Goal: Check status: Check status

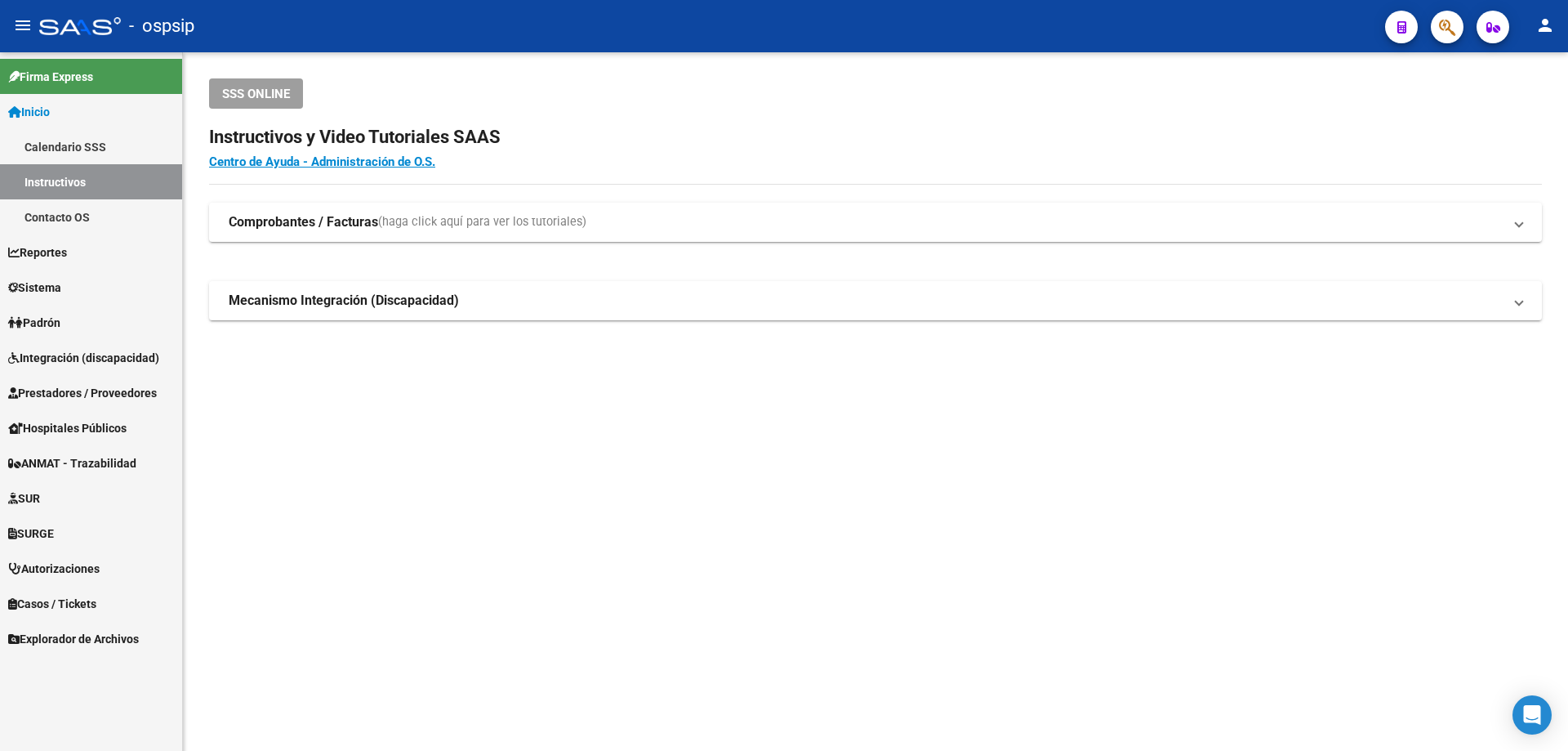
click at [83, 464] on span "ANMAT - Trazabilidad" at bounding box center [72, 463] width 128 height 18
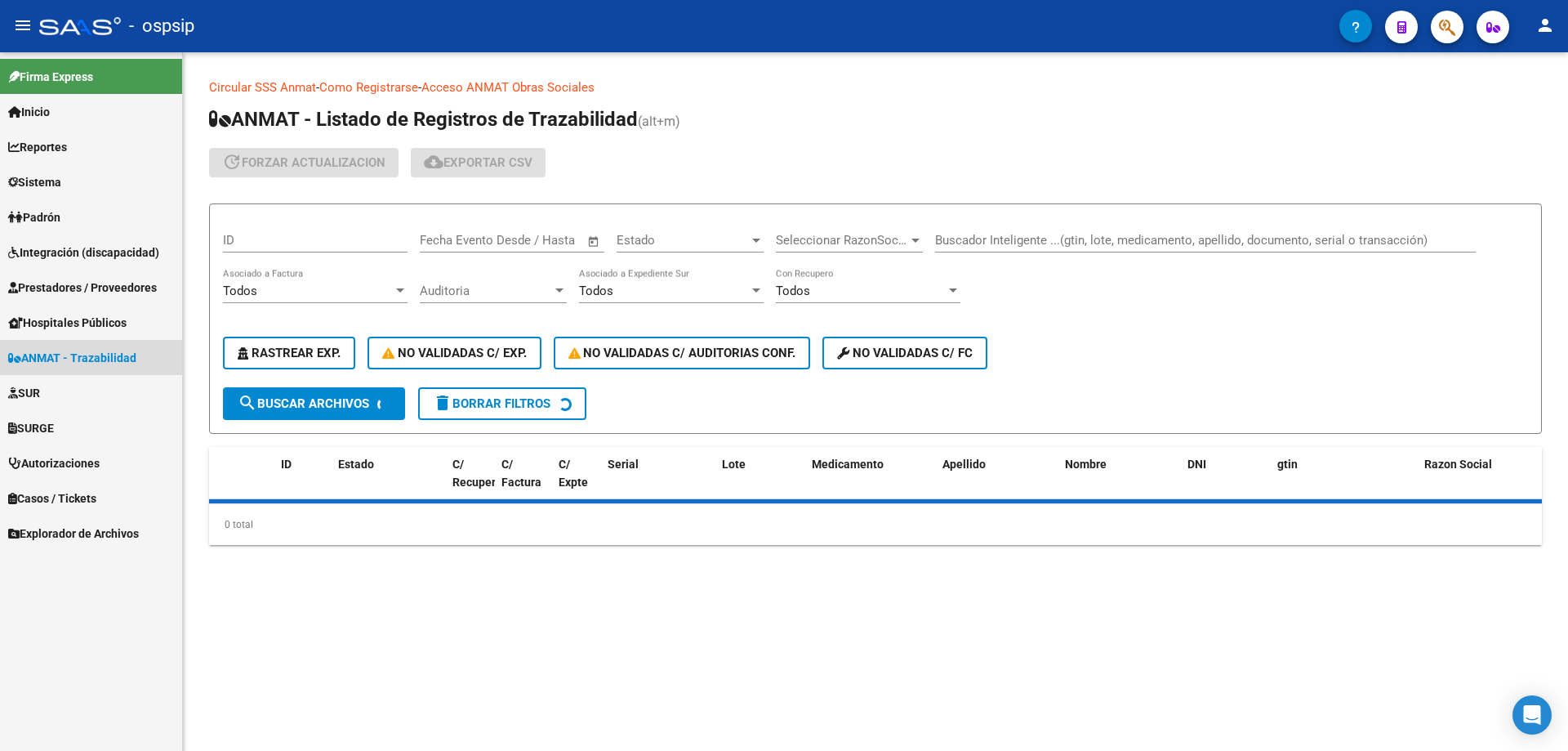
click at [83, 464] on mat-nav-list "Firma Express Inicio Calendario SSS Instructivos Contacto OS Reportes SUR Exped…" at bounding box center [91, 301] width 182 height 498
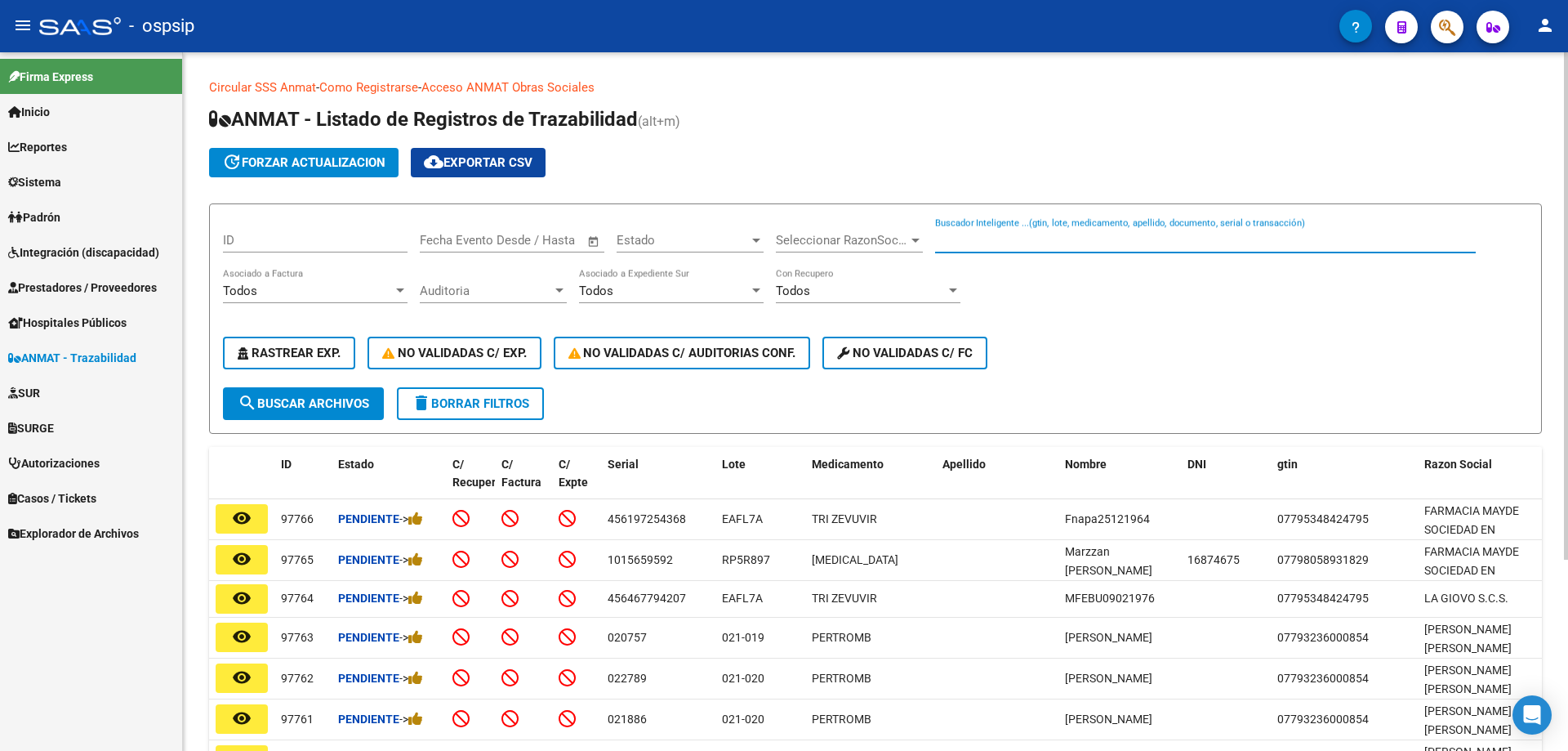
drag, startPoint x: 972, startPoint y: 240, endPoint x: 968, endPoint y: 227, distance: 13.6
click at [963, 233] on input "Buscador Inteligente ...(gtin, lote, medicamento, apellido, documento, serial o…" at bounding box center [1204, 240] width 540 height 14
type input "37299069224955"
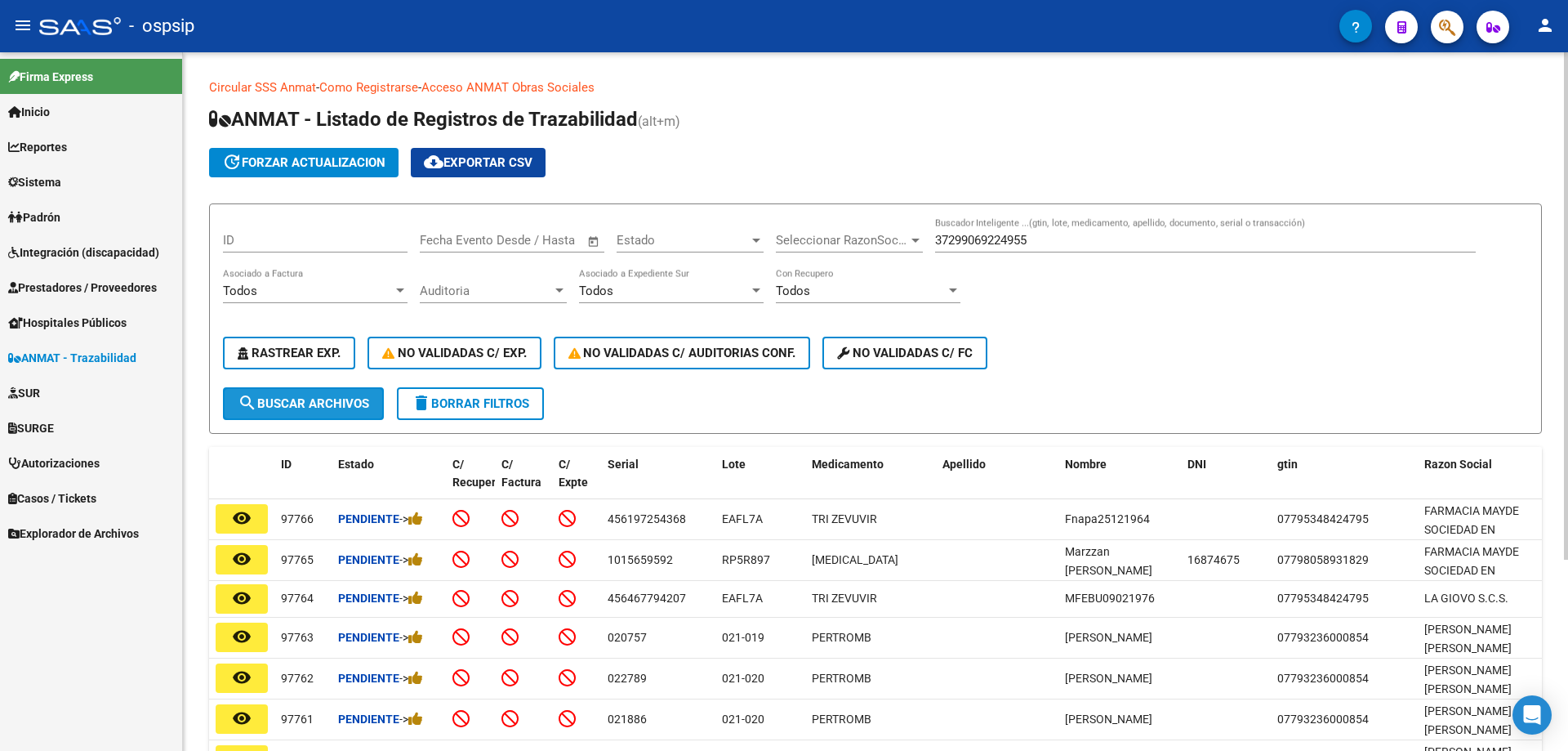
click at [325, 418] on button "search Buscar Archivos" at bounding box center [303, 403] width 161 height 32
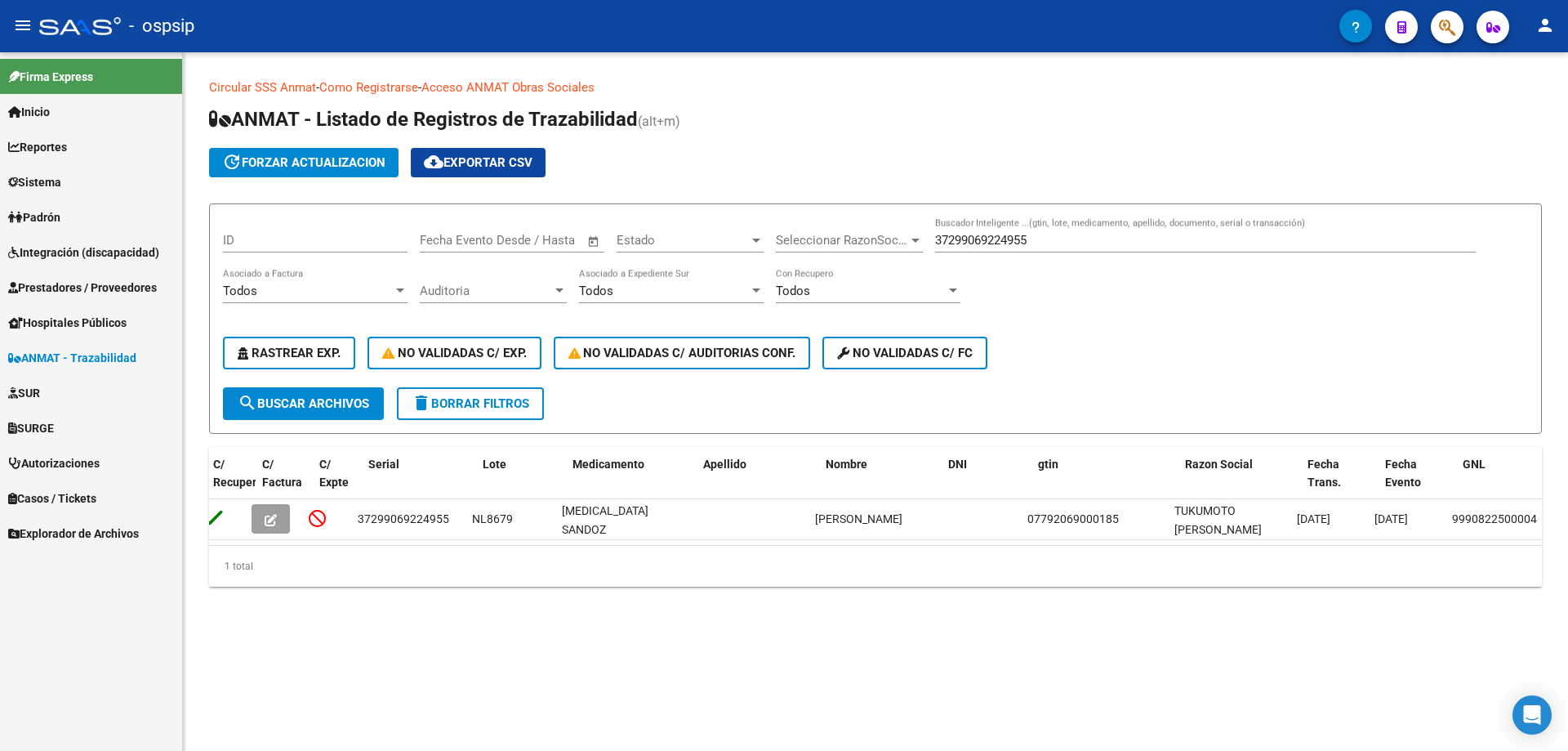
scroll to position [0, 253]
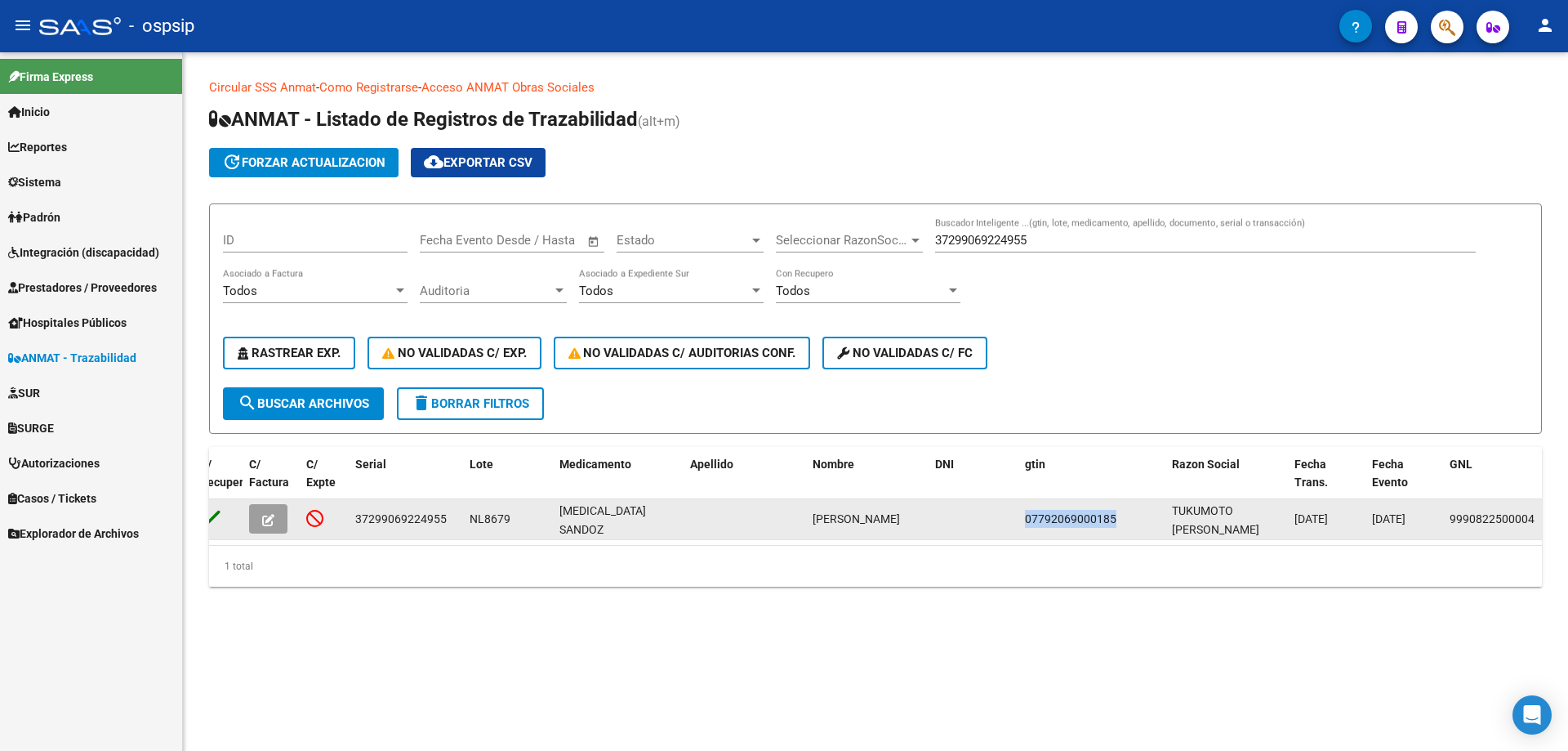
drag, startPoint x: 1122, startPoint y: 522, endPoint x: 1019, endPoint y: 521, distance: 103.0
click at [1019, 521] on datatable-body-cell "07792069000185" at bounding box center [1092, 519] width 147 height 40
copy span "07792069000185"
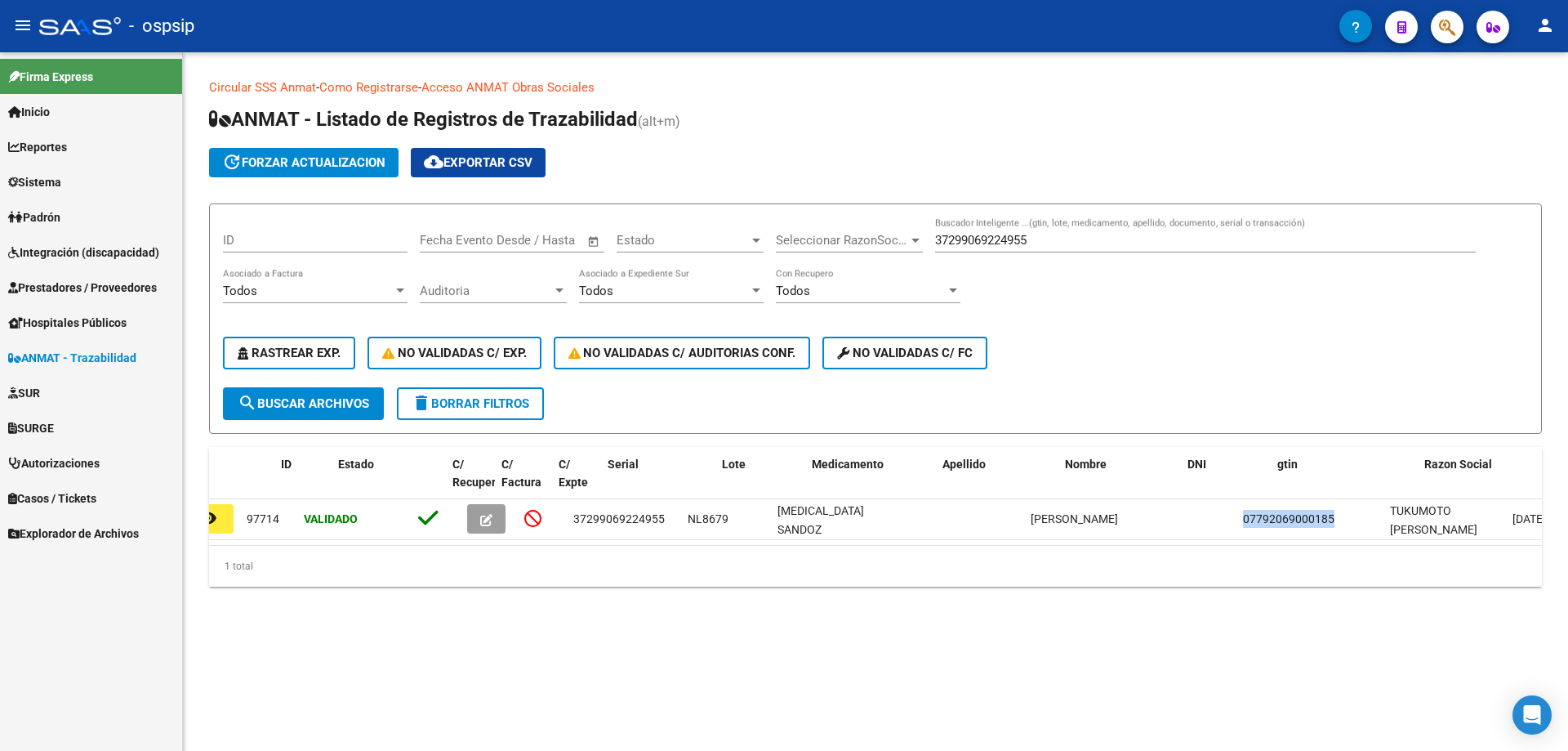
scroll to position [0, 0]
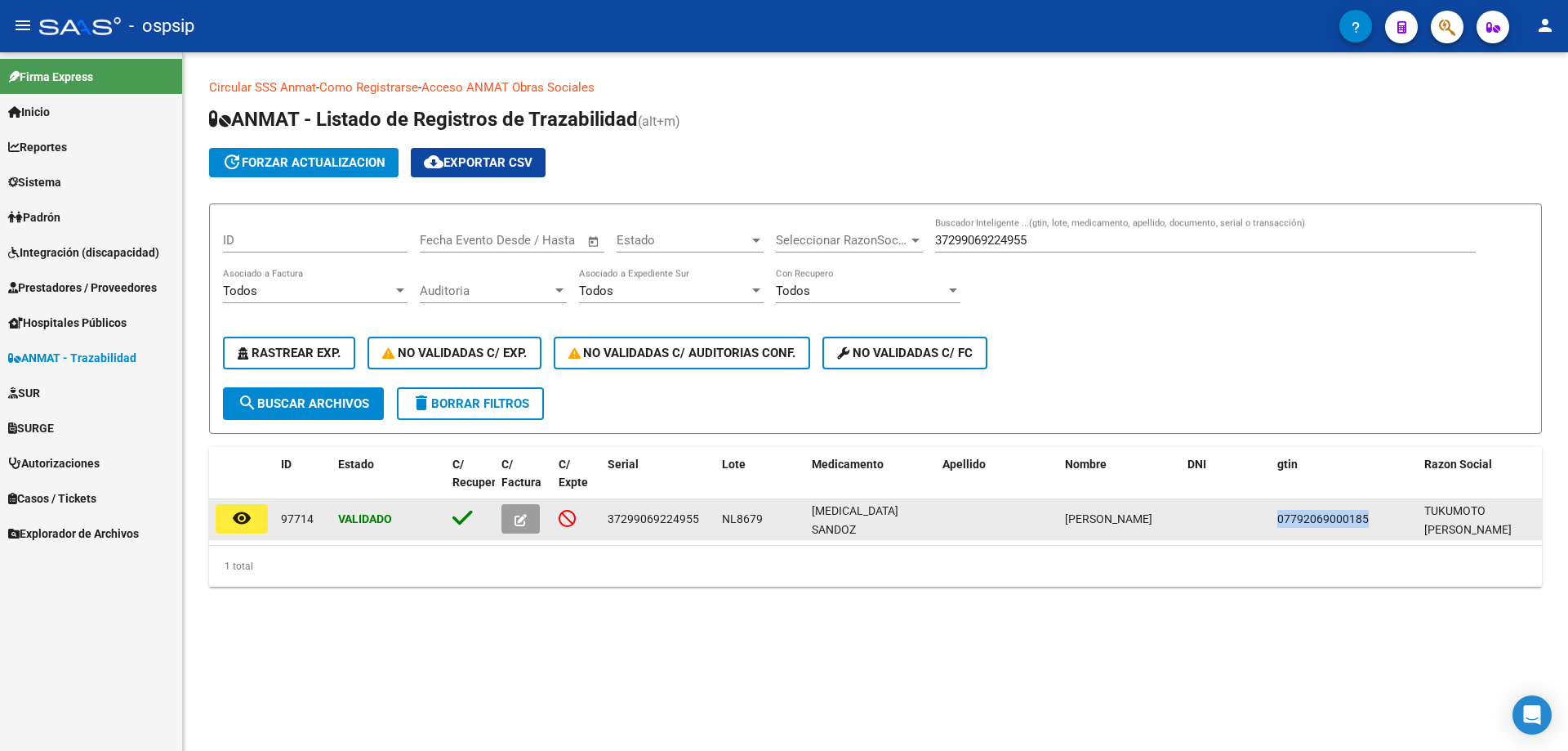
click at [514, 521] on icon "button" at bounding box center [521, 520] width 13 height 13
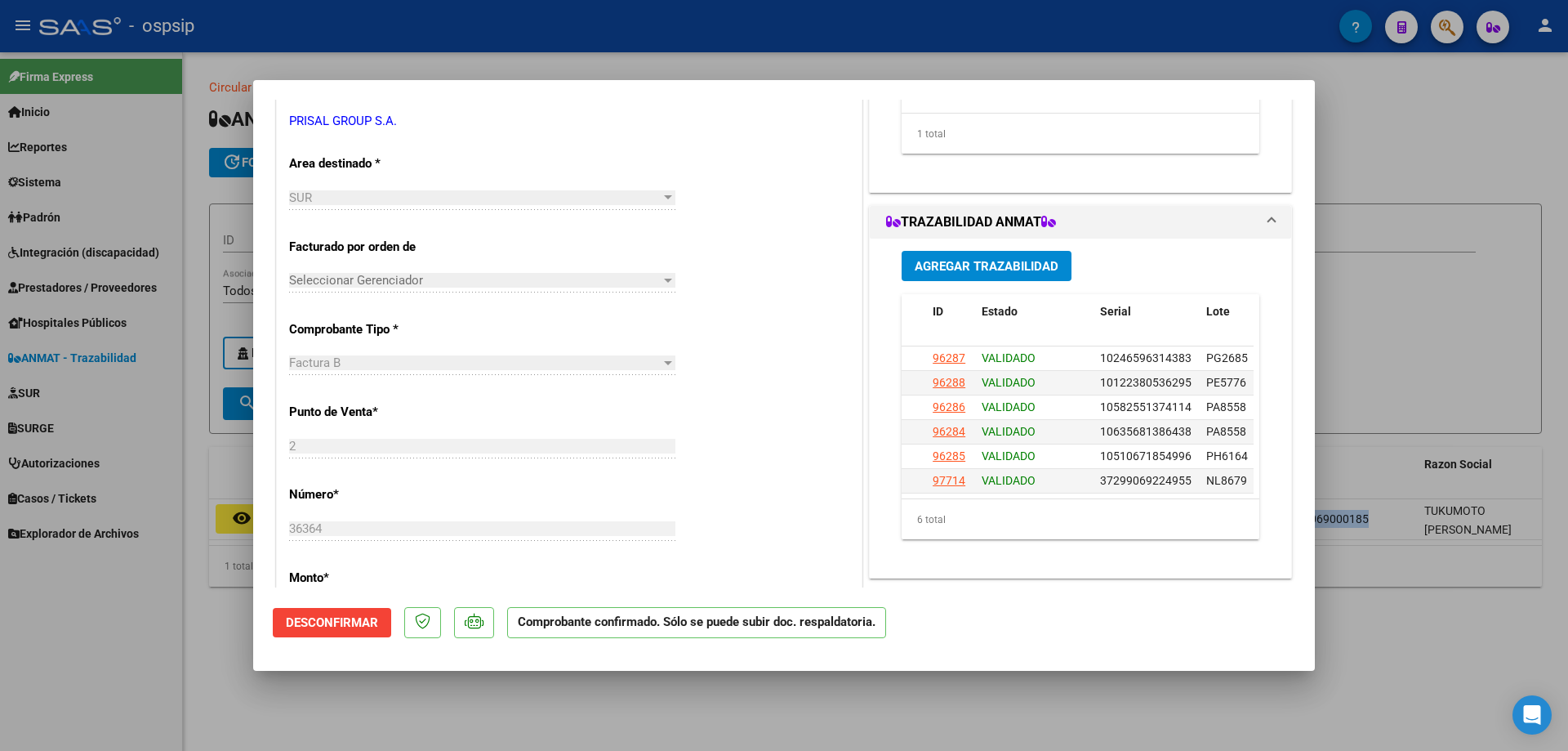
scroll to position [327, 0]
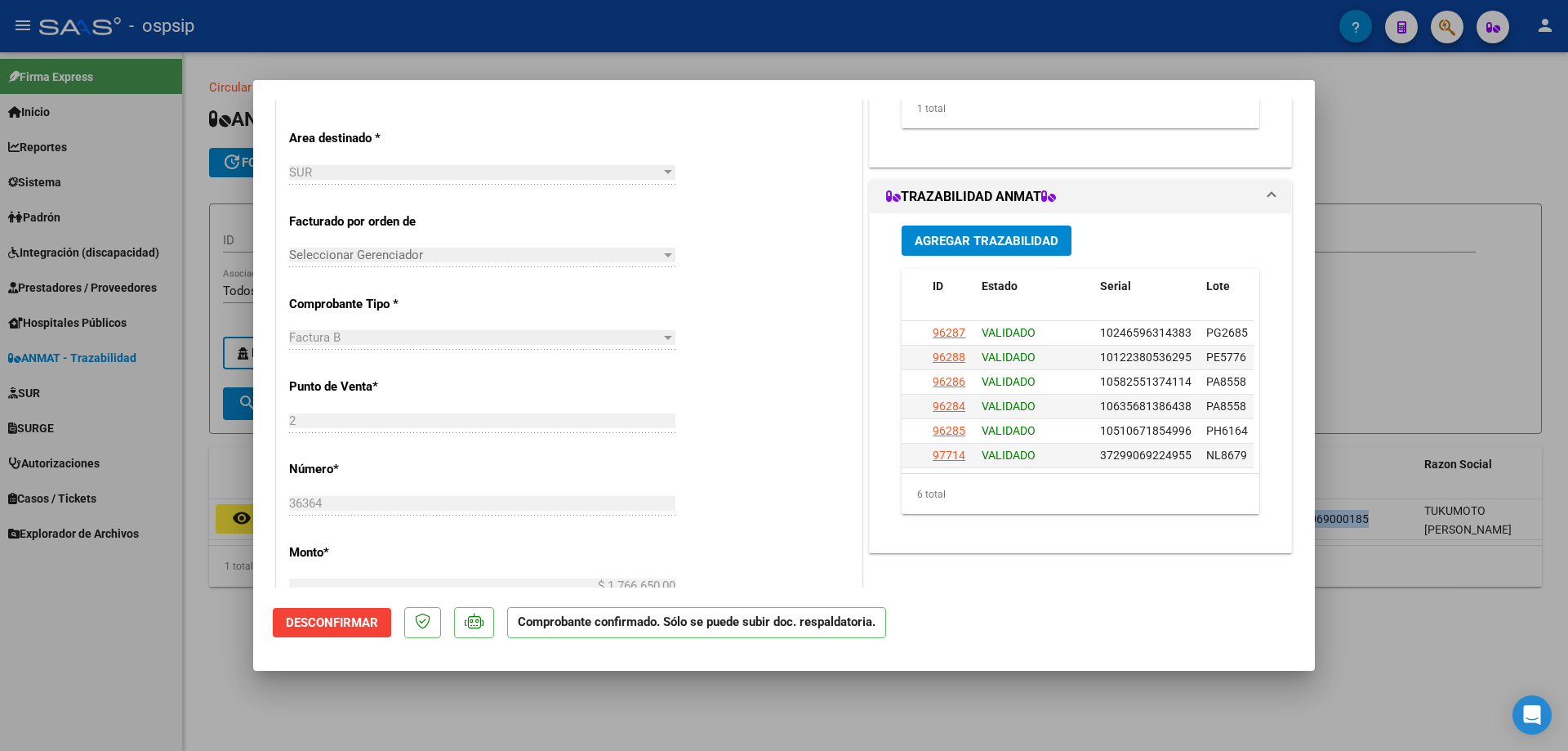
drag, startPoint x: 1372, startPoint y: 302, endPoint x: 1387, endPoint y: 605, distance: 303.4
click at [1374, 304] on div at bounding box center [784, 376] width 1568 height 751
type input "$ 0,00"
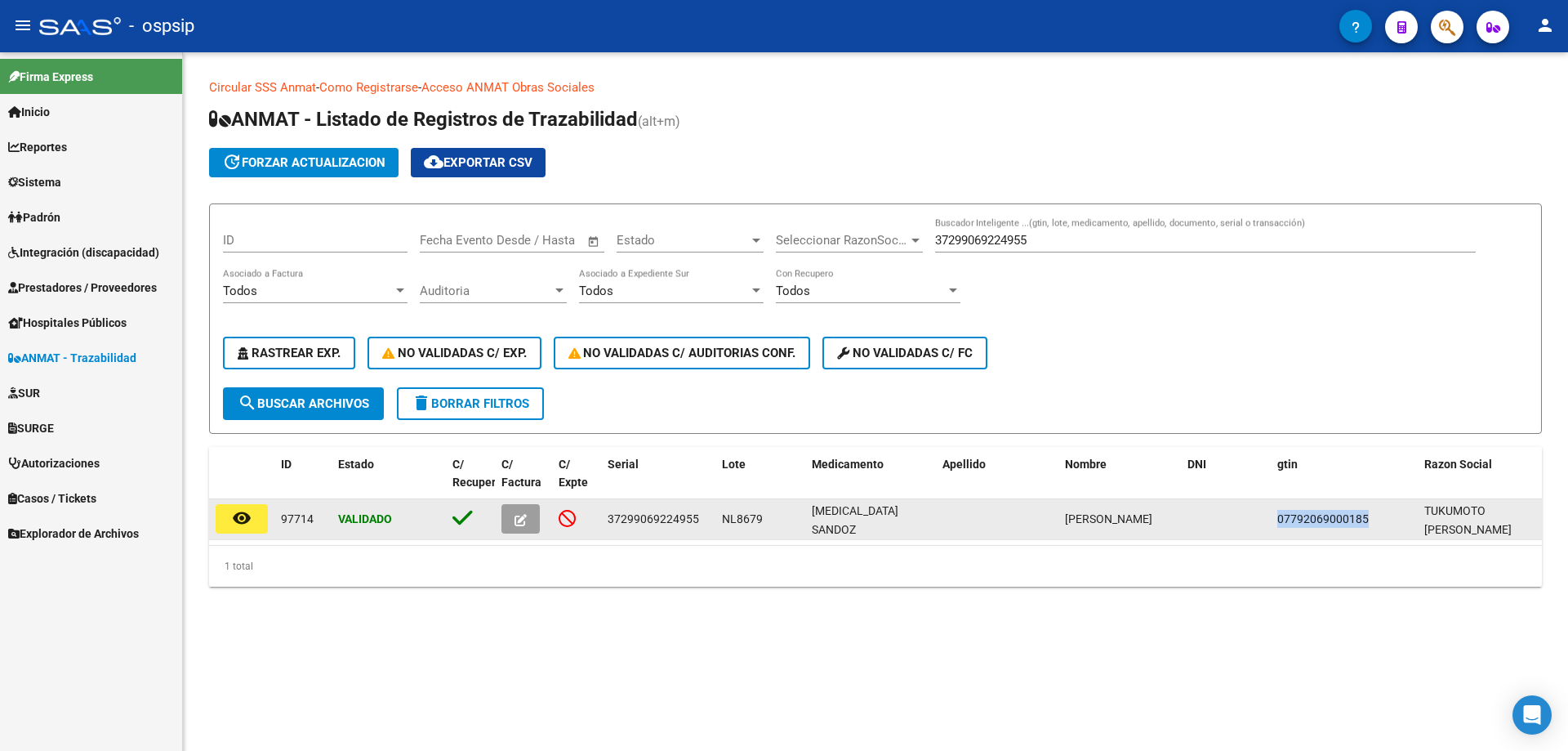
drag, startPoint x: 698, startPoint y: 515, endPoint x: 604, endPoint y: 515, distance: 94.0
click at [604, 515] on datatable-body-cell "37299069224955" at bounding box center [658, 519] width 115 height 40
copy span "37299069224955"
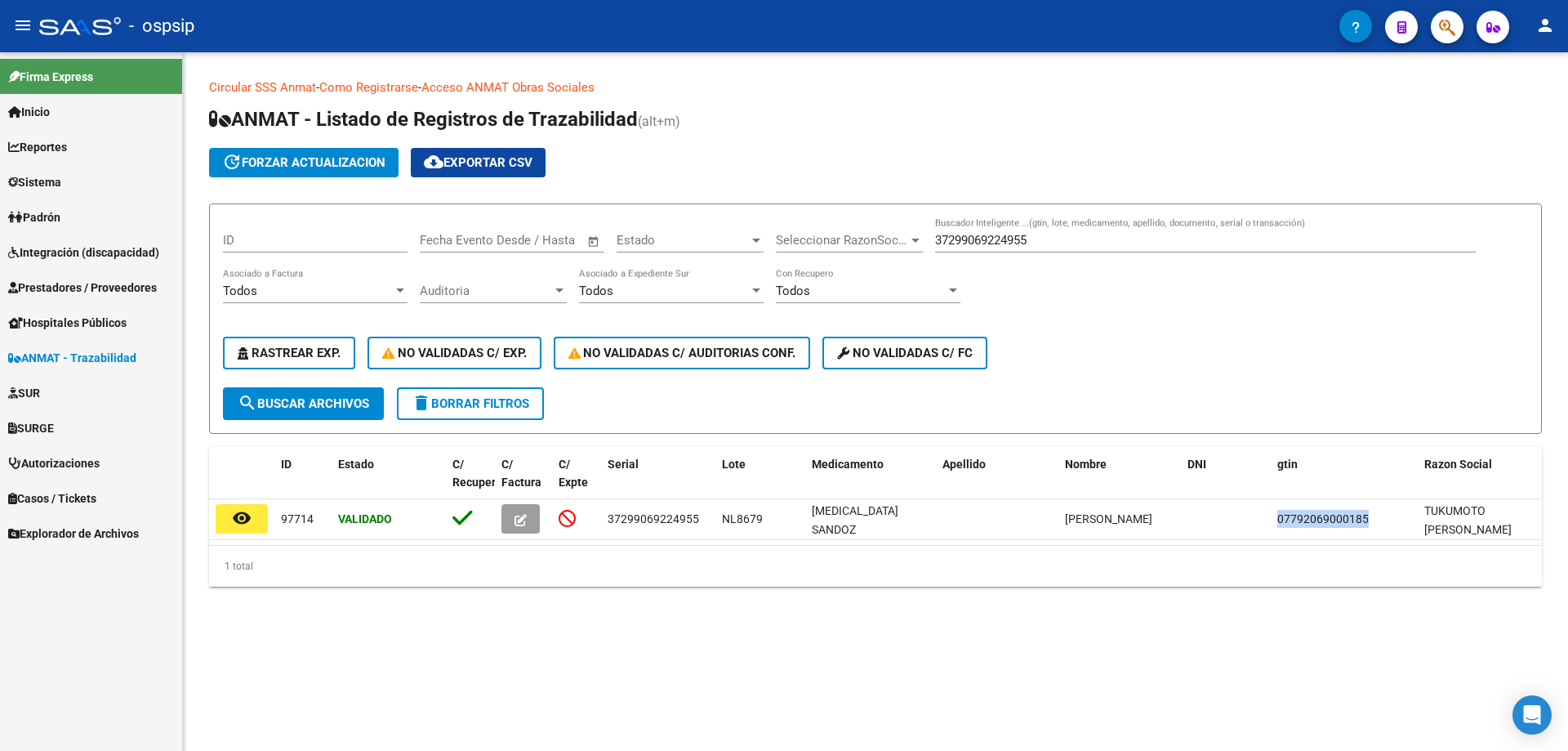
click at [88, 288] on span "Prestadores / Proveedores" at bounding box center [82, 288] width 149 height 18
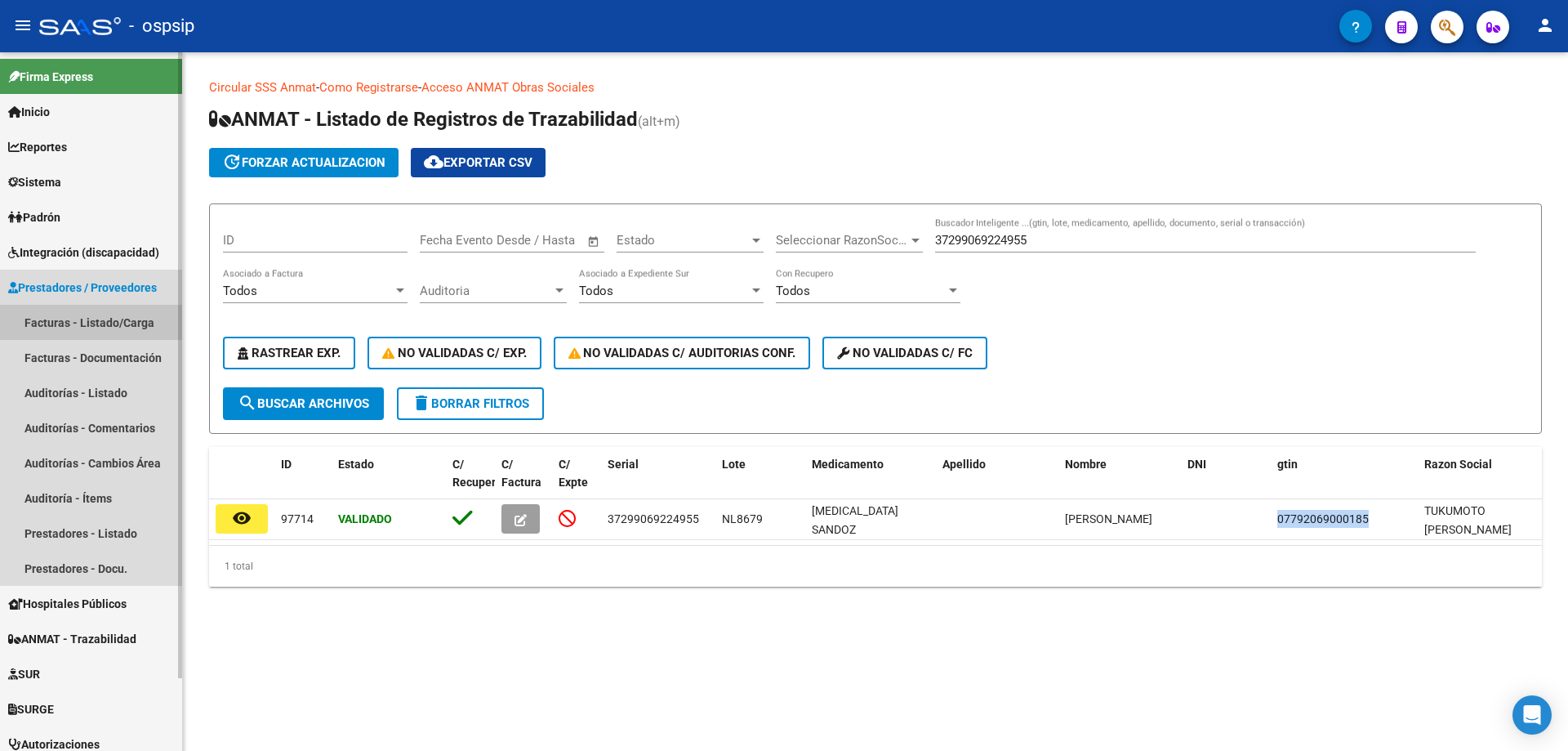
click at [73, 317] on link "Facturas - Listado/Carga" at bounding box center [91, 322] width 182 height 35
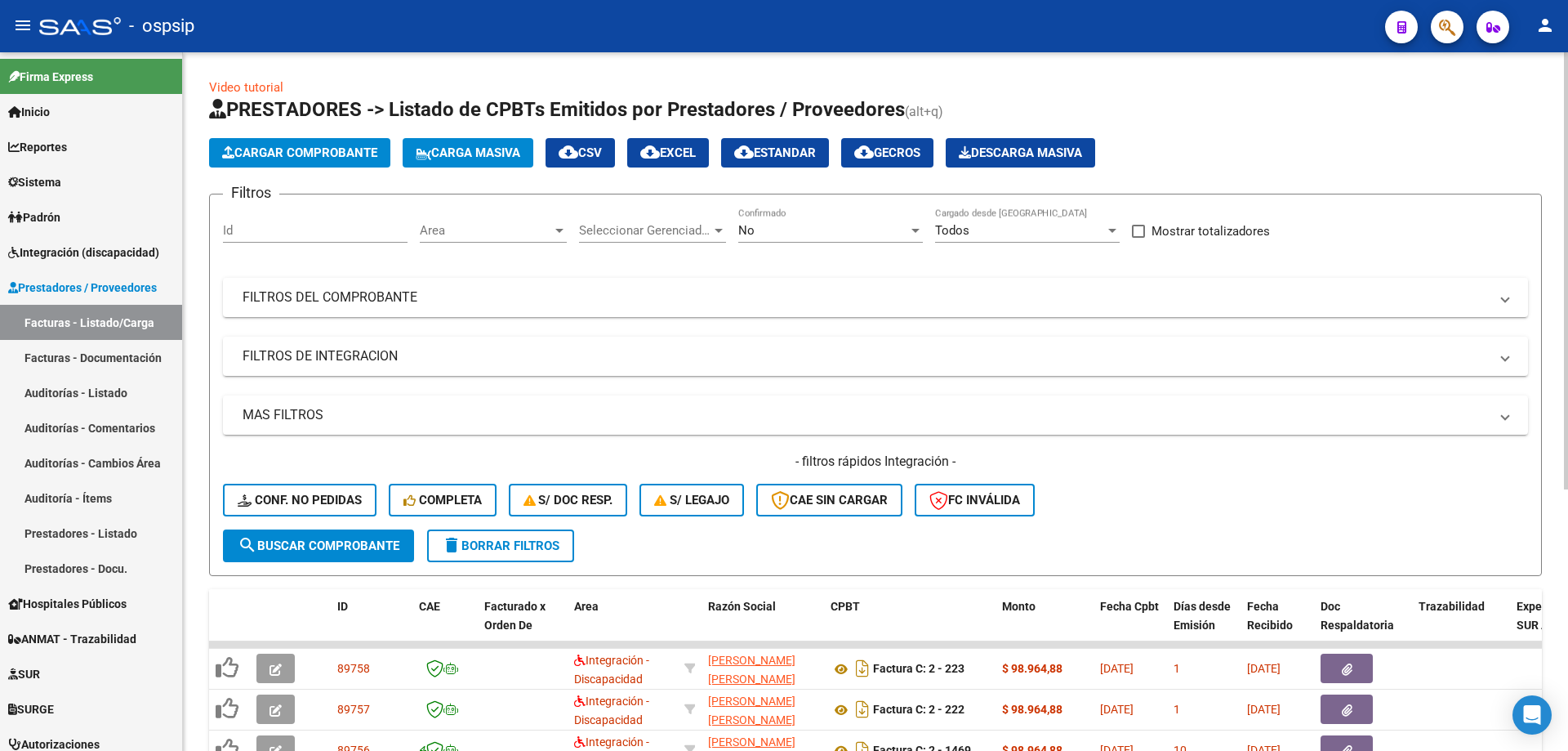
click at [849, 222] on div "No Confirmado" at bounding box center [830, 225] width 185 height 35
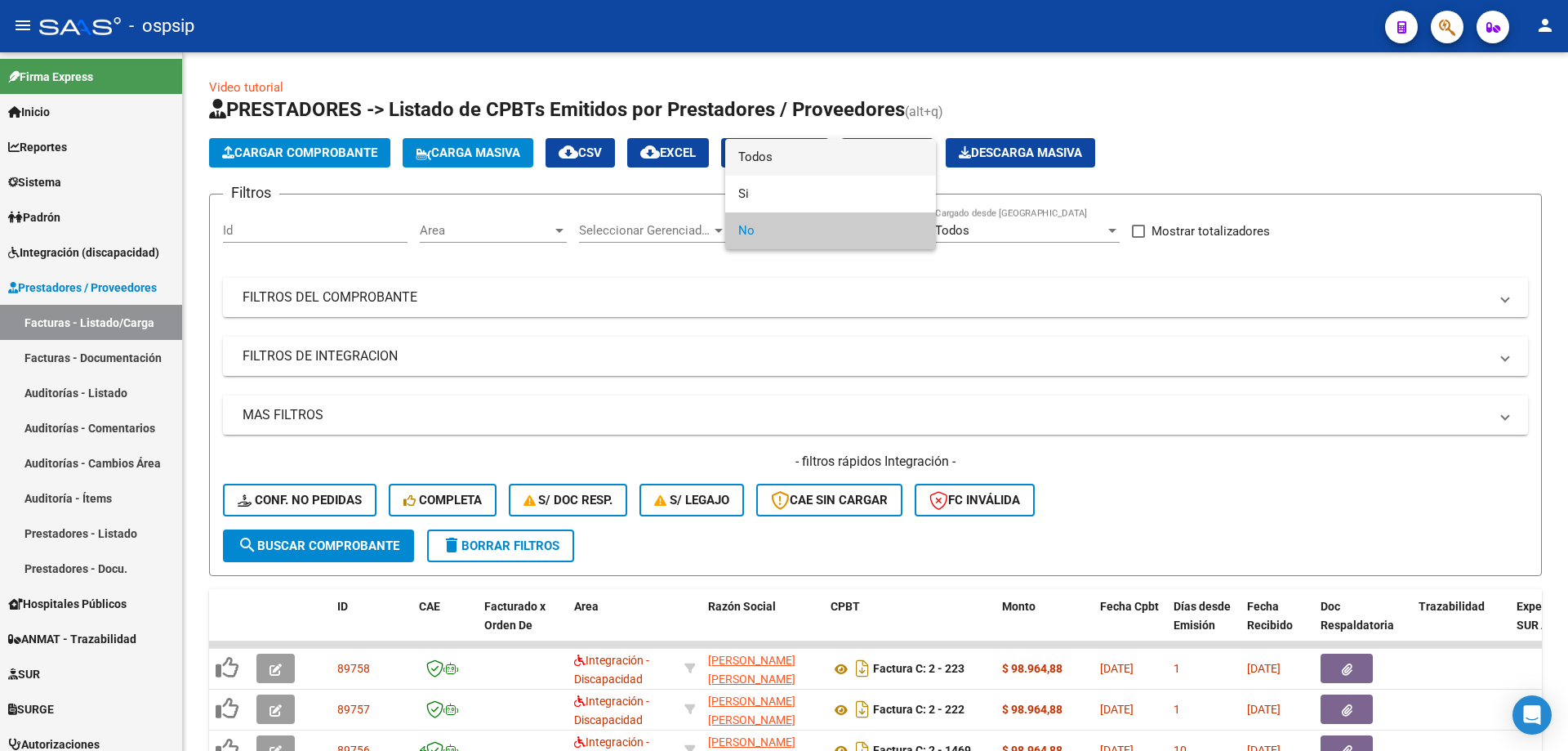
click at [854, 152] on span "Todos" at bounding box center [830, 157] width 185 height 37
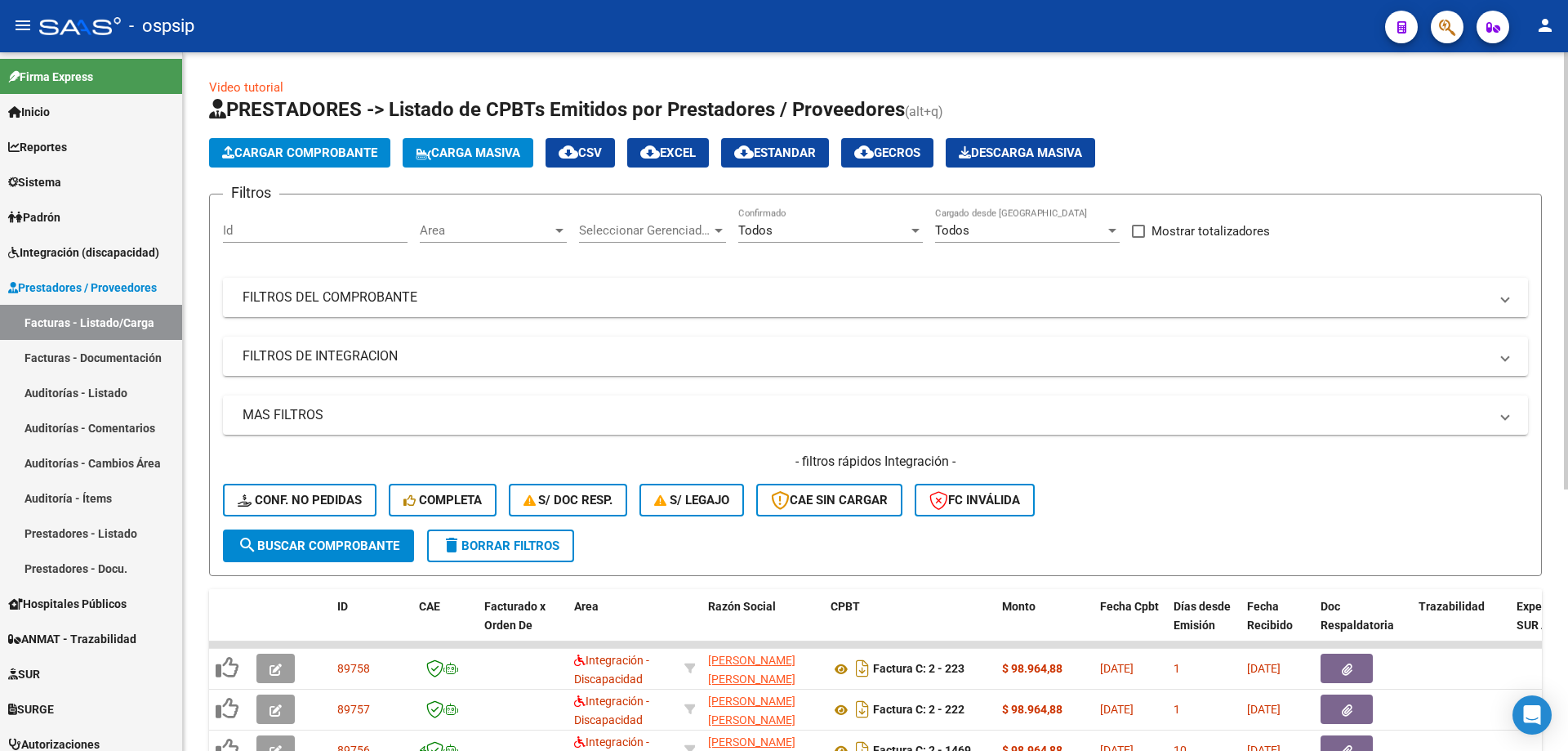
click at [328, 289] on mat-panel-title "FILTROS DEL COMPROBANTE" at bounding box center [865, 297] width 1246 height 18
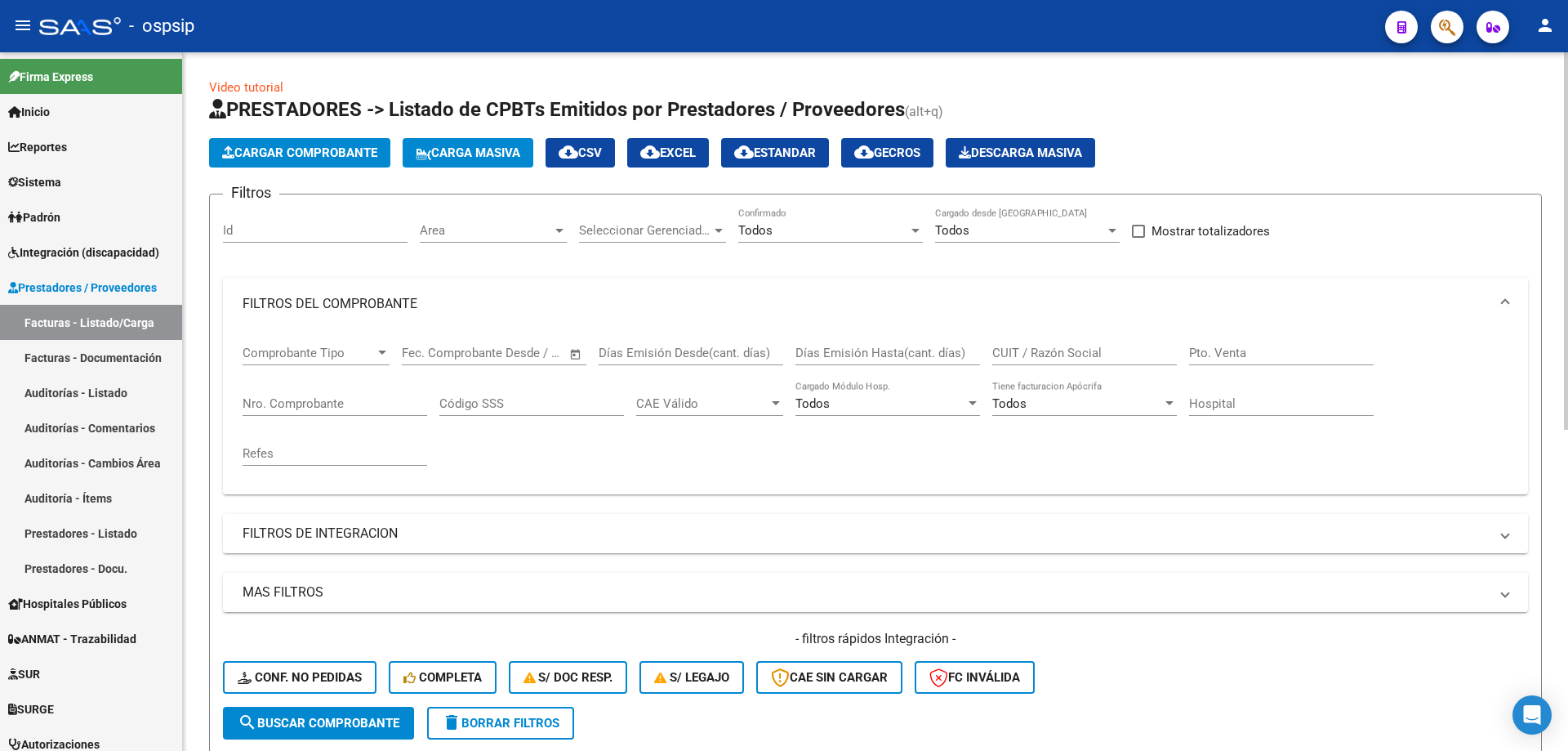
click at [340, 415] on div "Nro. Comprobante" at bounding box center [335, 398] width 185 height 35
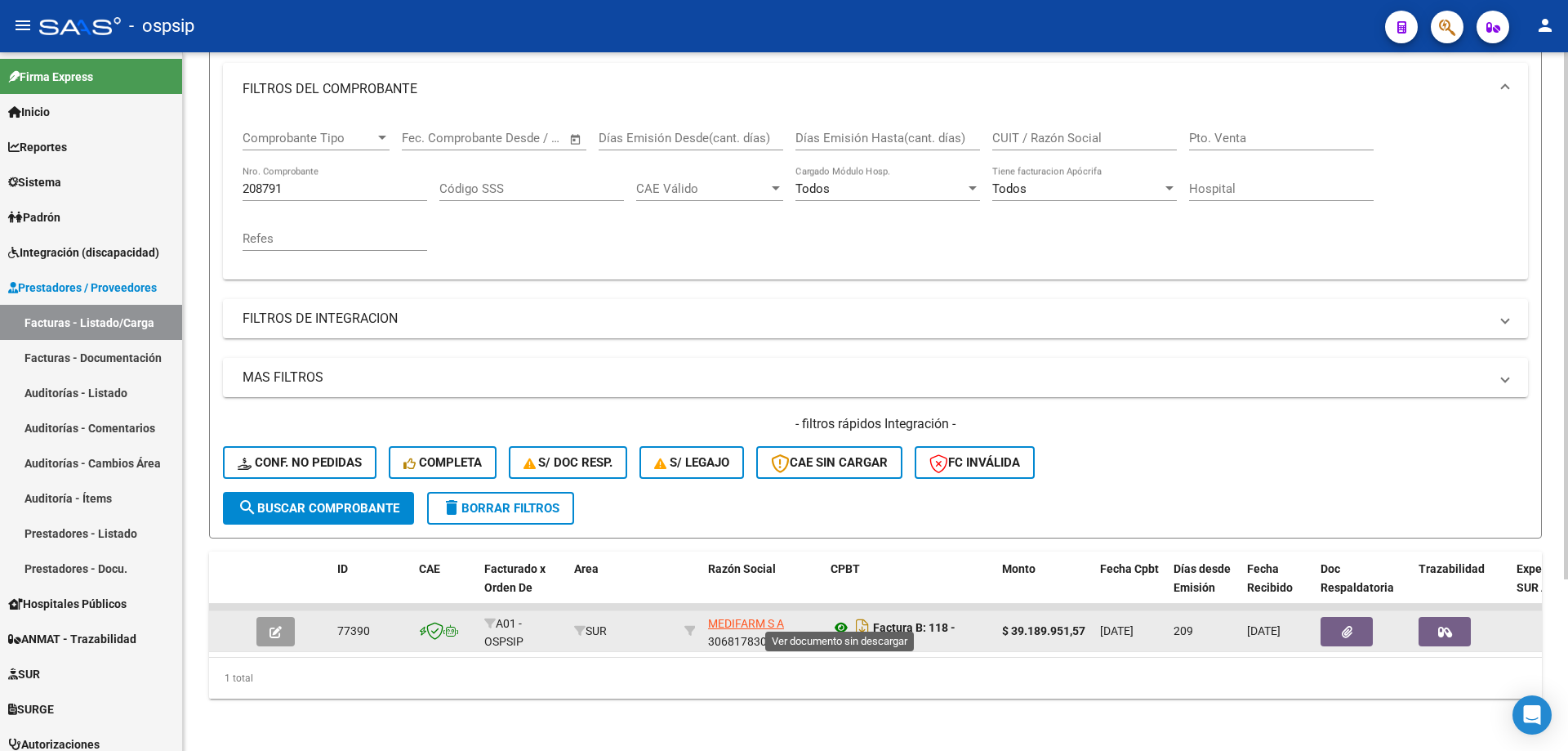
click at [835, 617] on icon at bounding box center [841, 627] width 22 height 20
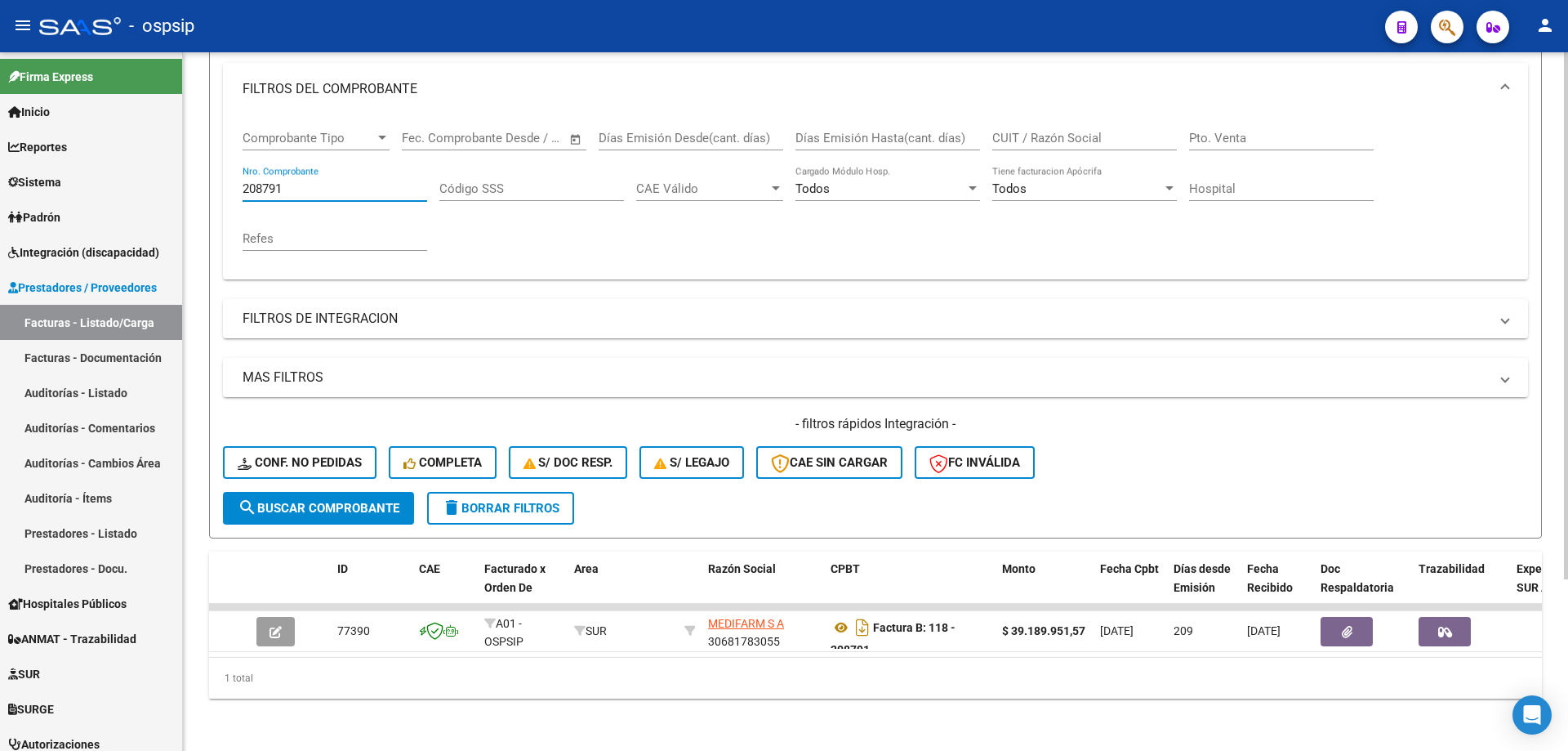
drag, startPoint x: 306, startPoint y: 170, endPoint x: 184, endPoint y: 174, distance: 122.1
click at [184, 174] on div "Video tutorial PRESTADORES -> Listado de CPBTs Emitidos por Prestadores / Prove…" at bounding box center [875, 294] width 1385 height 913
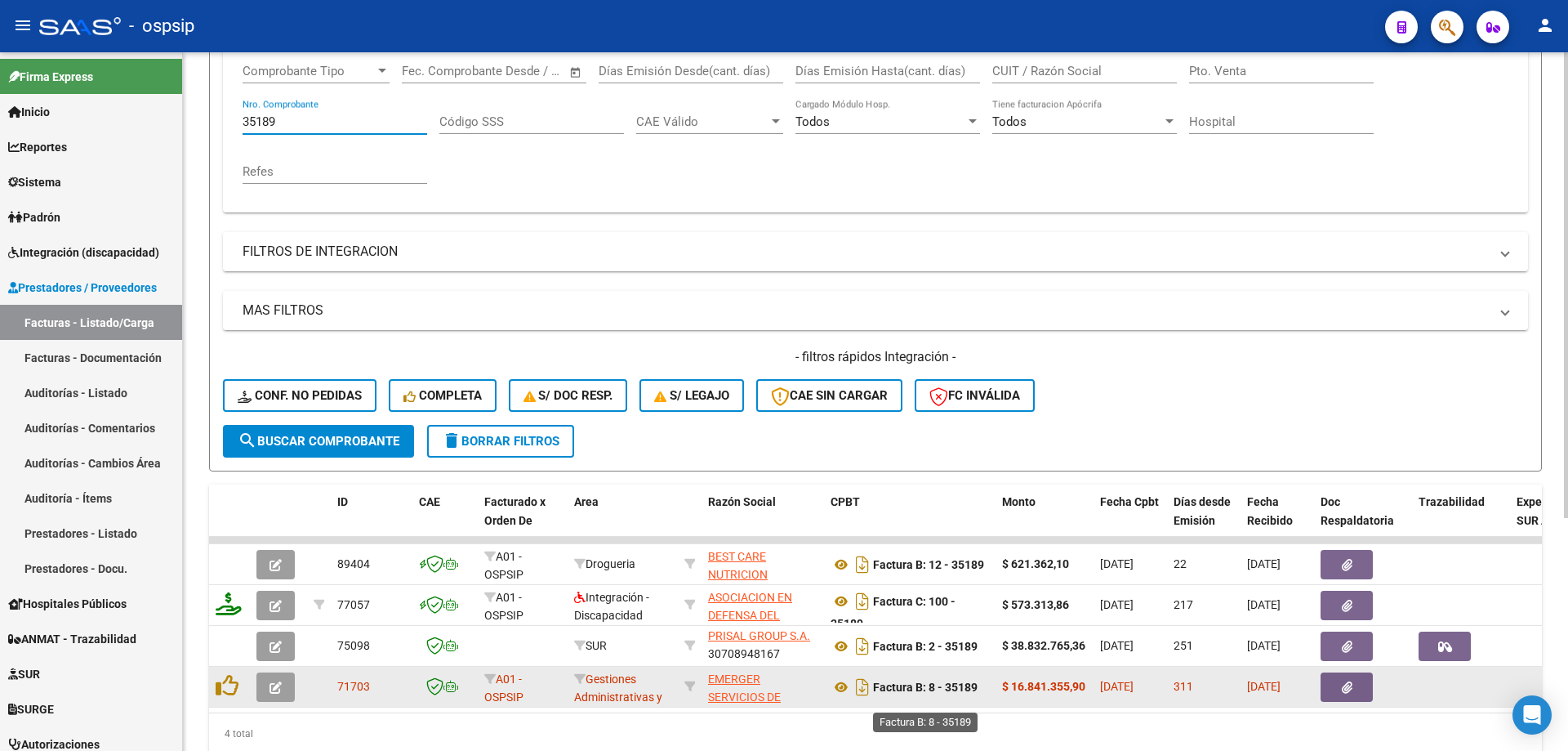
scroll to position [349, 0]
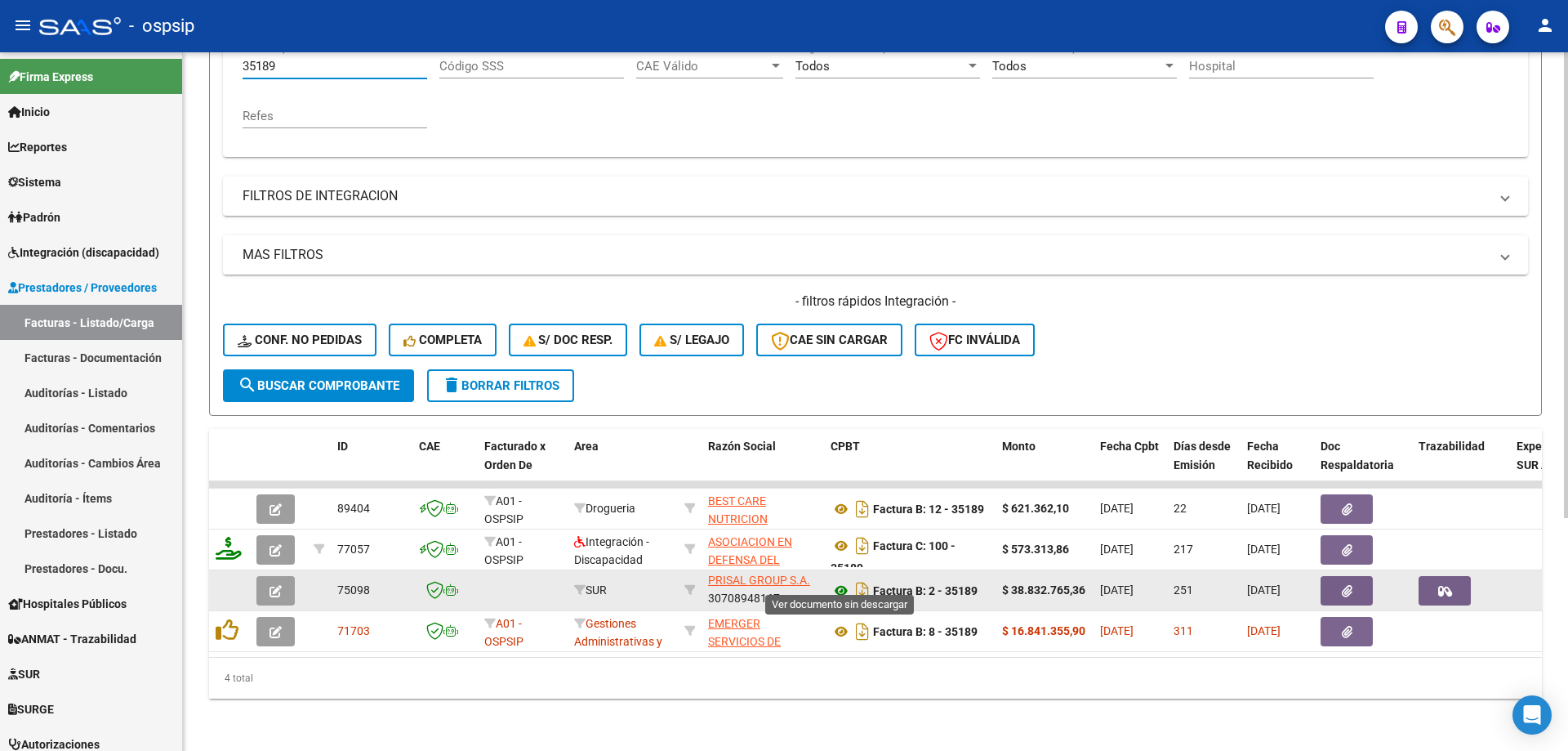
click at [845, 582] on icon at bounding box center [841, 591] width 22 height 20
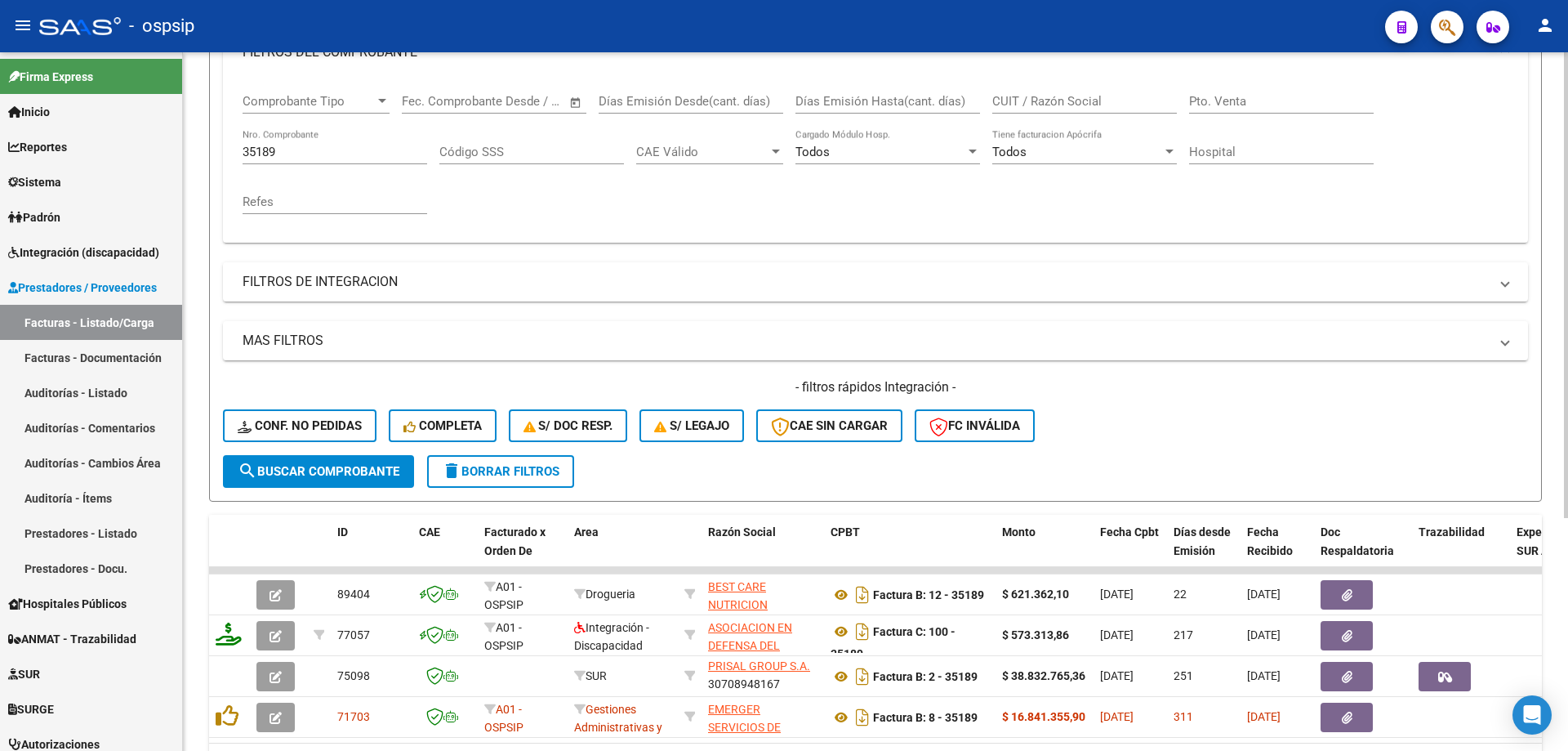
scroll to position [23, 0]
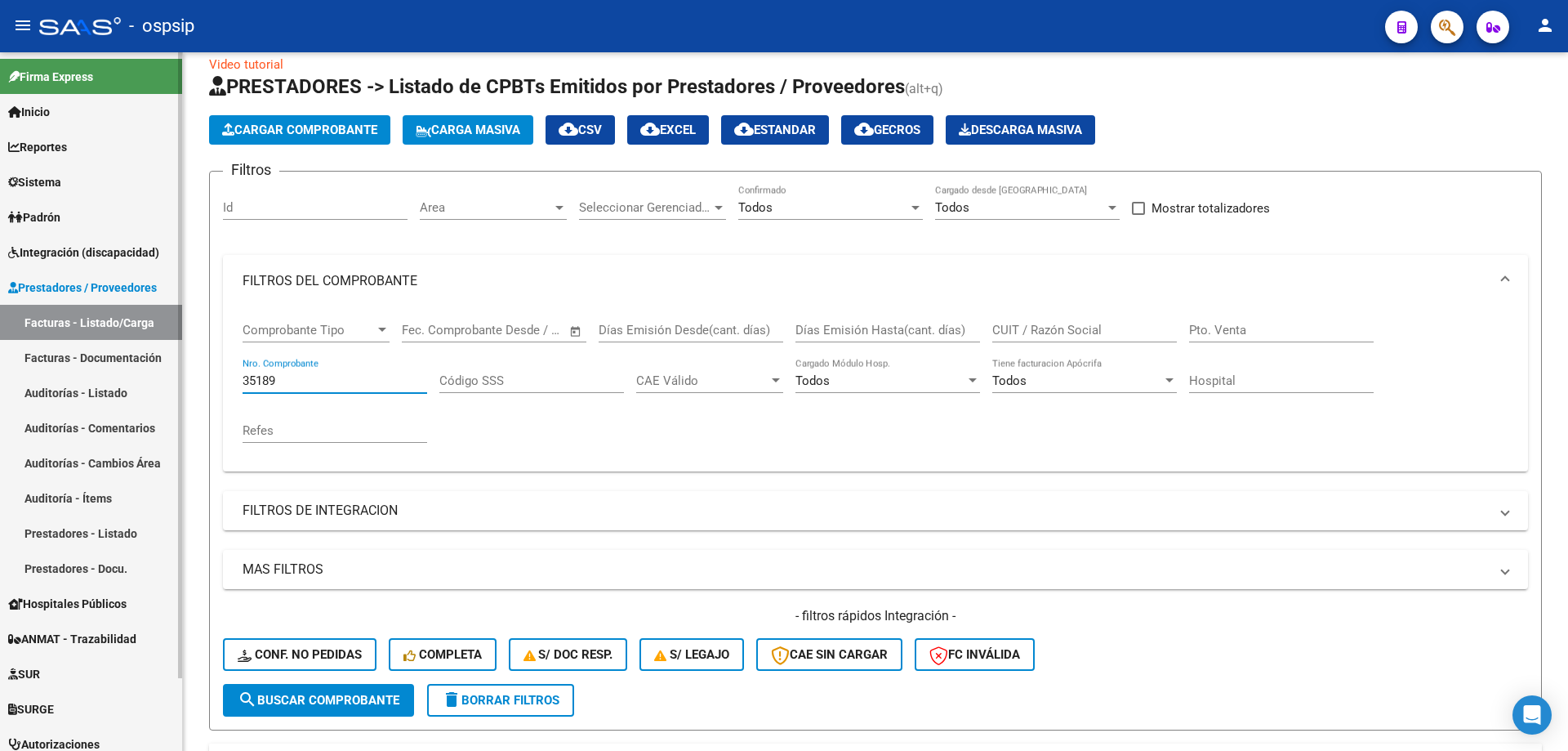
drag, startPoint x: 303, startPoint y: 384, endPoint x: 159, endPoint y: 389, distance: 144.1
click at [172, 391] on mat-sidenav-container "Firma Express Inicio Calendario SSS Instructivos Contacto OS Reportes SUR Exped…" at bounding box center [784, 402] width 1568 height 699
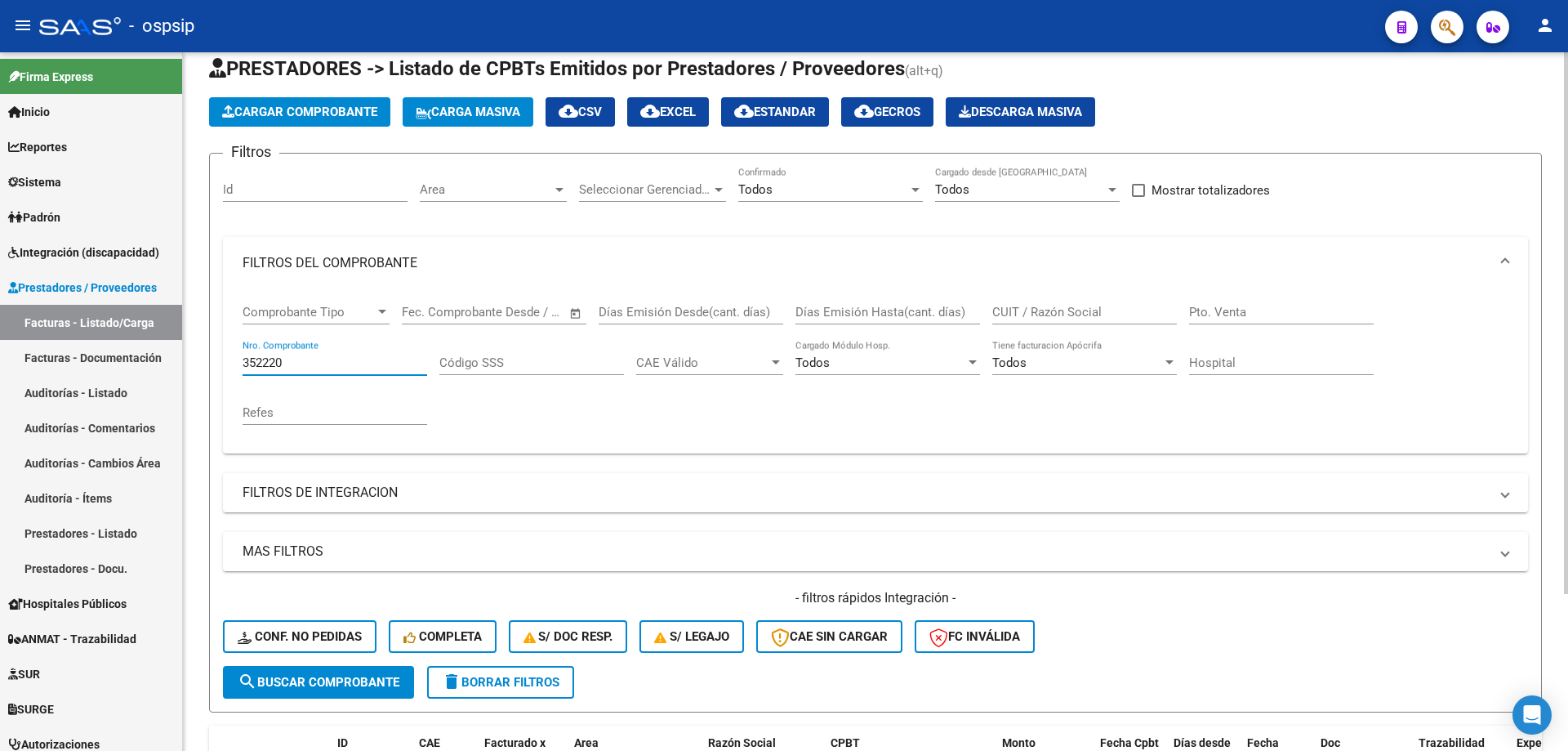
scroll to position [0, 0]
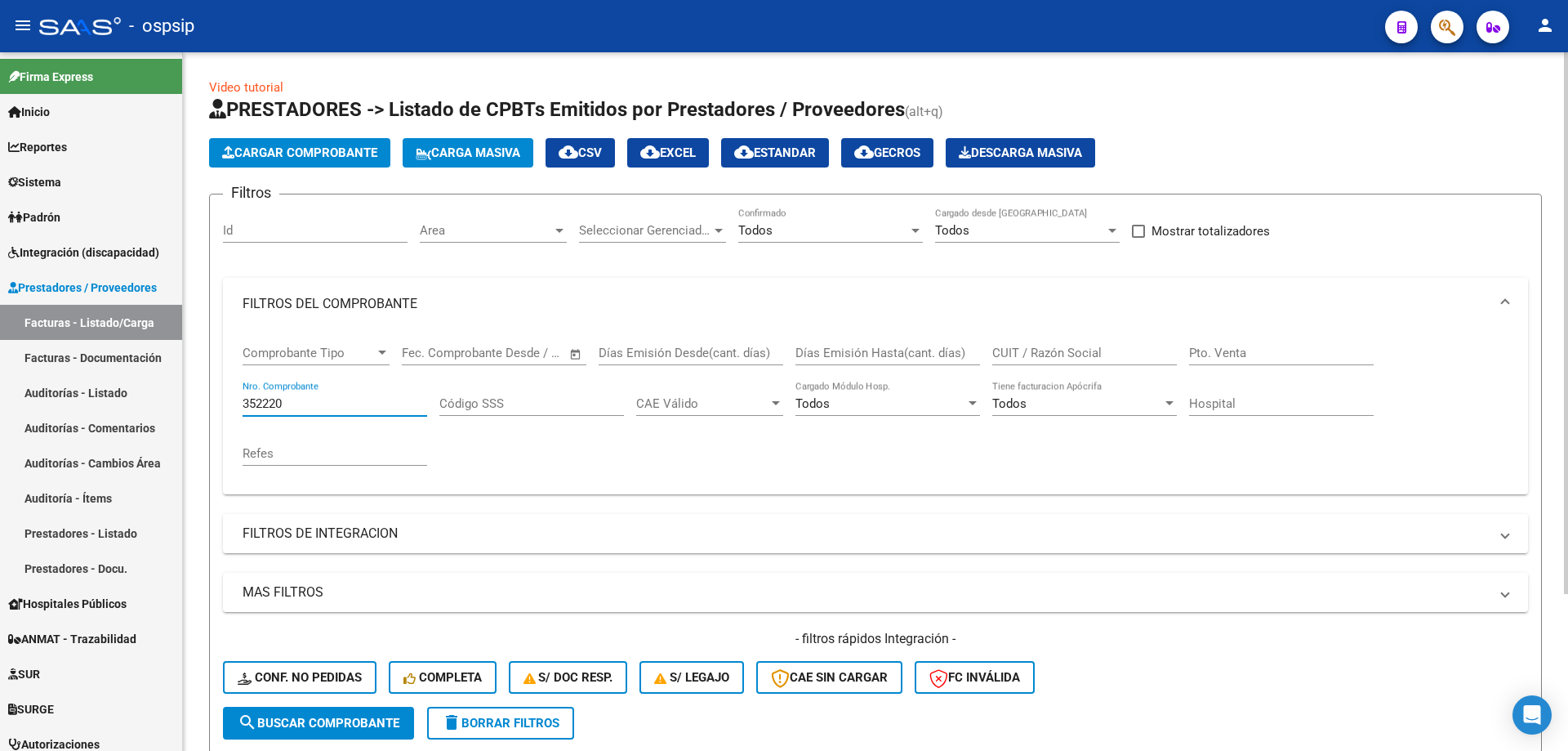
click at [280, 397] on input "352220" at bounding box center [335, 403] width 185 height 14
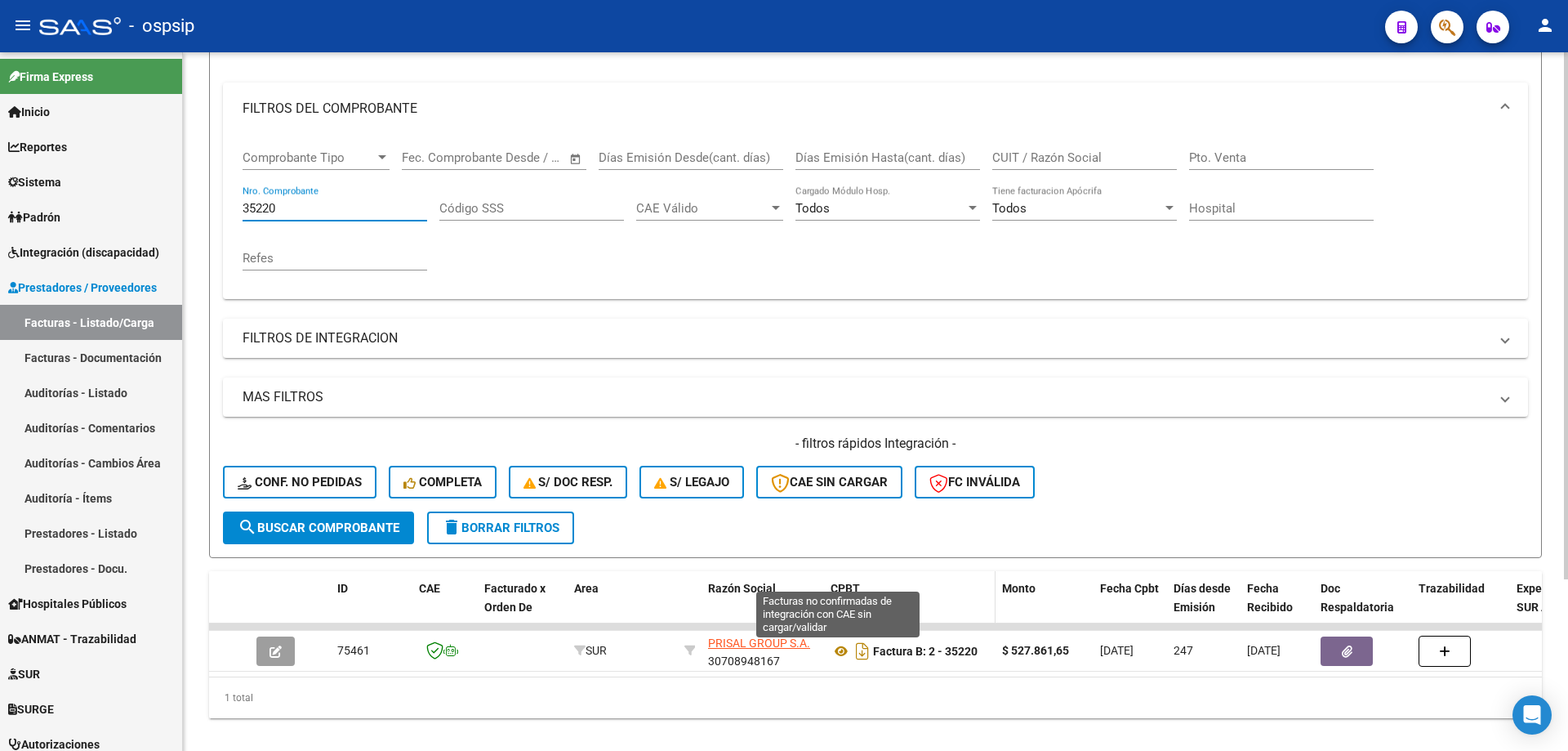
scroll to position [227, 0]
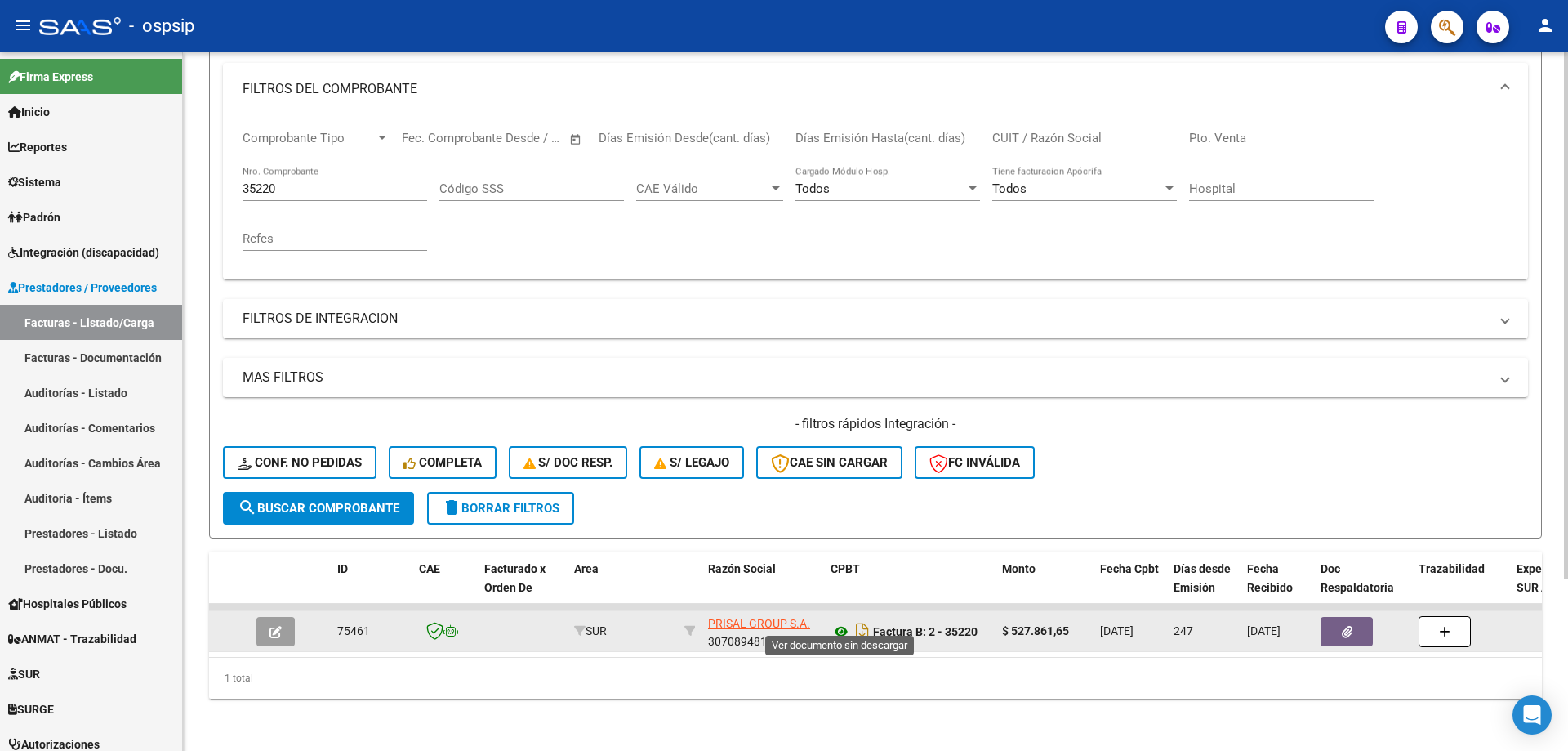
click at [842, 623] on icon at bounding box center [841, 632] width 22 height 20
click at [844, 622] on icon at bounding box center [841, 632] width 22 height 20
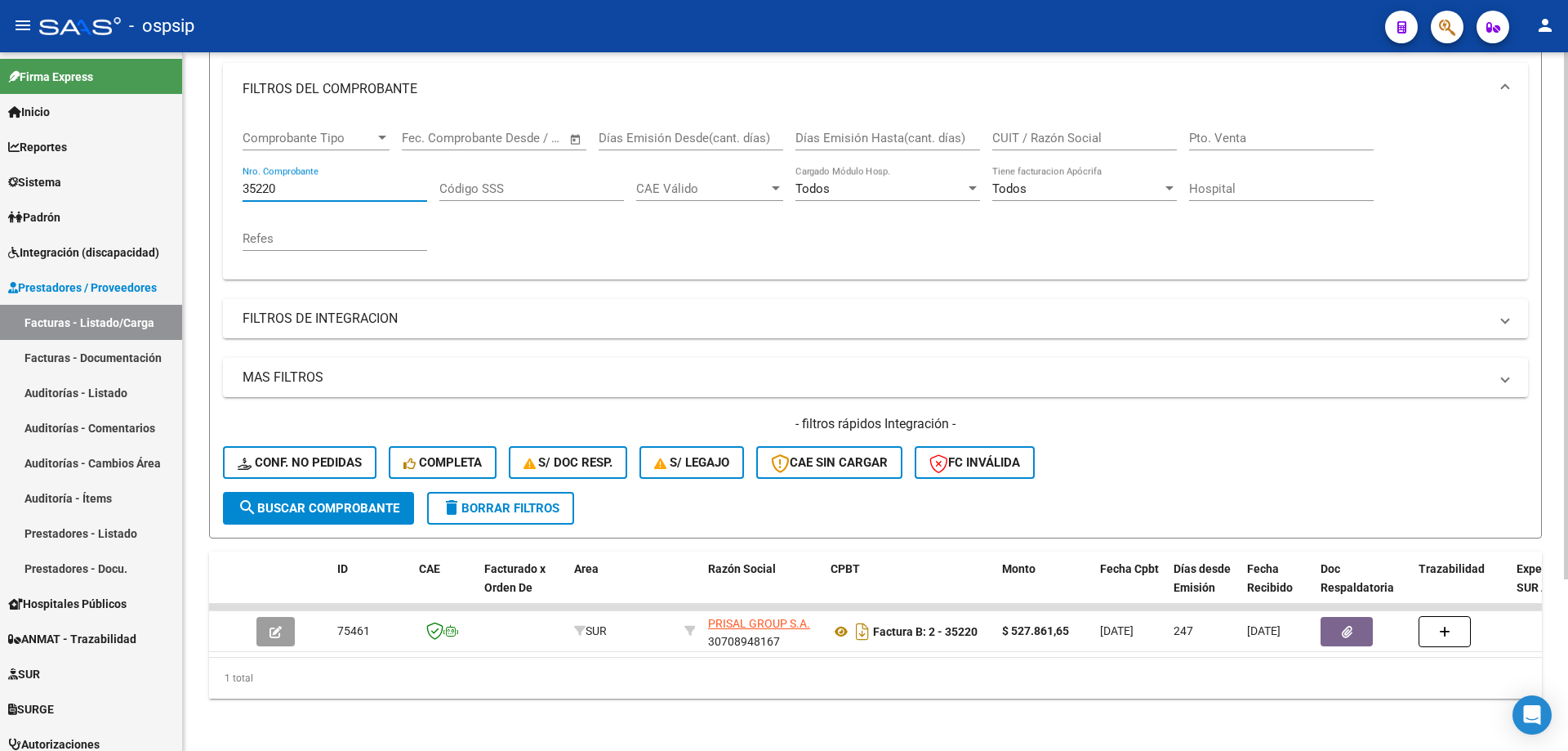
drag, startPoint x: 293, startPoint y: 172, endPoint x: 200, endPoint y: 188, distance: 94.4
click at [200, 188] on div "Video tutorial PRESTADORES -> Listado de CPBTs Emitidos por Prestadores / Prove…" at bounding box center [875, 294] width 1385 height 913
type input "34894"
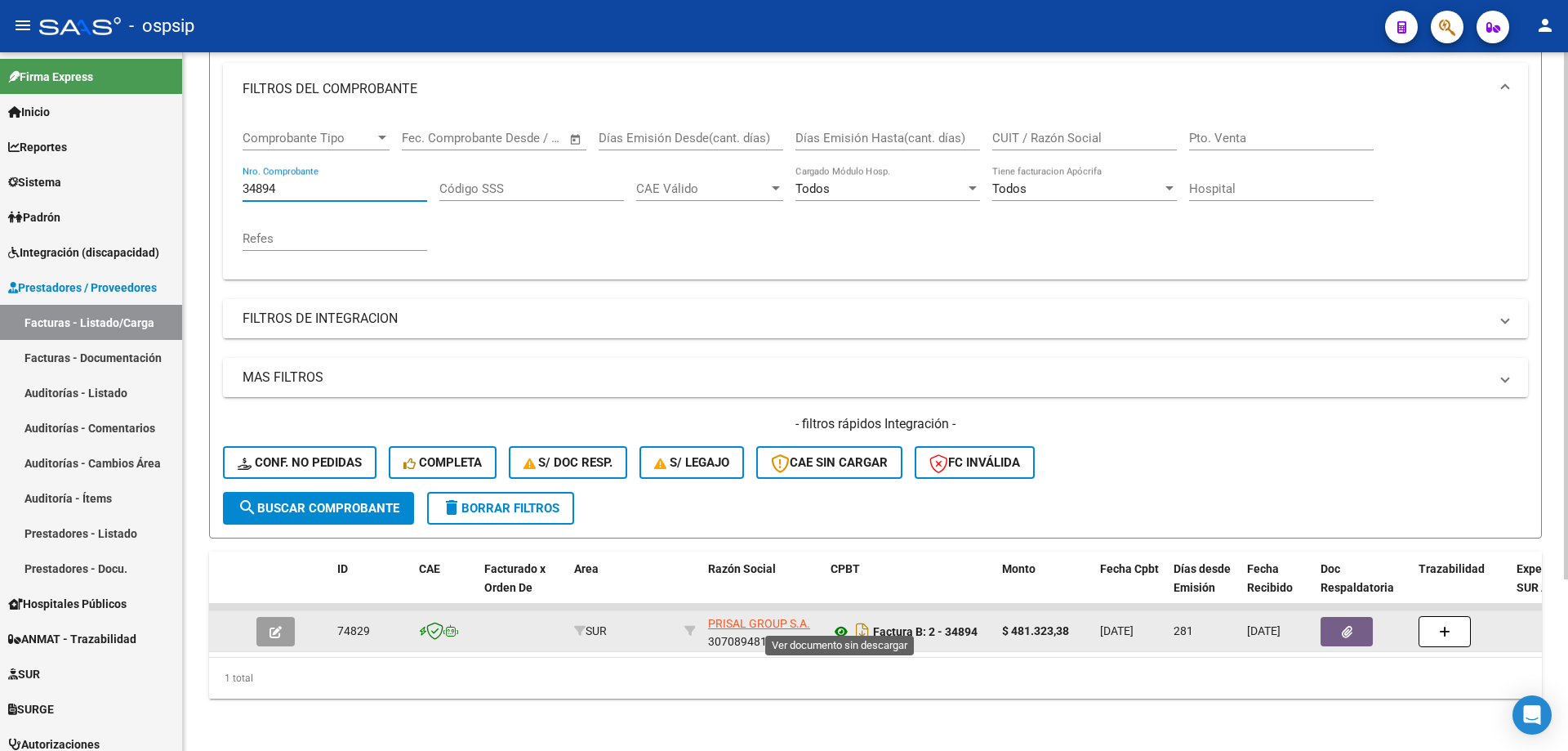
click at [841, 625] on icon at bounding box center [841, 632] width 22 height 20
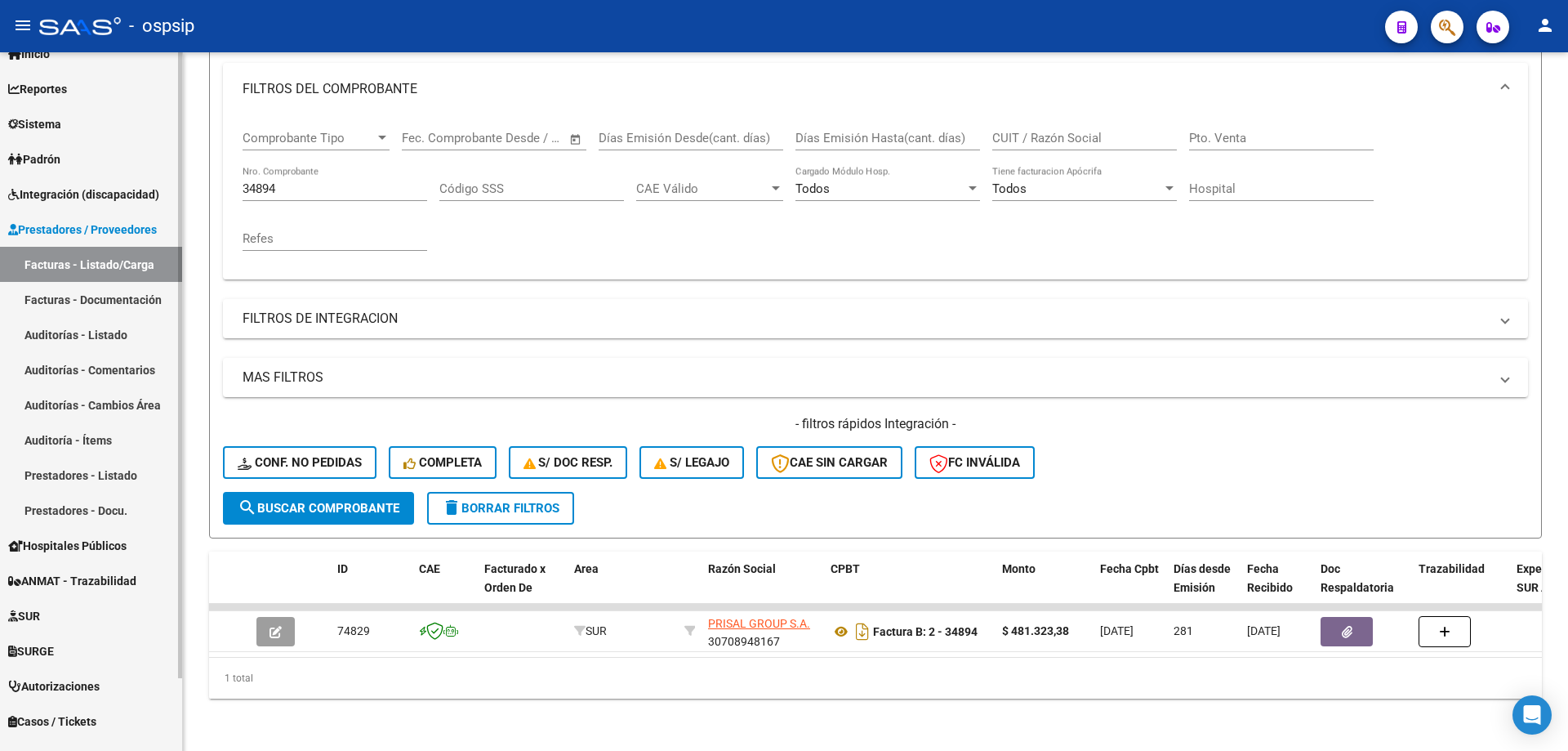
scroll to position [81, 0]
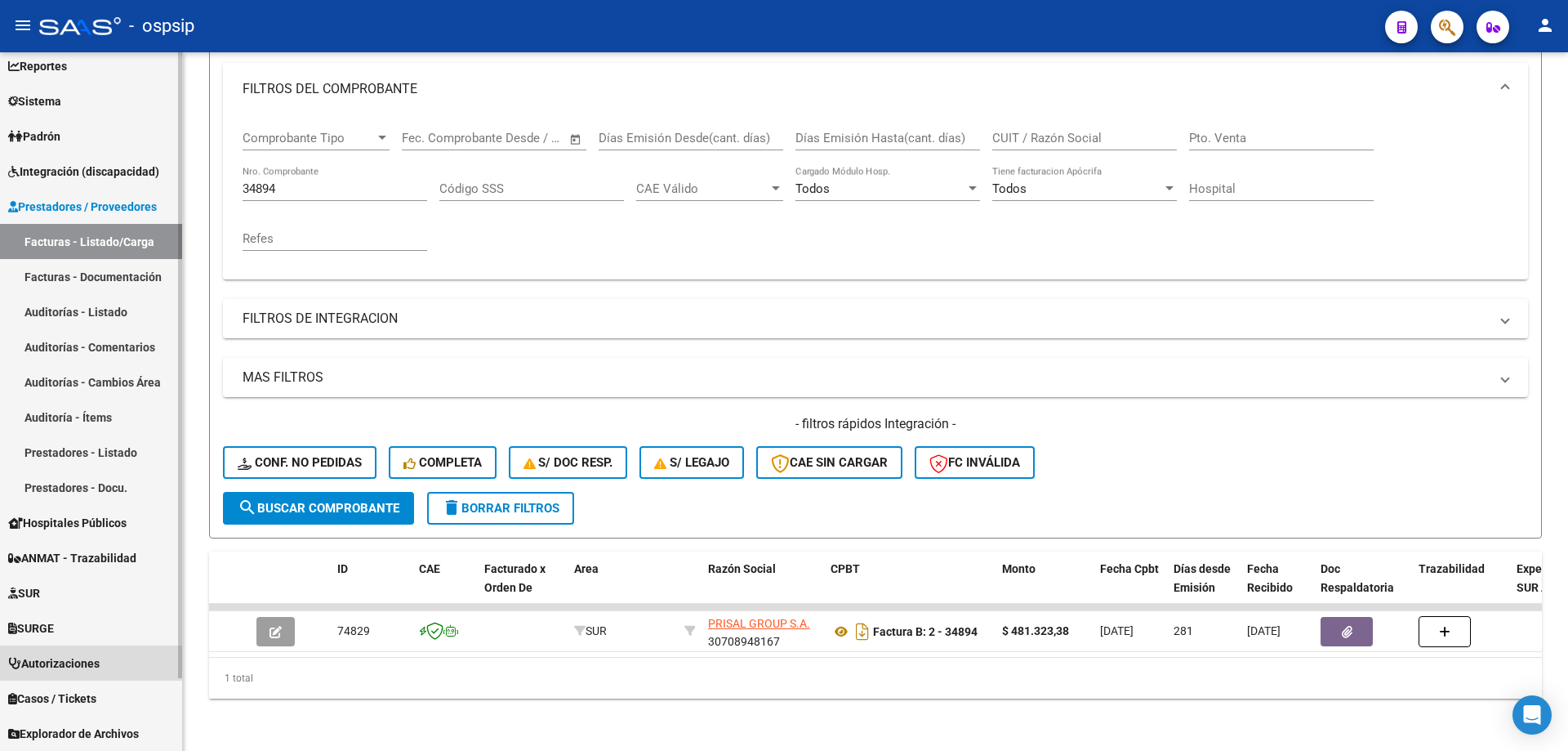
click at [51, 666] on span "Autorizaciones" at bounding box center [53, 663] width 91 height 18
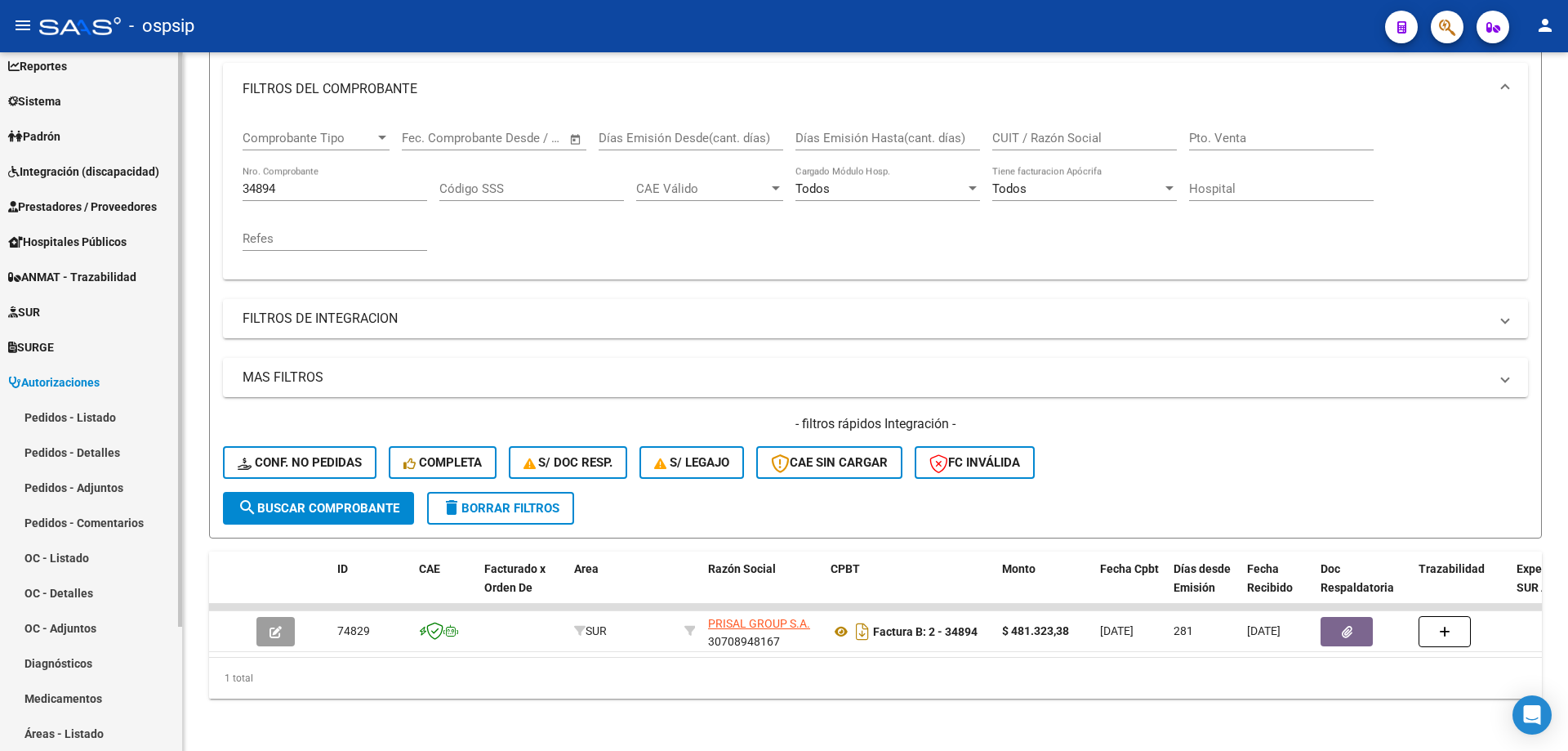
click at [73, 418] on link "Pedidos - Listado" at bounding box center [91, 417] width 182 height 35
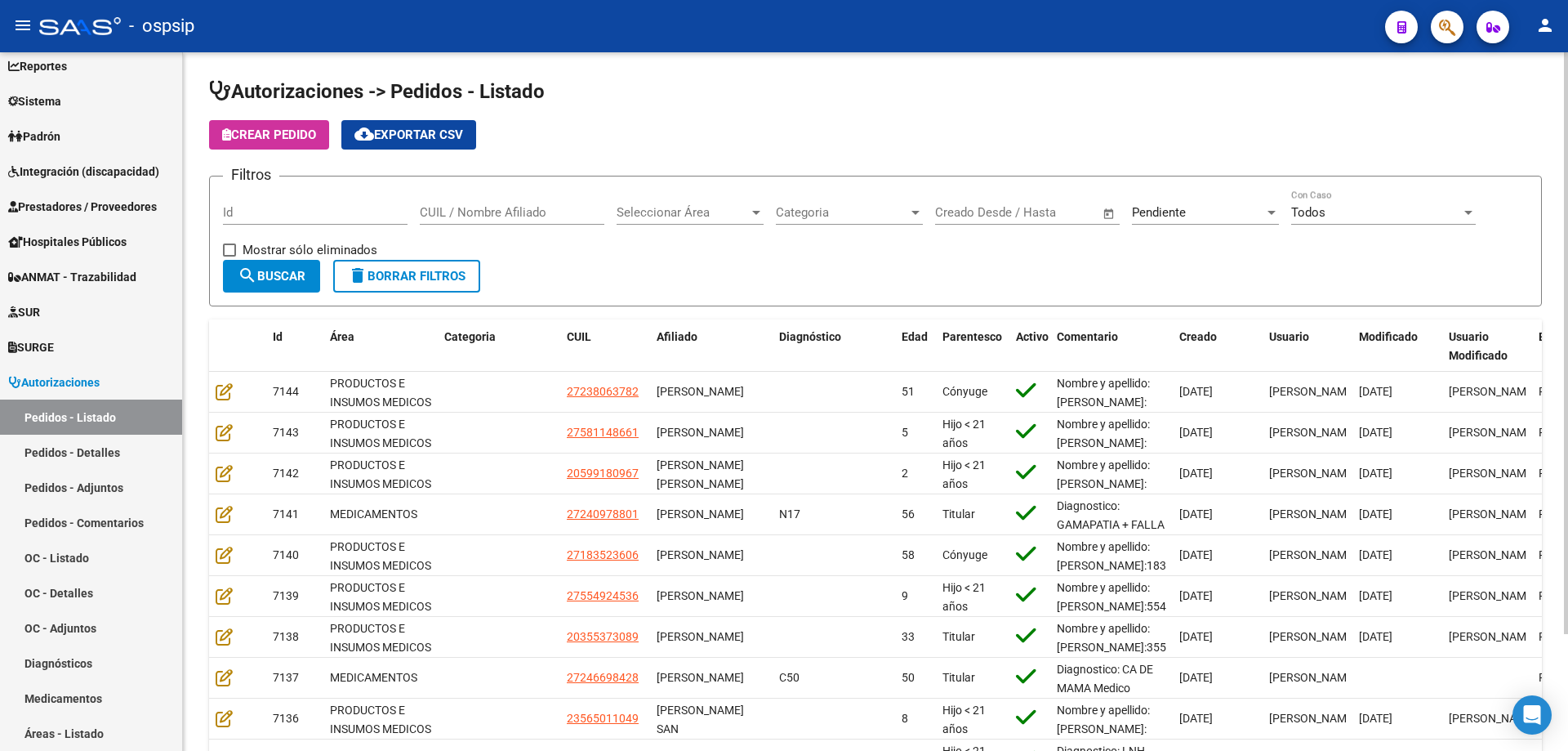
click at [1152, 202] on div "Pendiente Seleccionar Estado" at bounding box center [1204, 207] width 147 height 35
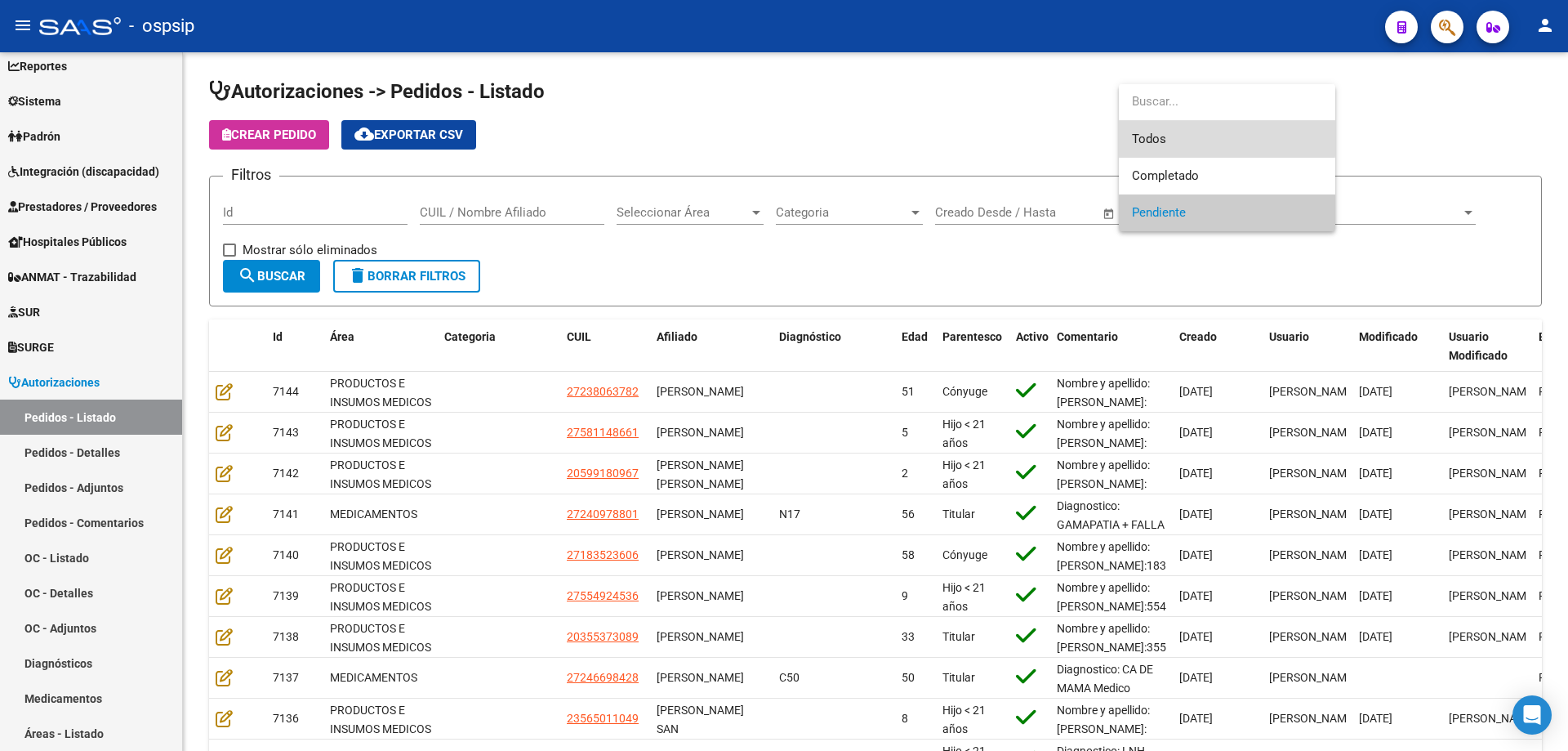
click at [1168, 125] on span "Todos" at bounding box center [1226, 139] width 190 height 37
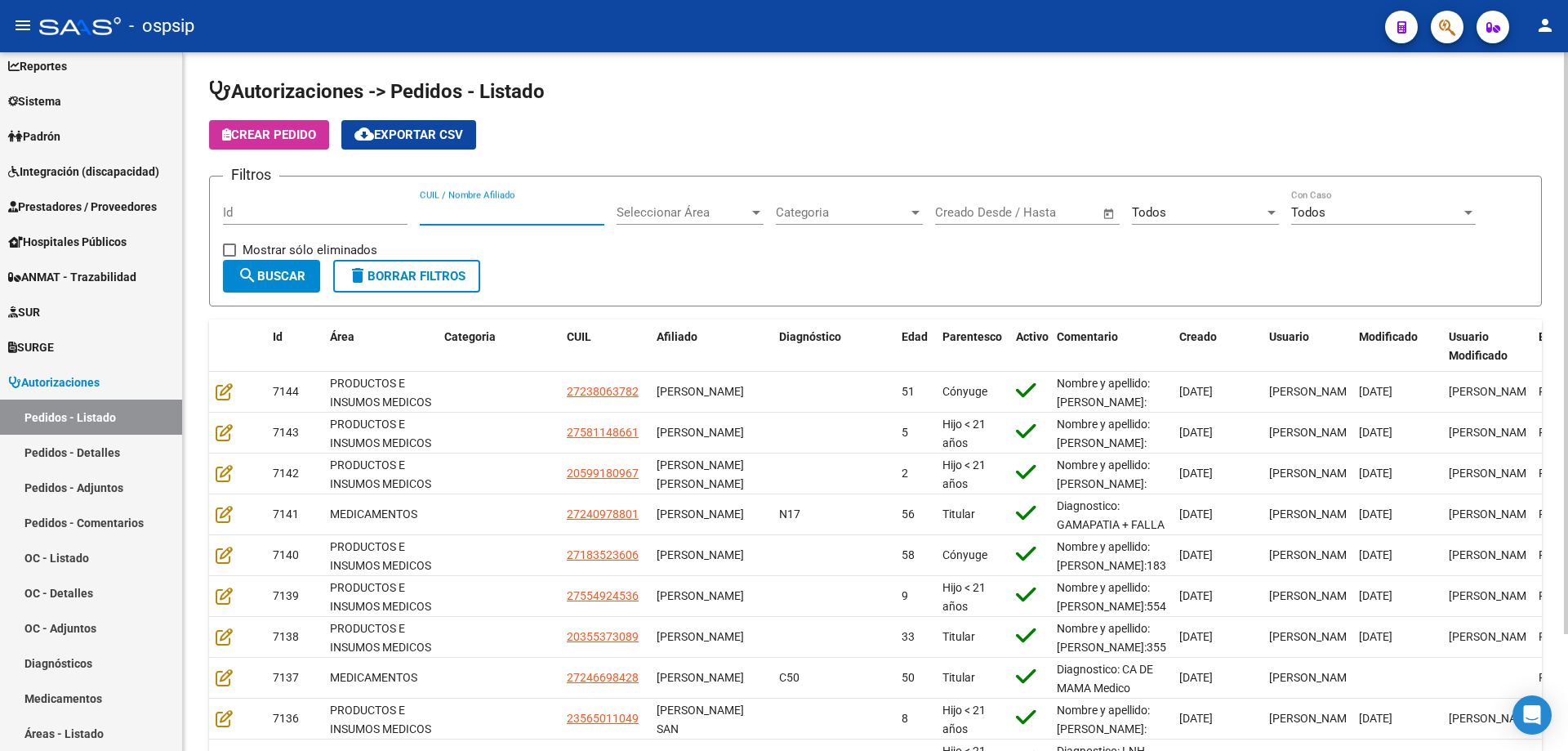
drag, startPoint x: 475, startPoint y: 201, endPoint x: 469, endPoint y: 211, distance: 11.7
paste input "27269220827"
type input "27269220827"
click at [292, 283] on button "search Buscar" at bounding box center [272, 276] width 97 height 32
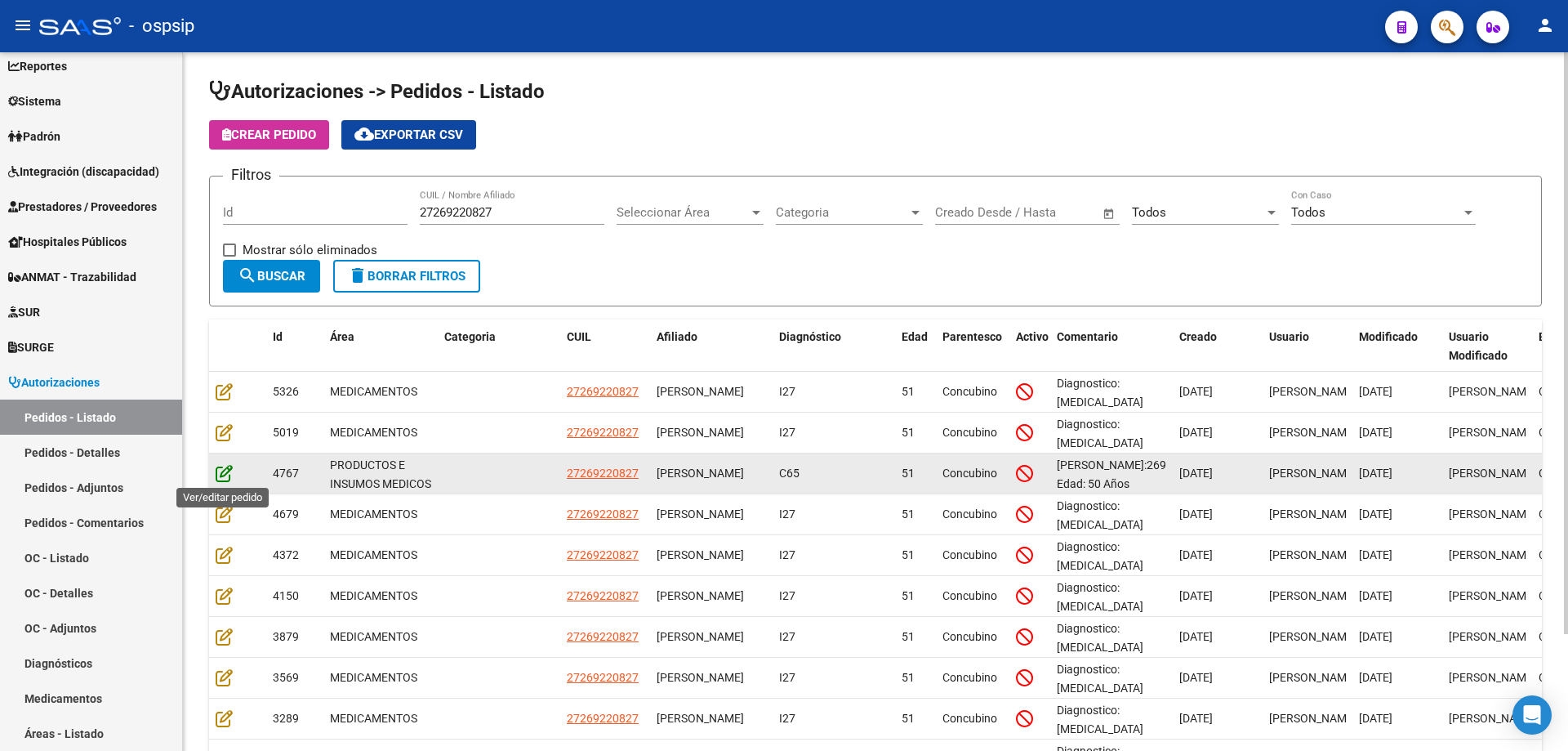
click at [219, 467] on icon at bounding box center [224, 473] width 17 height 18
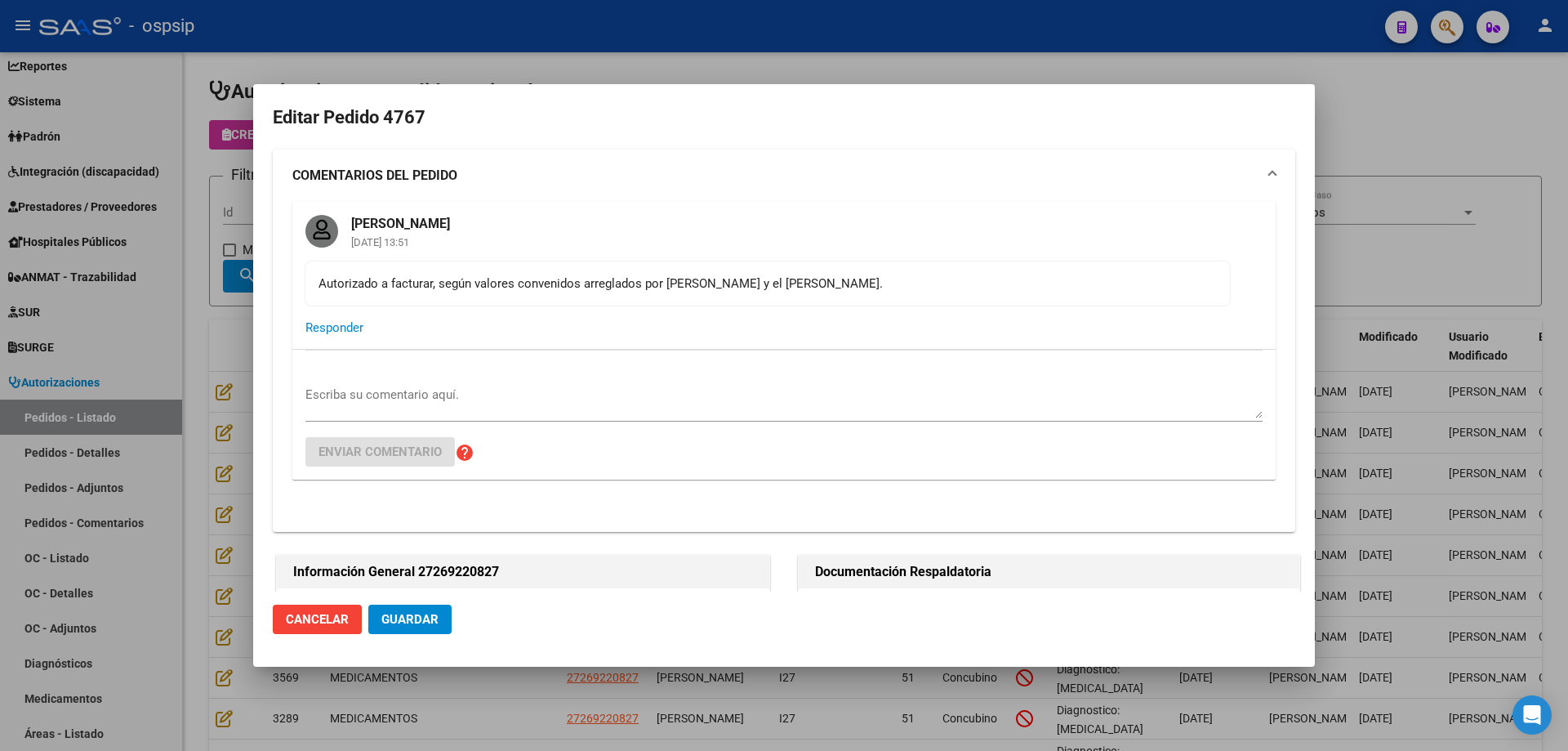
click at [1436, 245] on div at bounding box center [784, 376] width 1568 height 751
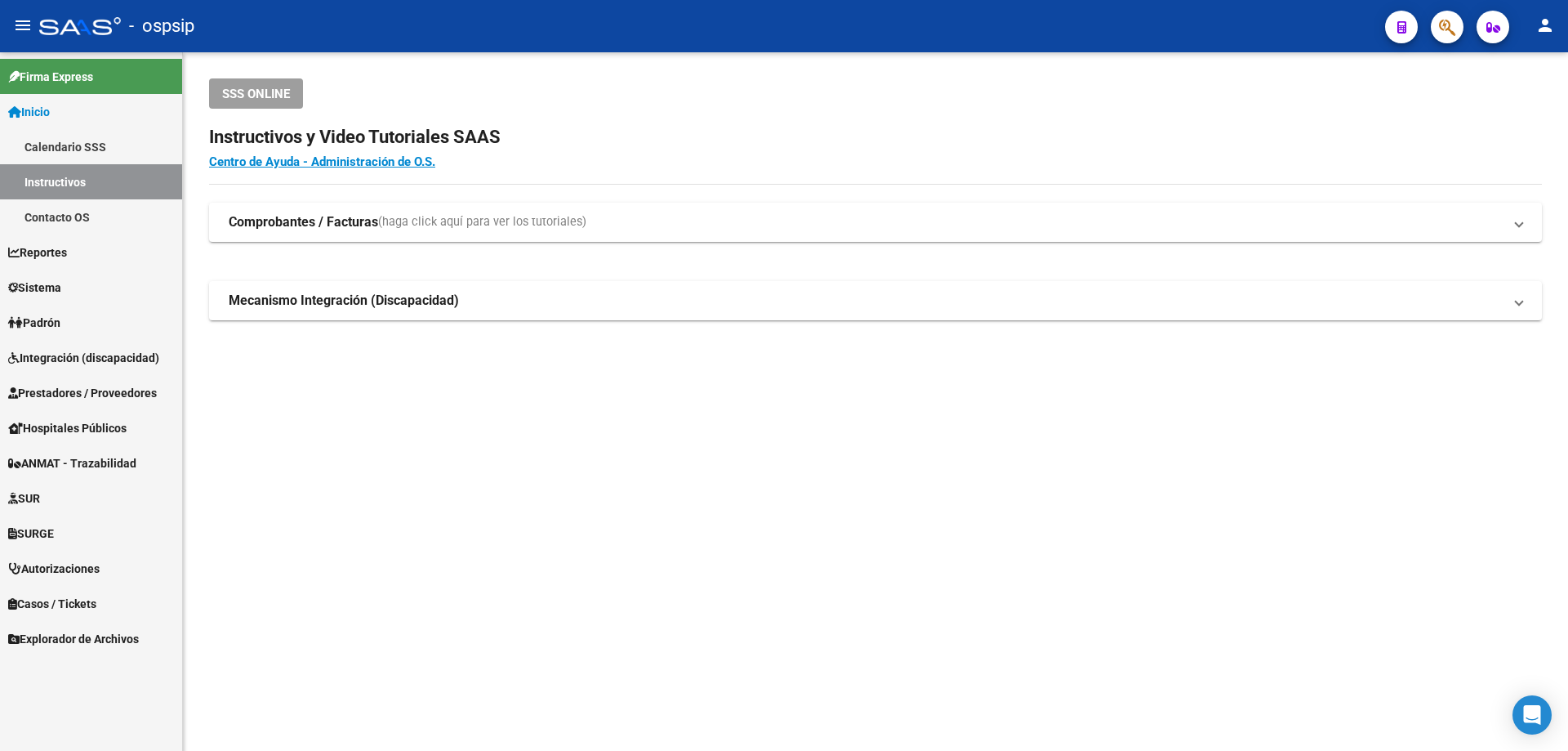
click at [63, 388] on span "Prestadores / Proveedores" at bounding box center [82, 393] width 149 height 18
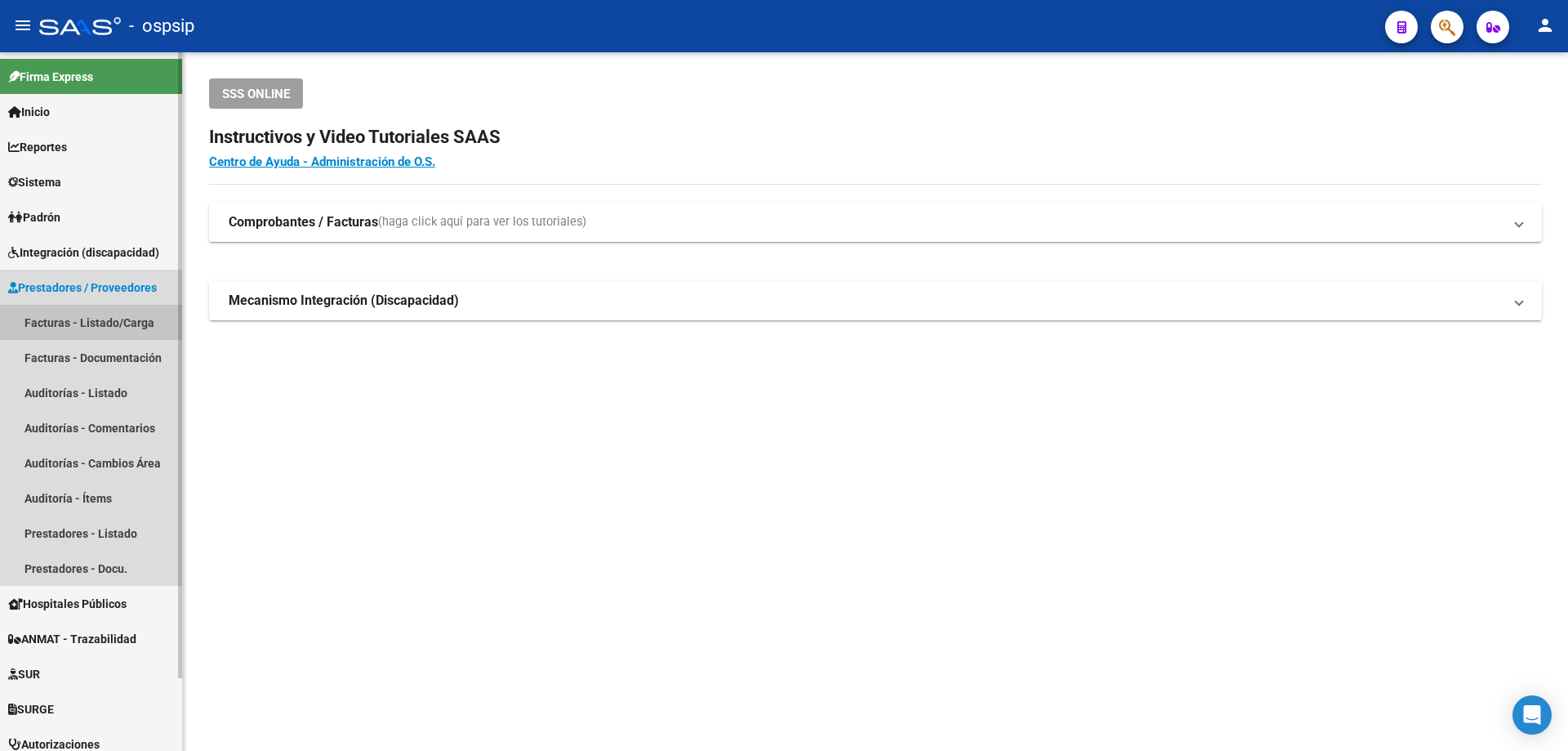
click at [90, 324] on link "Facturas - Listado/Carga" at bounding box center [91, 322] width 182 height 35
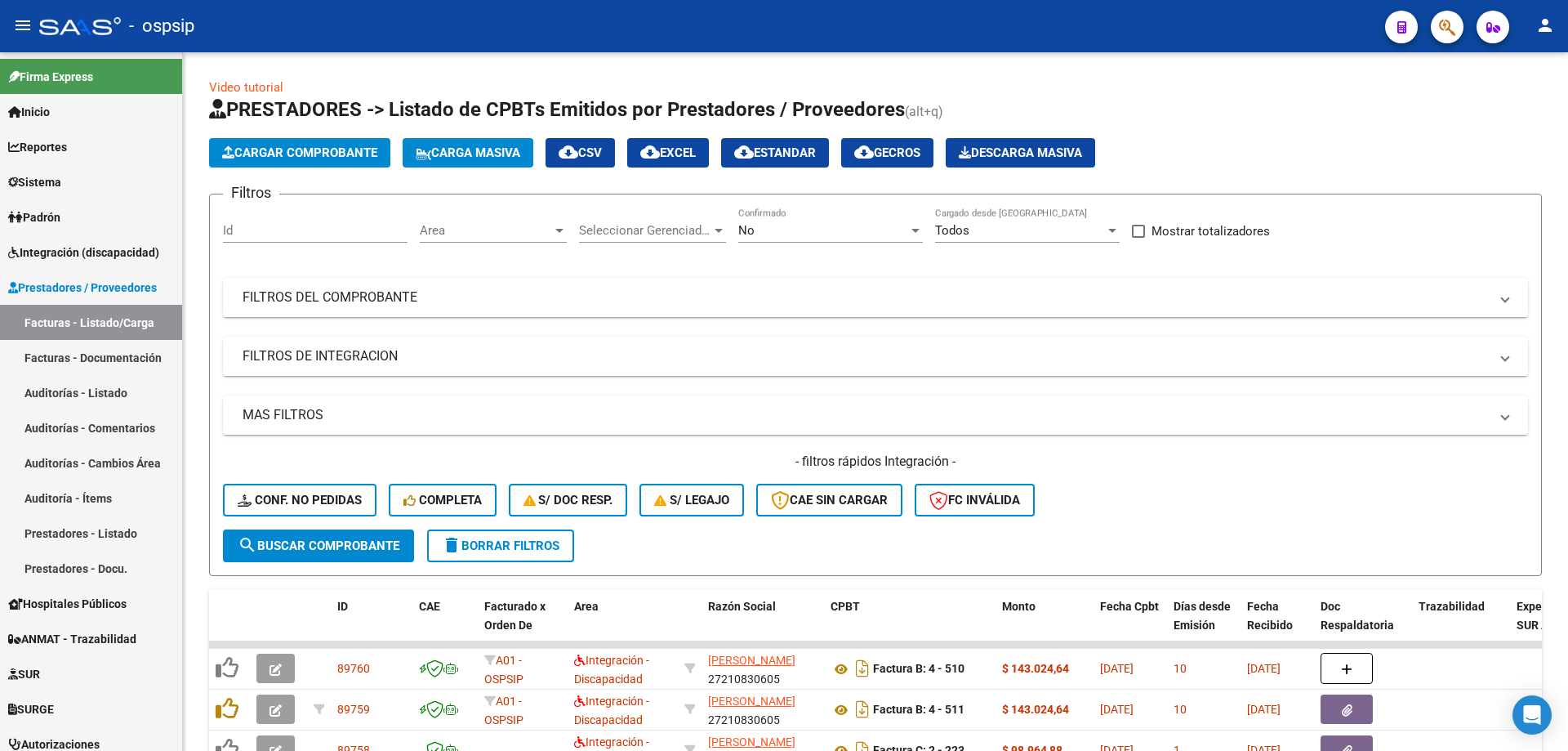
click at [789, 217] on div "No Confirmado" at bounding box center [830, 225] width 185 height 35
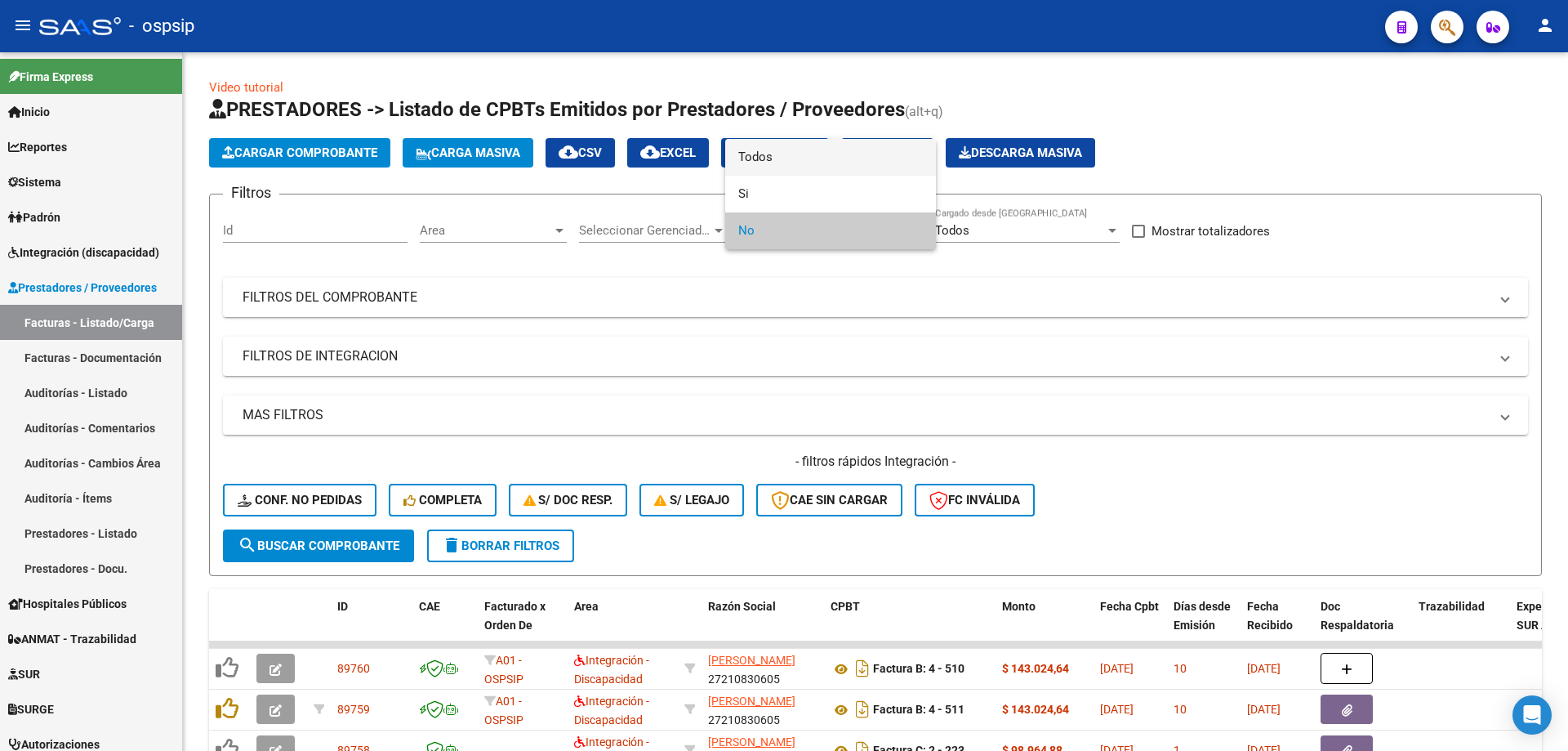
click at [803, 153] on span "Todos" at bounding box center [830, 157] width 185 height 37
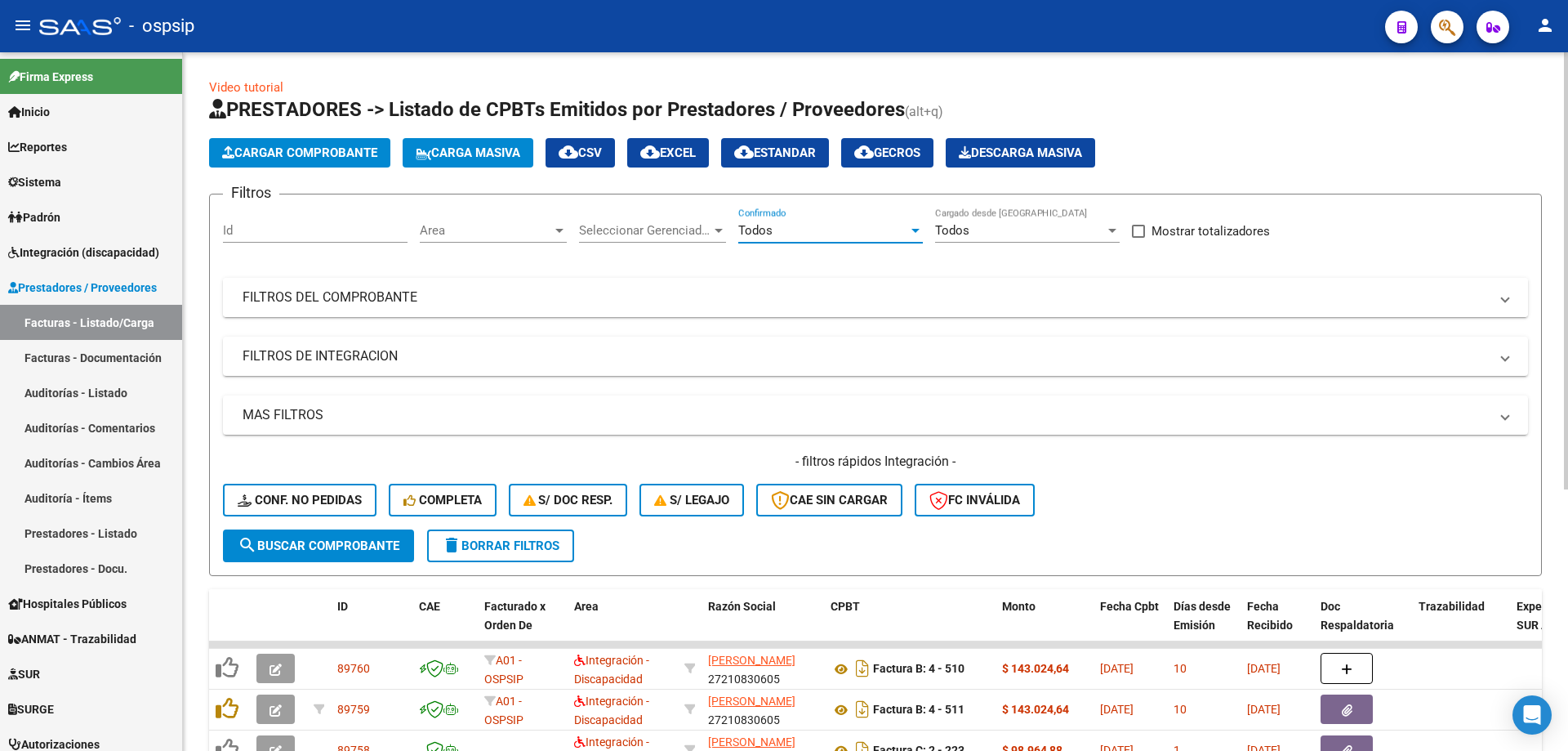
click at [418, 292] on mat-panel-title "FILTROS DEL COMPROBANTE" at bounding box center [865, 297] width 1246 height 18
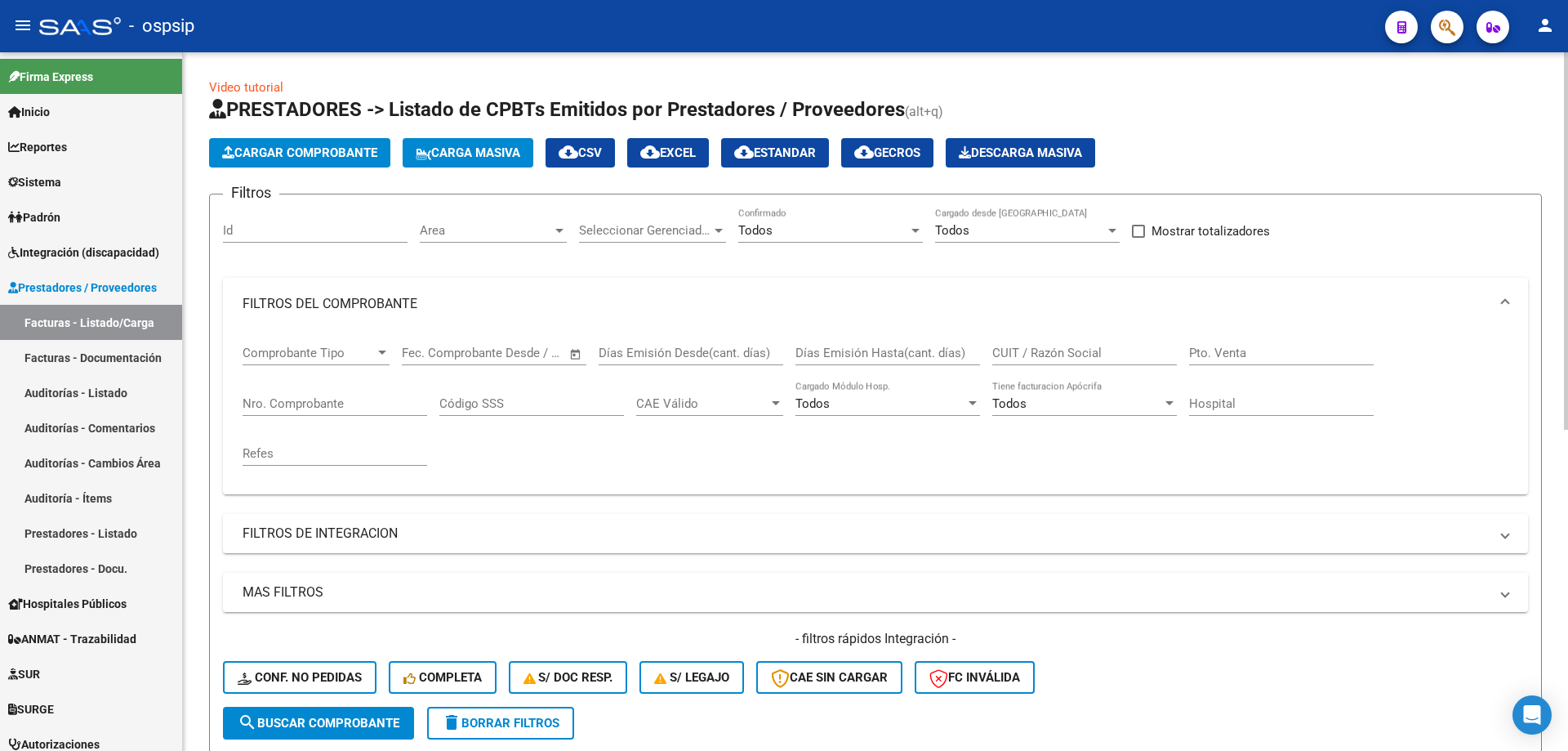
click at [318, 398] on input "Nro. Comprobante" at bounding box center [335, 403] width 185 height 14
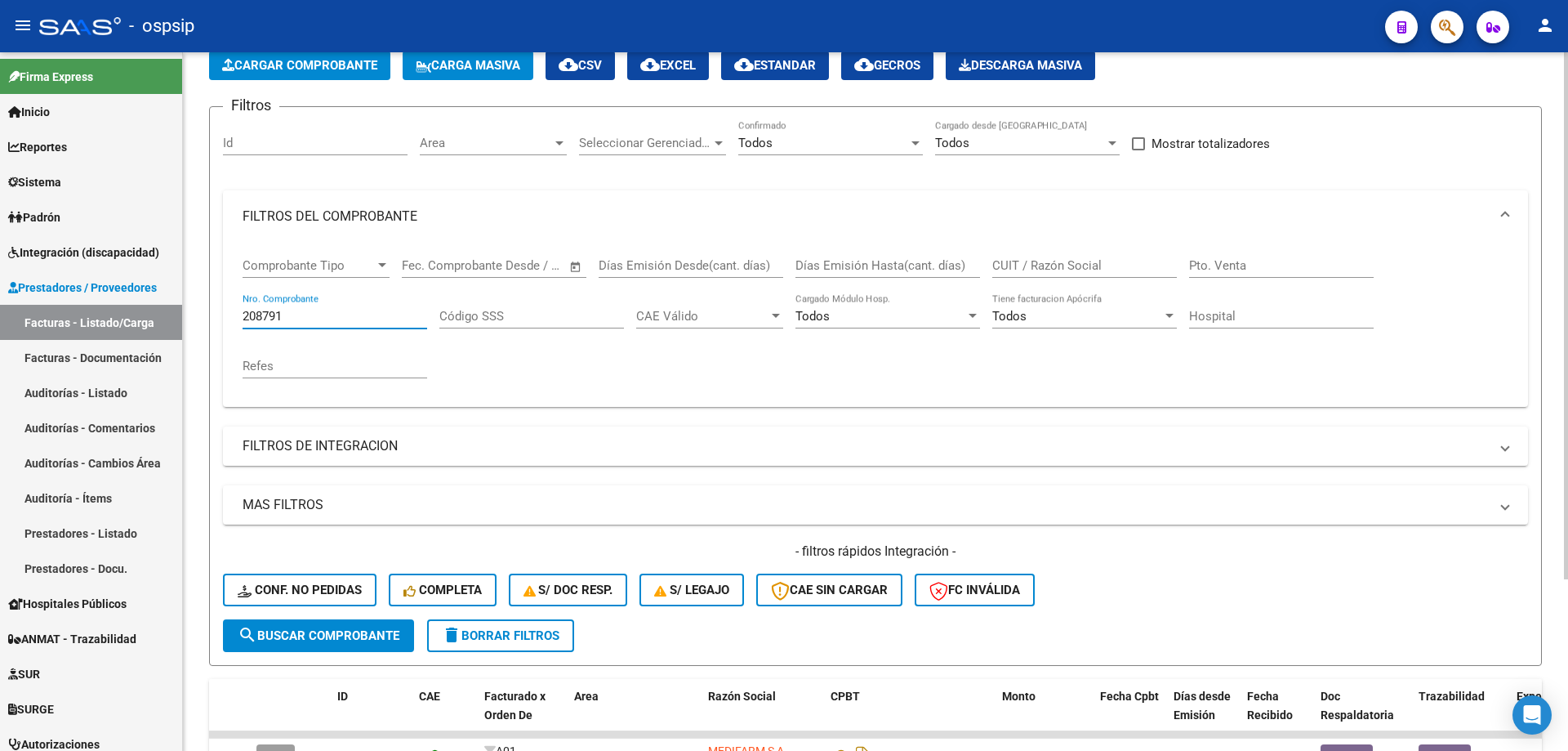
scroll to position [227, 0]
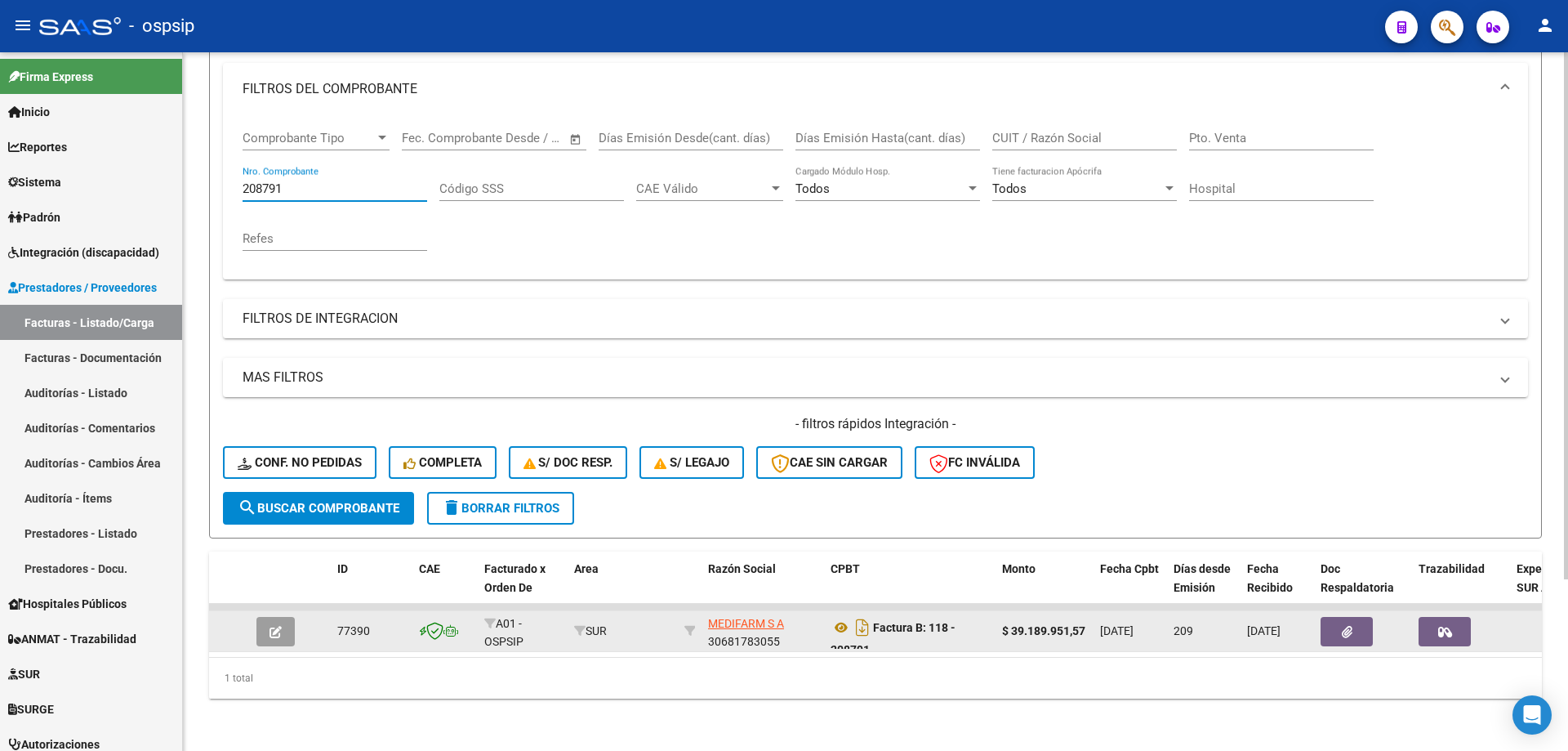
click at [1349, 617] on button "button" at bounding box center [1347, 631] width 52 height 30
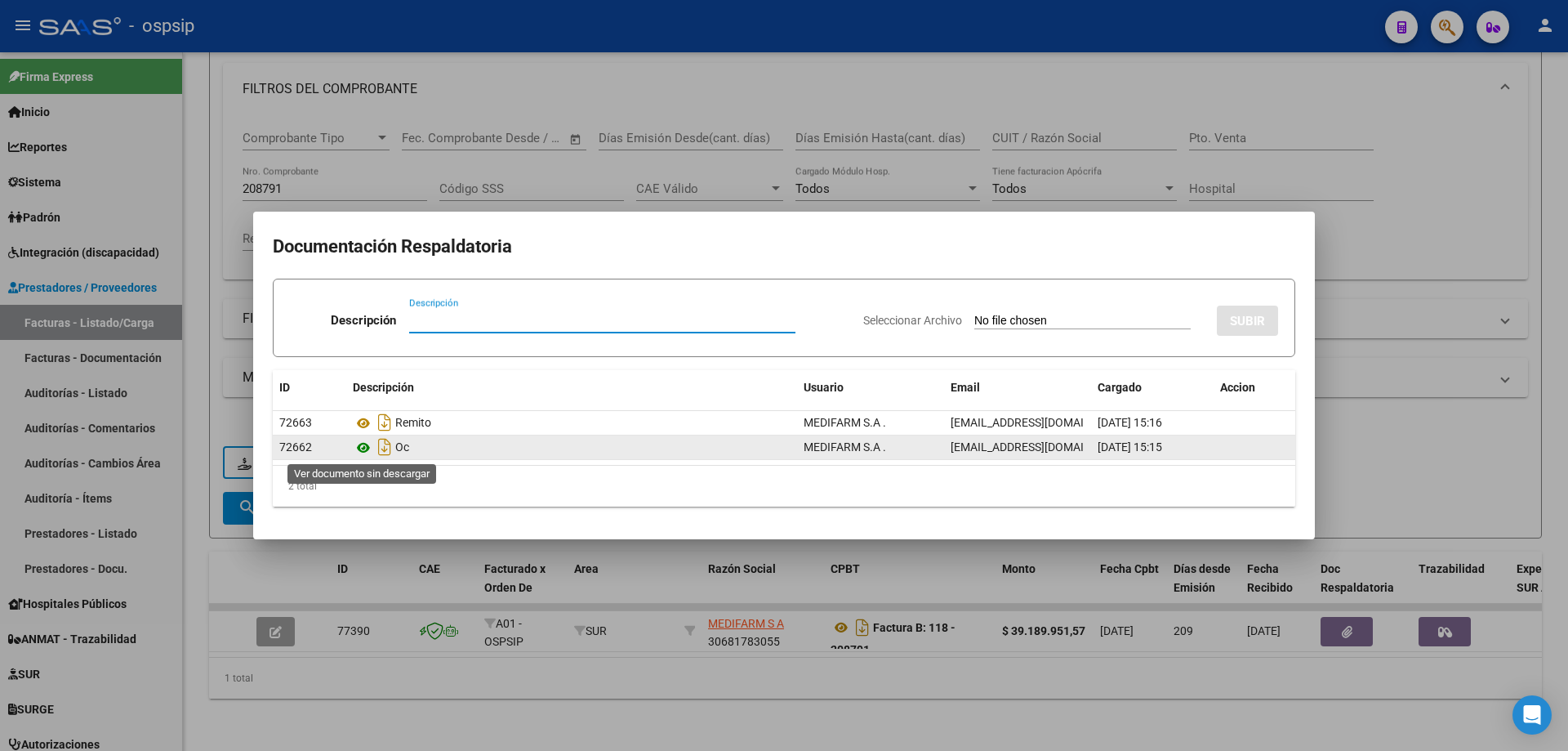
click at [367, 449] on icon at bounding box center [364, 448] width 22 height 20
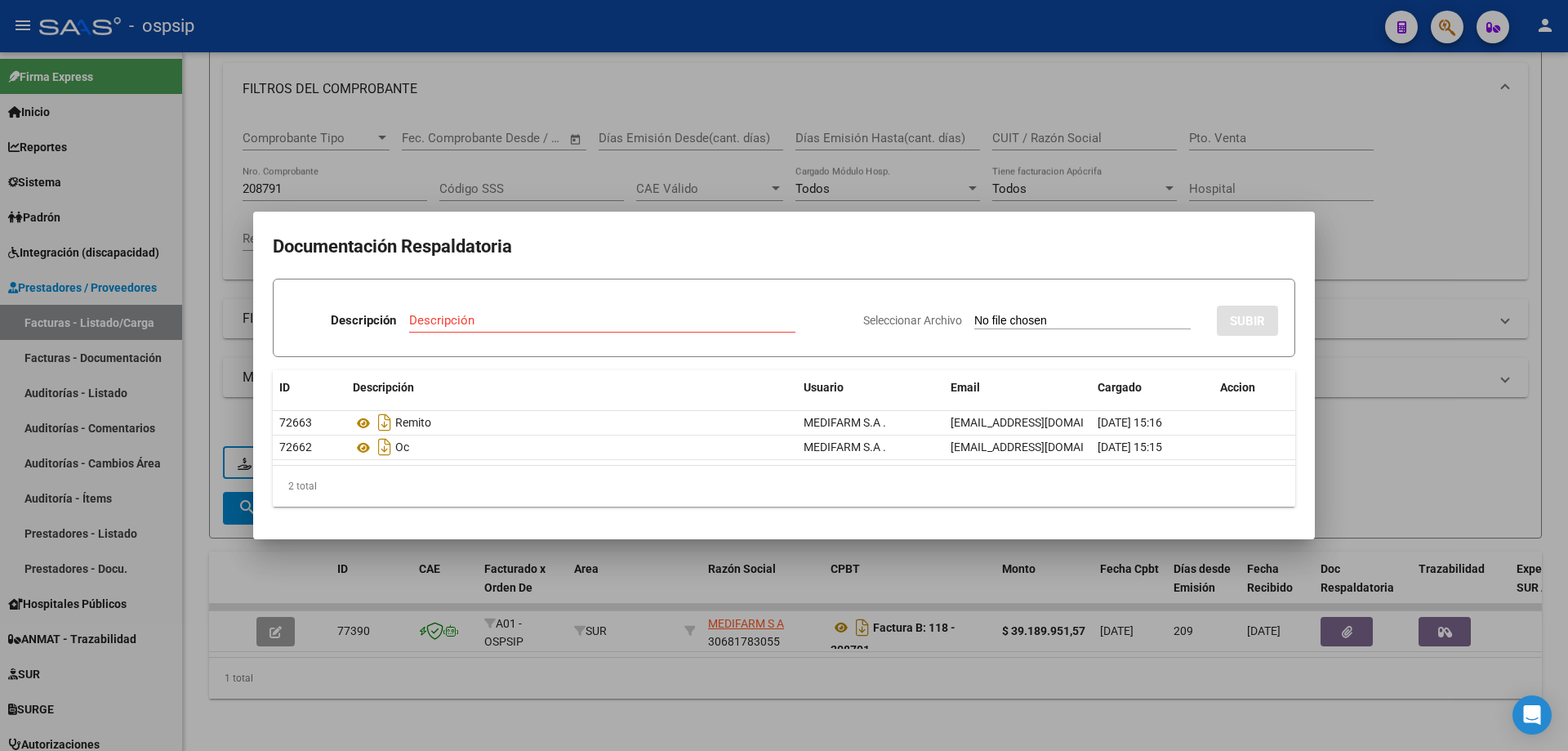
drag, startPoint x: 362, startPoint y: 179, endPoint x: 348, endPoint y: 178, distance: 14.0
click at [362, 178] on div at bounding box center [784, 376] width 1568 height 751
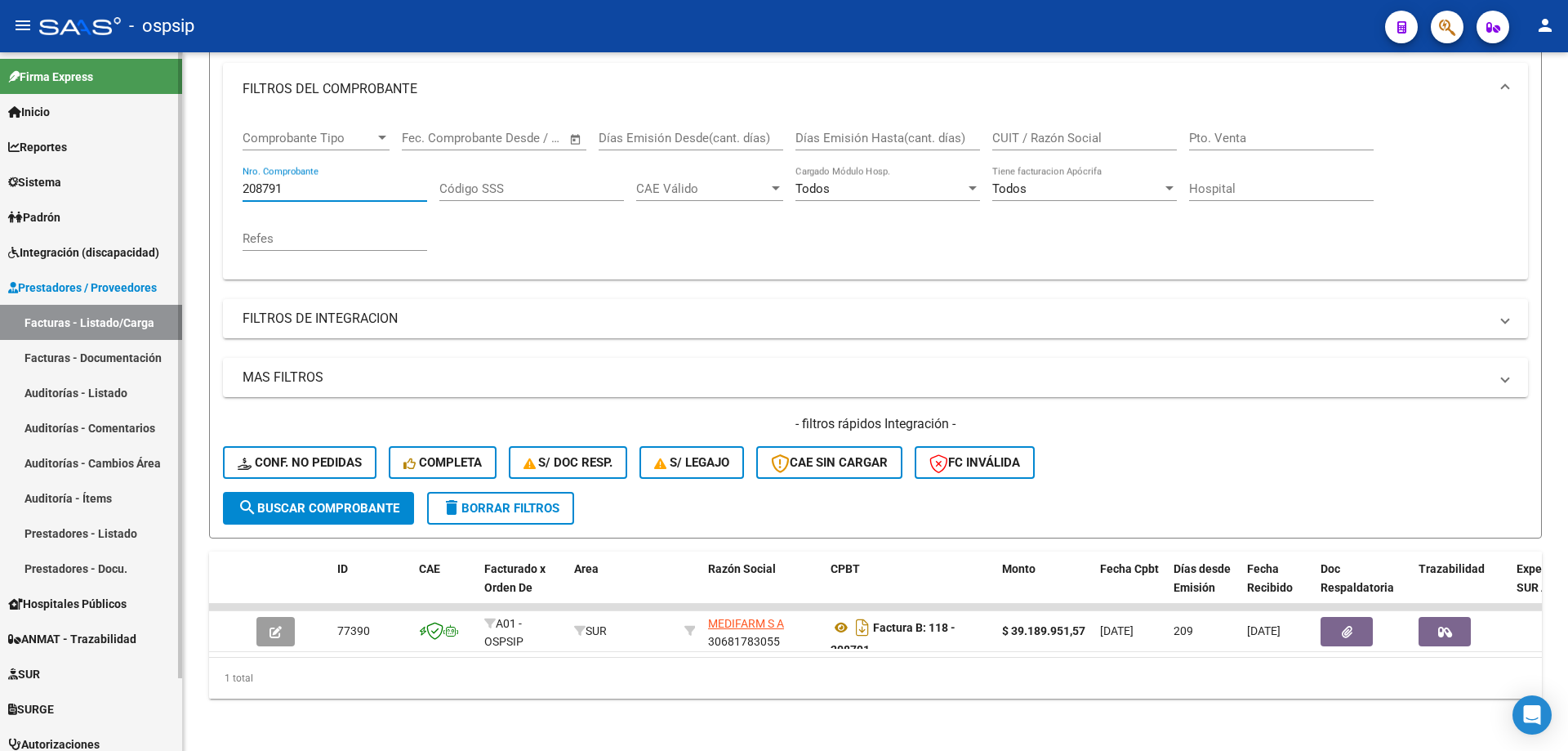
drag, startPoint x: 281, startPoint y: 177, endPoint x: 176, endPoint y: 180, distance: 105.0
click at [176, 180] on mat-sidenav-container "Firma Express Inicio Calendario SSS Instructivos Contacto OS Reportes SUR Exped…" at bounding box center [784, 402] width 1568 height 699
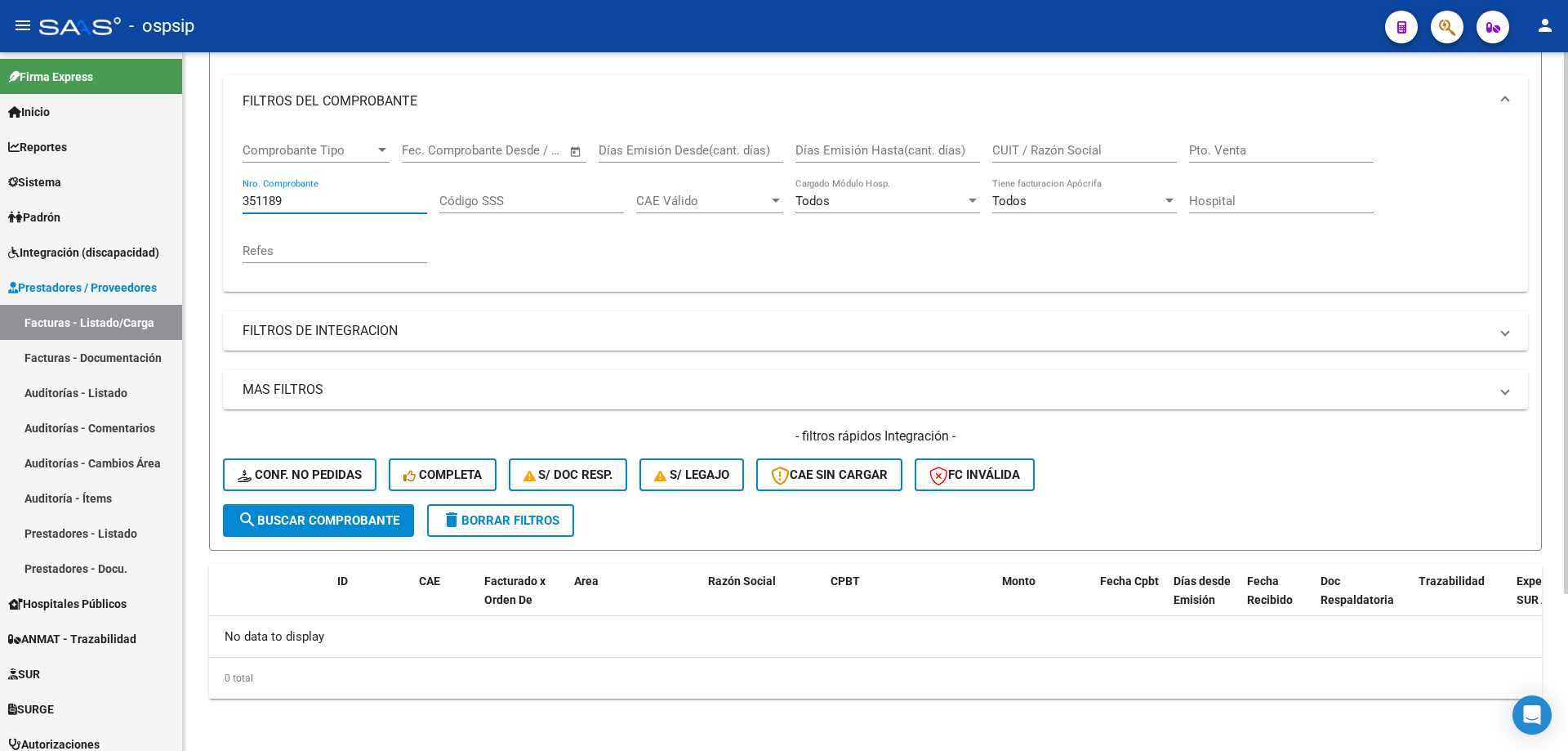
scroll to position [202, 0]
drag, startPoint x: 313, startPoint y: 190, endPoint x: 210, endPoint y: 213, distance: 105.5
click at [210, 213] on form "Filtros Id Area Area Seleccionar Gerenciador Seleccionar Gerenciador Todos Conf…" at bounding box center [875, 271] width 1333 height 560
drag, startPoint x: 254, startPoint y: 209, endPoint x: 244, endPoint y: 211, distance: 10.2
click at [244, 211] on div "351189 Nro. Comprobante" at bounding box center [335, 195] width 185 height 35
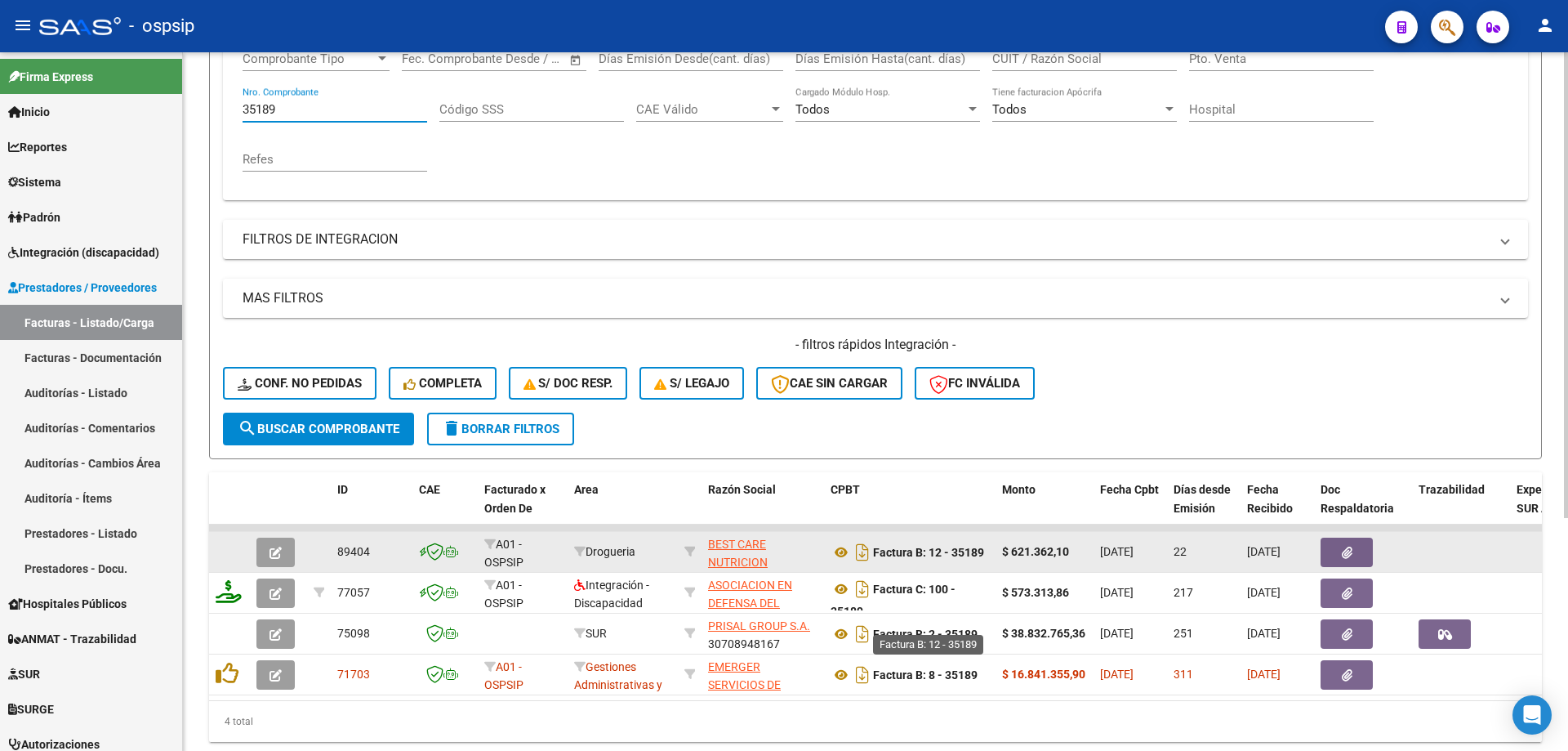
scroll to position [349, 0]
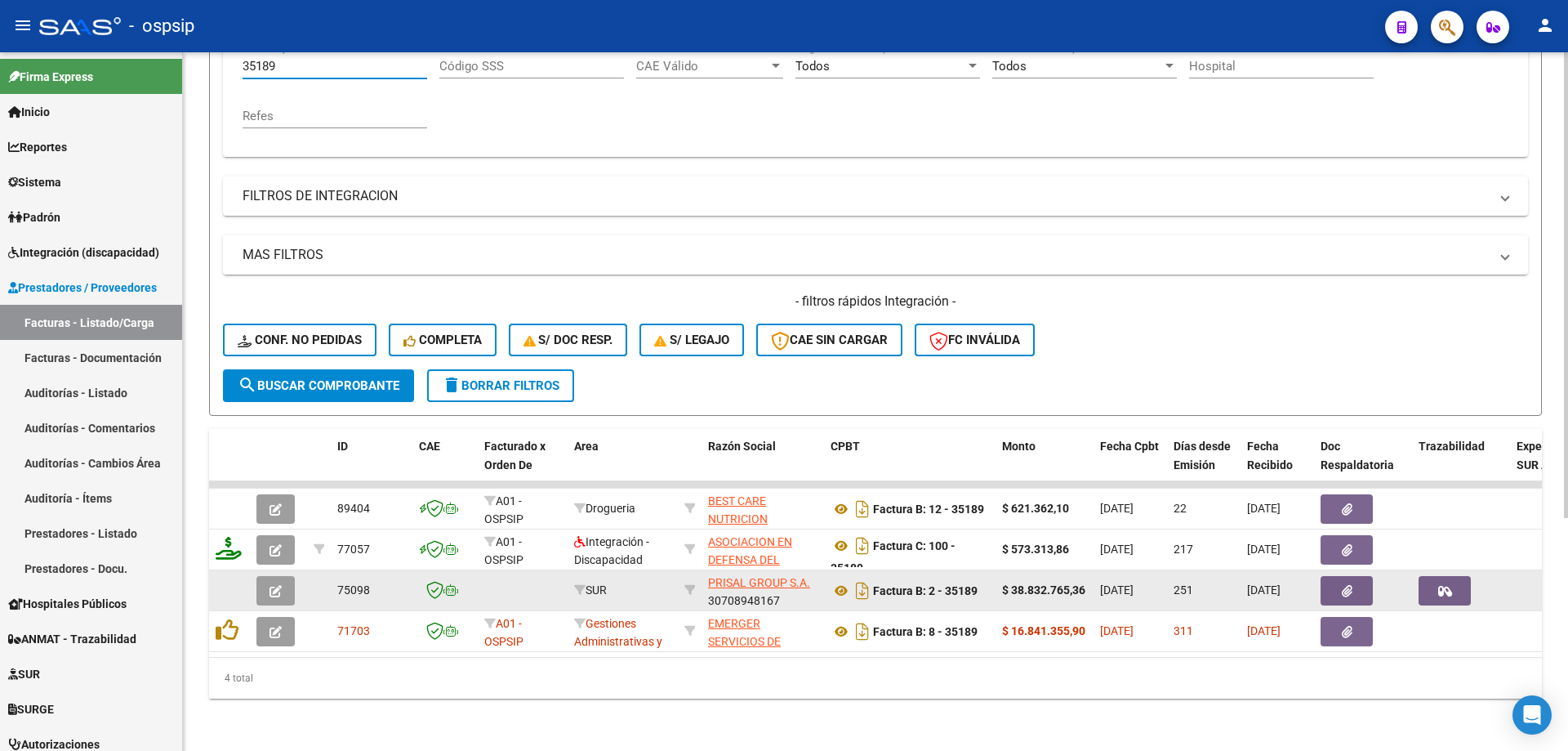
click at [1342, 585] on icon "button" at bounding box center [1347, 591] width 11 height 13
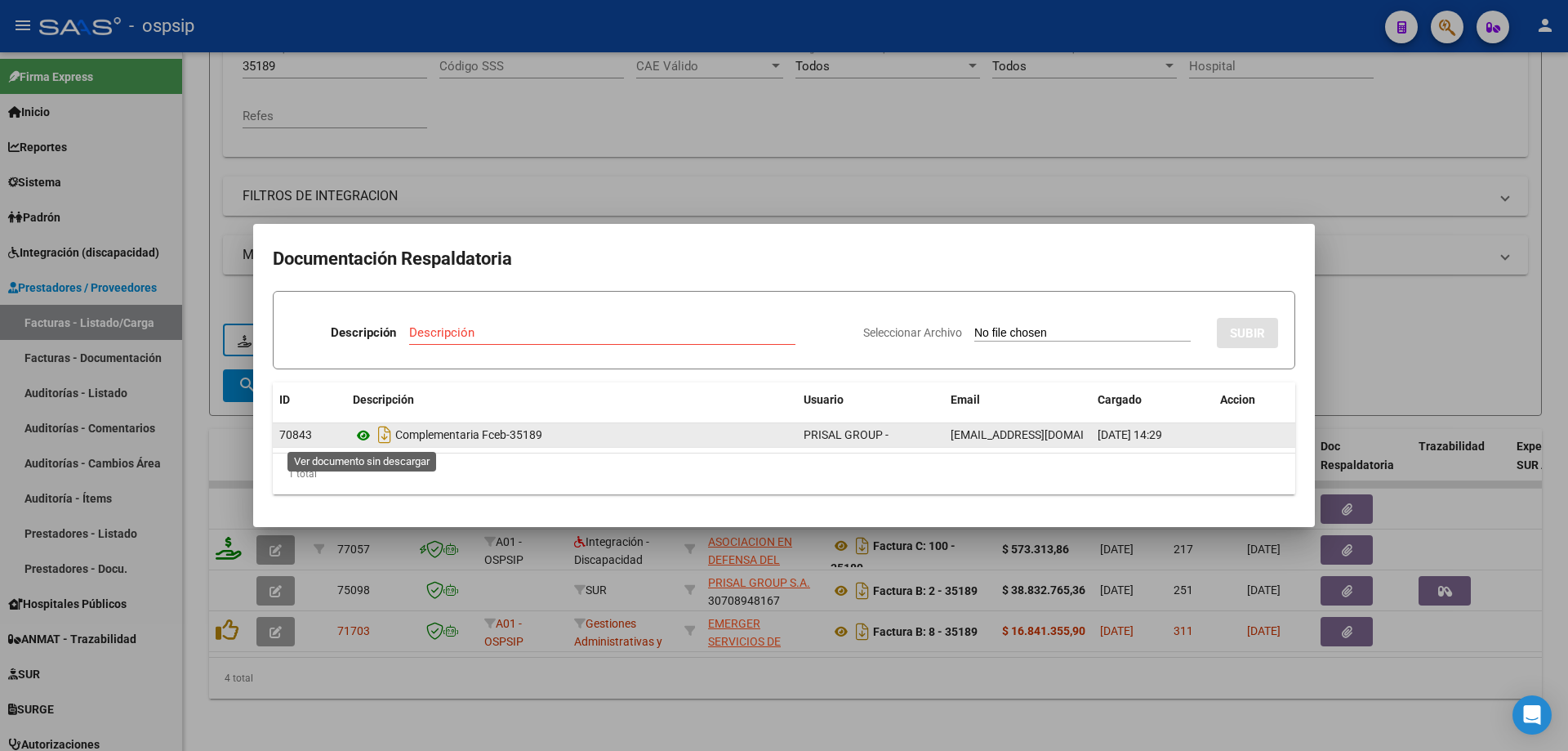
click at [365, 432] on icon at bounding box center [364, 436] width 22 height 20
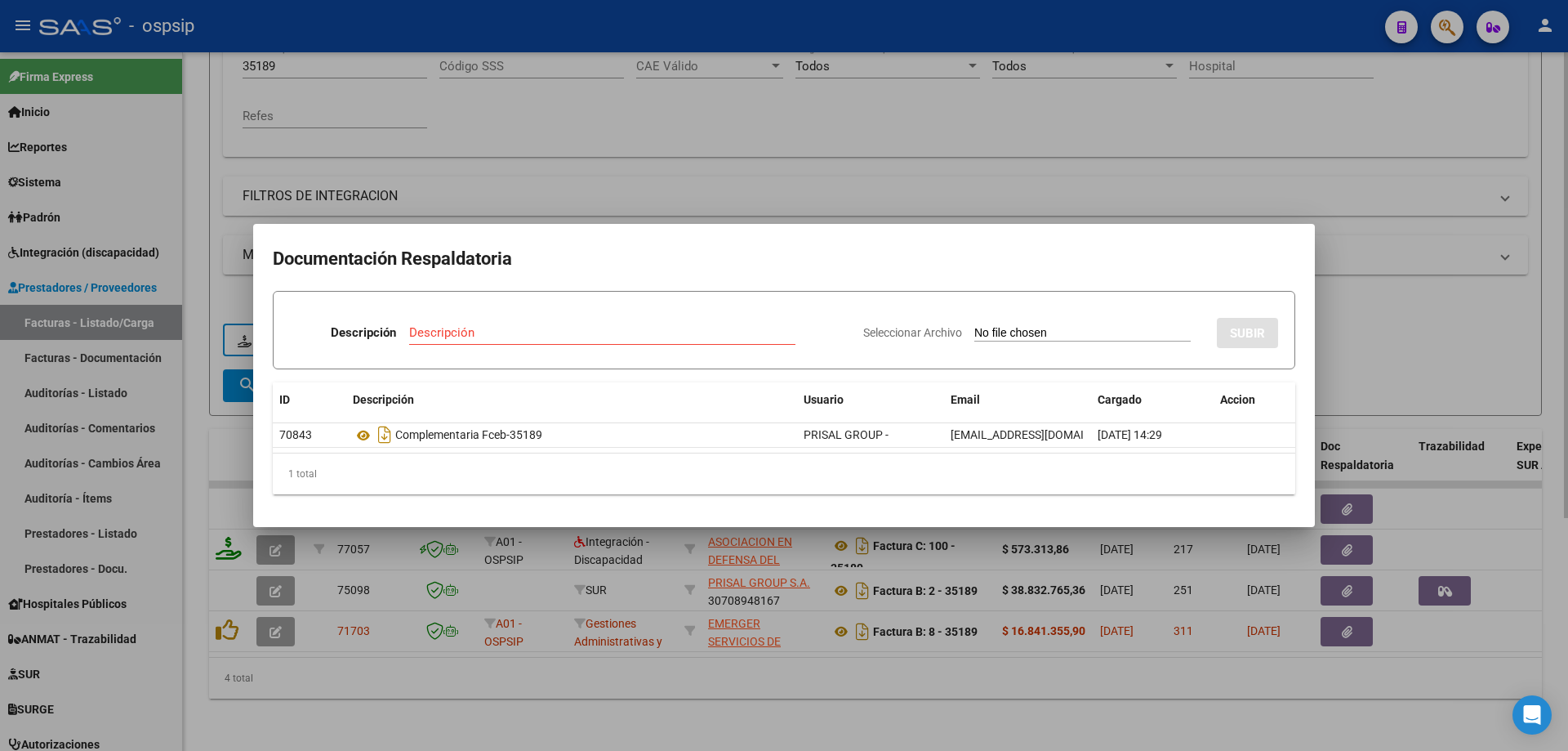
drag, startPoint x: 545, startPoint y: 119, endPoint x: 379, endPoint y: 198, distance: 183.8
click at [536, 127] on div at bounding box center [784, 376] width 1568 height 751
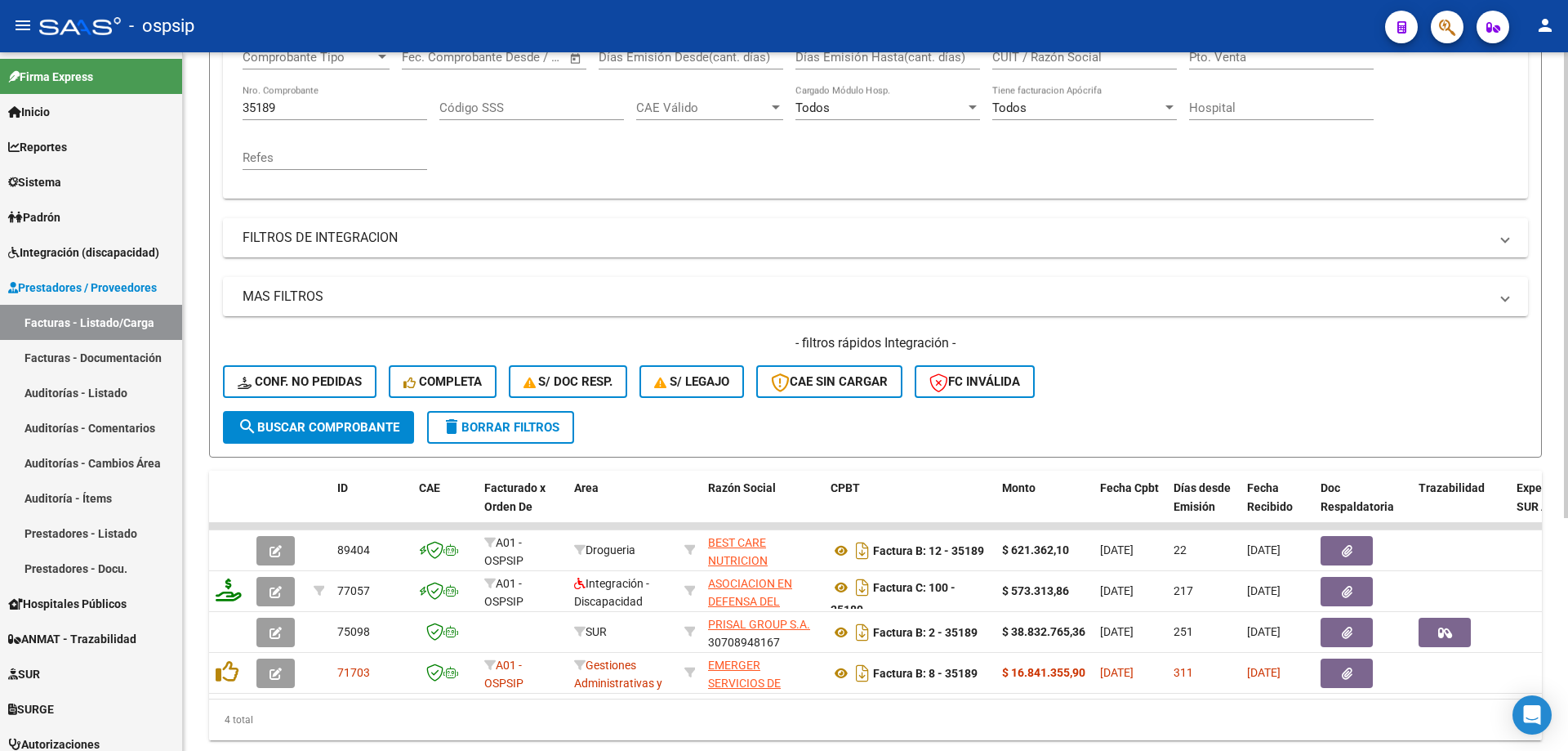
scroll to position [105, 0]
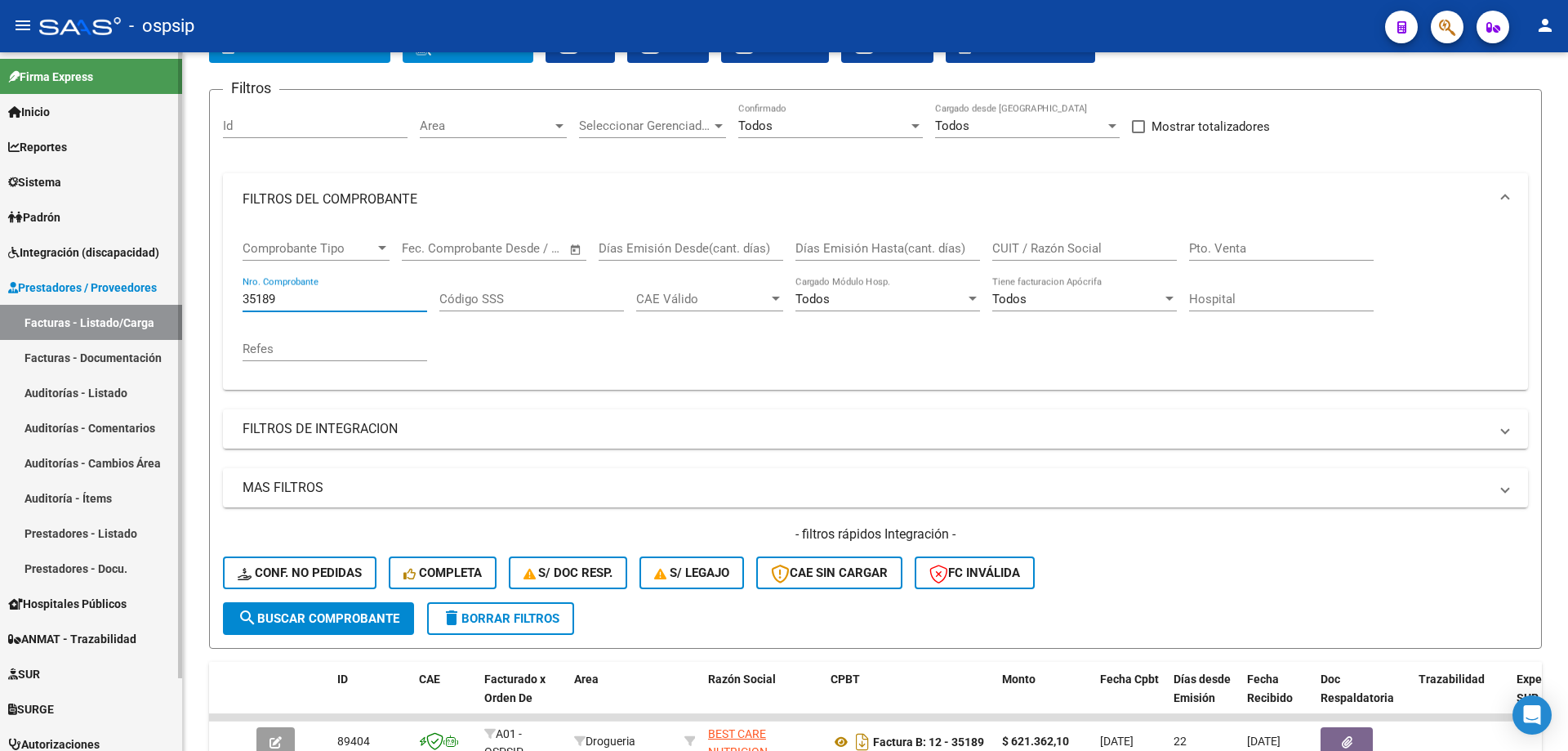
drag, startPoint x: 302, startPoint y: 294, endPoint x: 179, endPoint y: 307, distance: 123.7
click at [179, 307] on mat-sidenav-container "Firma Express Inicio Calendario SSS Instructivos Contacto OS Reportes SUR Exped…" at bounding box center [784, 402] width 1568 height 699
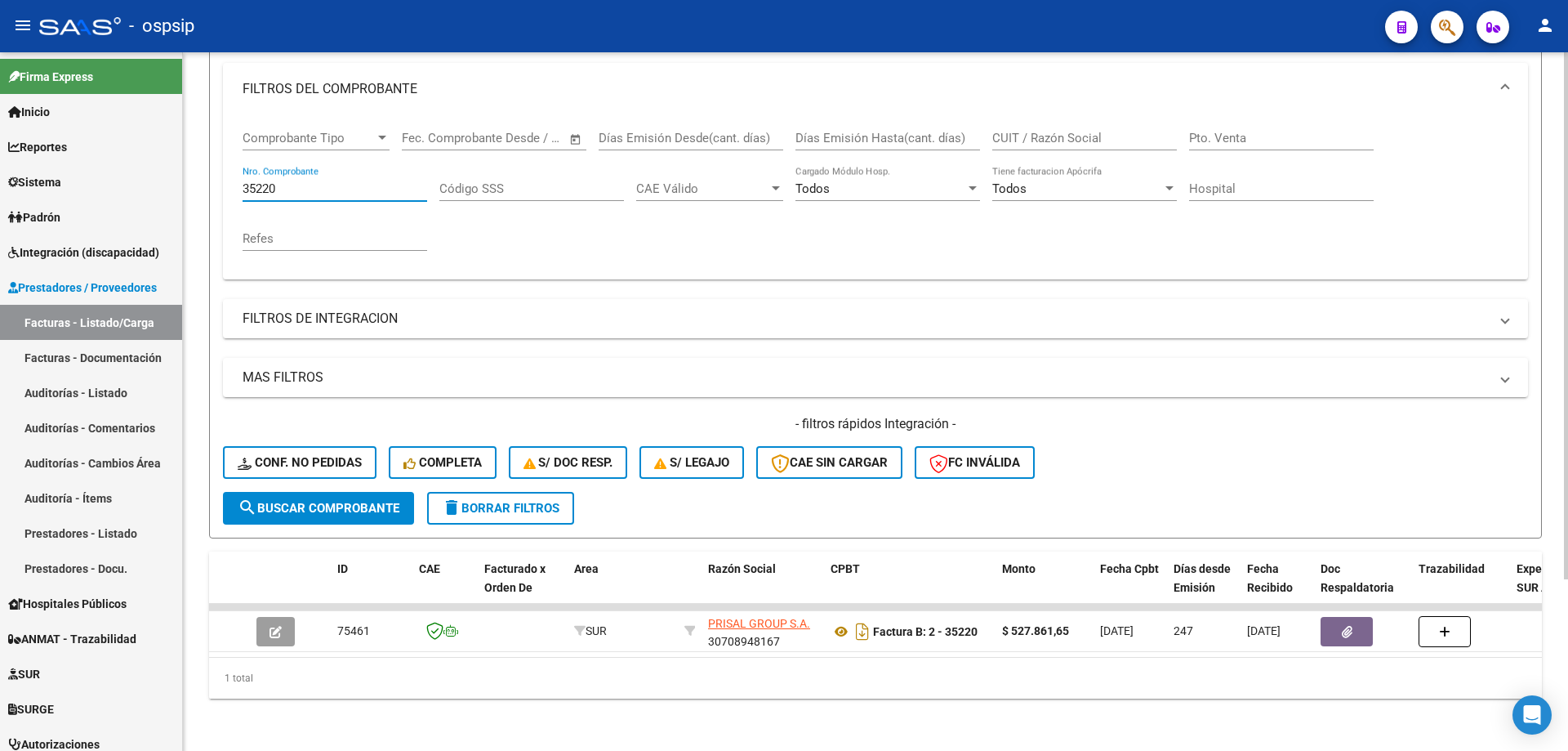
scroll to position [227, 0]
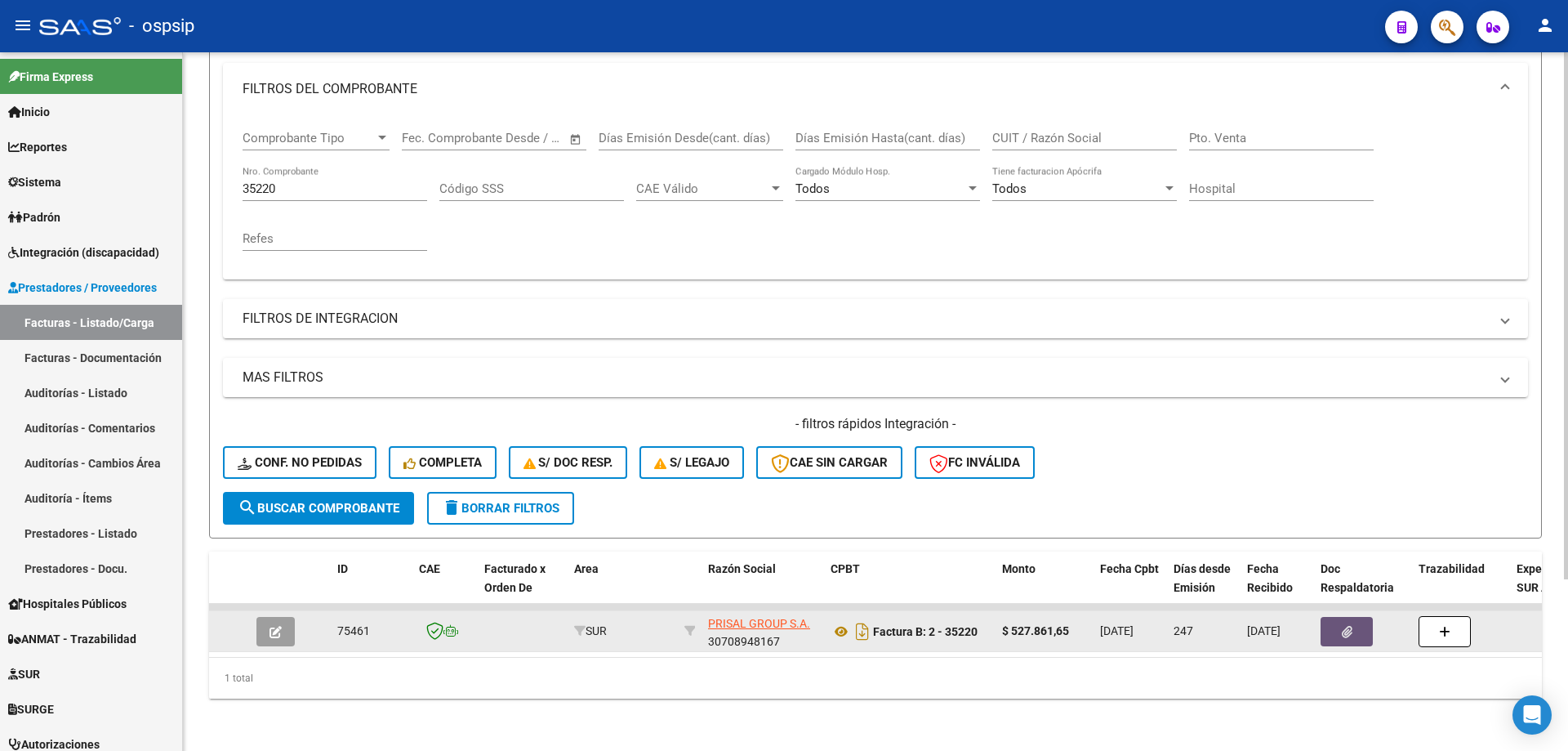
click at [1342, 626] on icon "button" at bounding box center [1347, 632] width 11 height 13
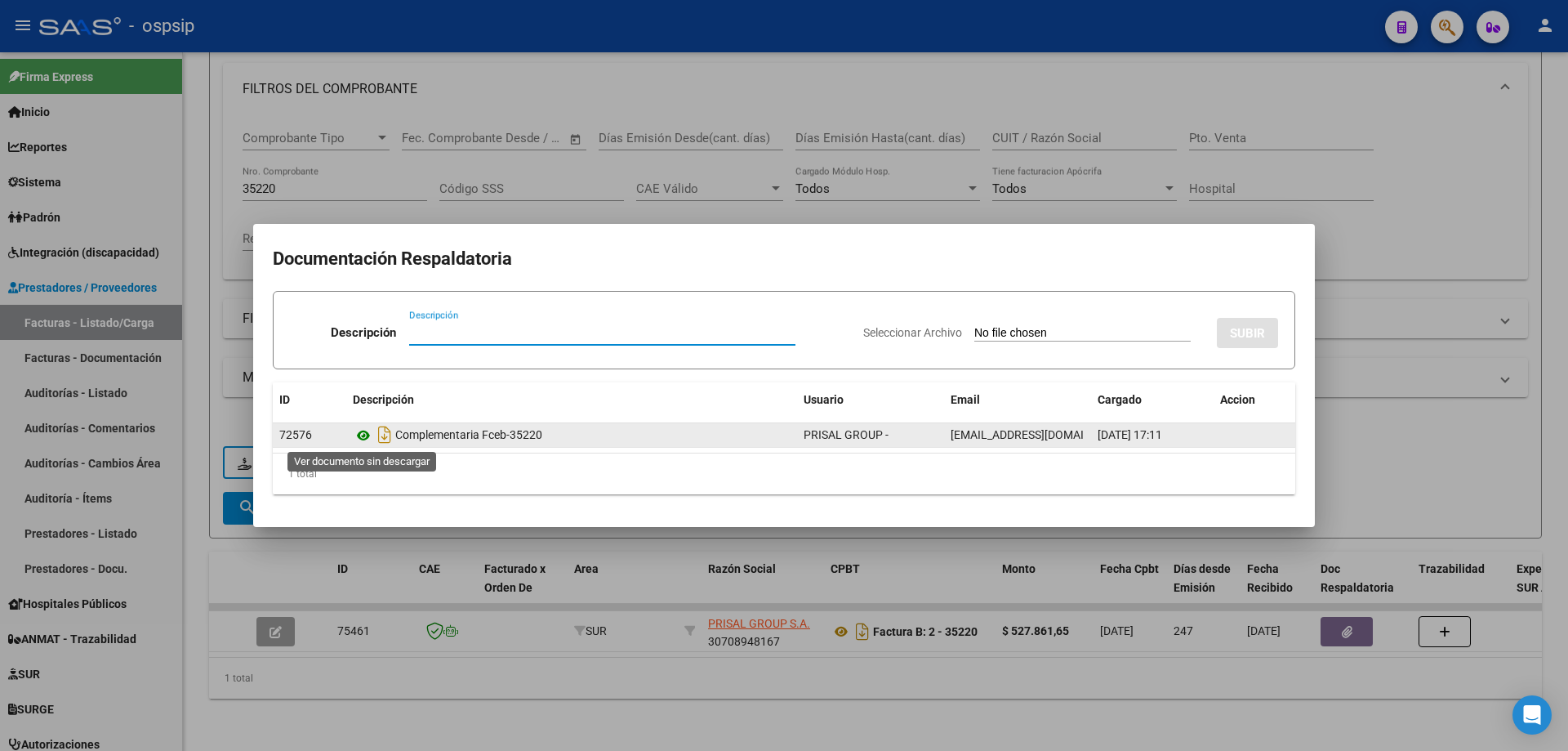
click at [357, 435] on icon at bounding box center [364, 436] width 22 height 20
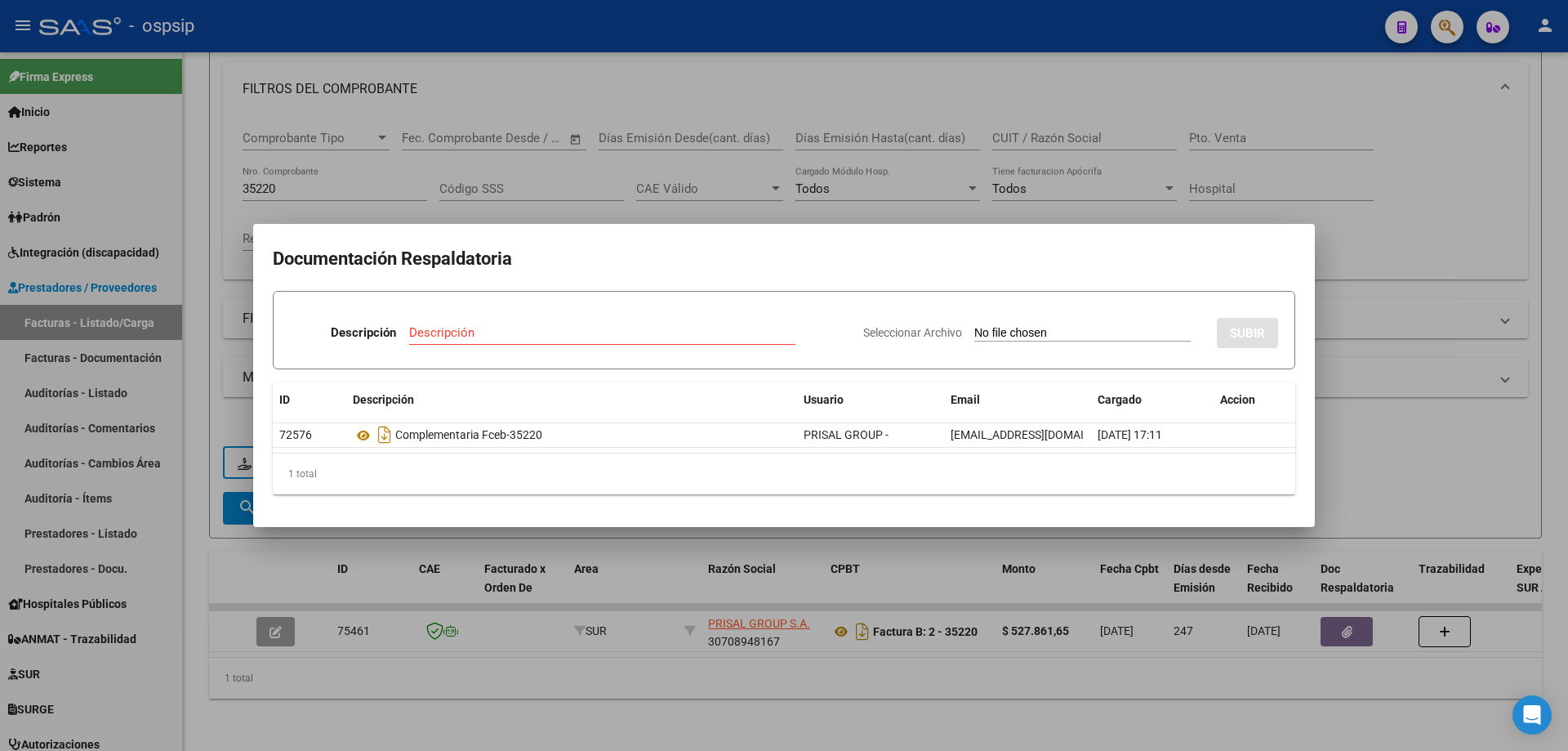
click at [1352, 468] on div at bounding box center [784, 376] width 1568 height 751
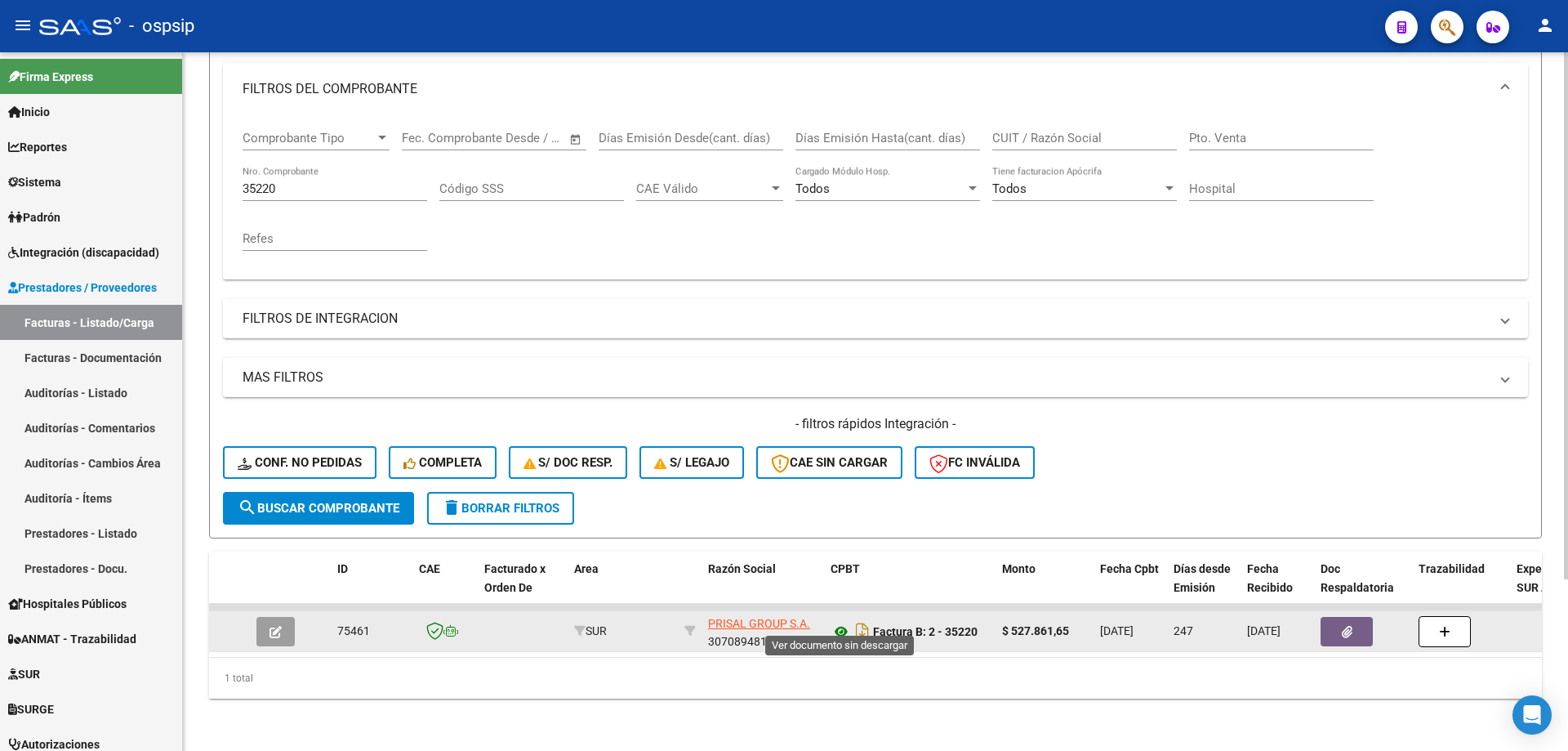
click at [845, 622] on icon at bounding box center [841, 632] width 22 height 20
click at [1324, 617] on button "button" at bounding box center [1347, 631] width 52 height 30
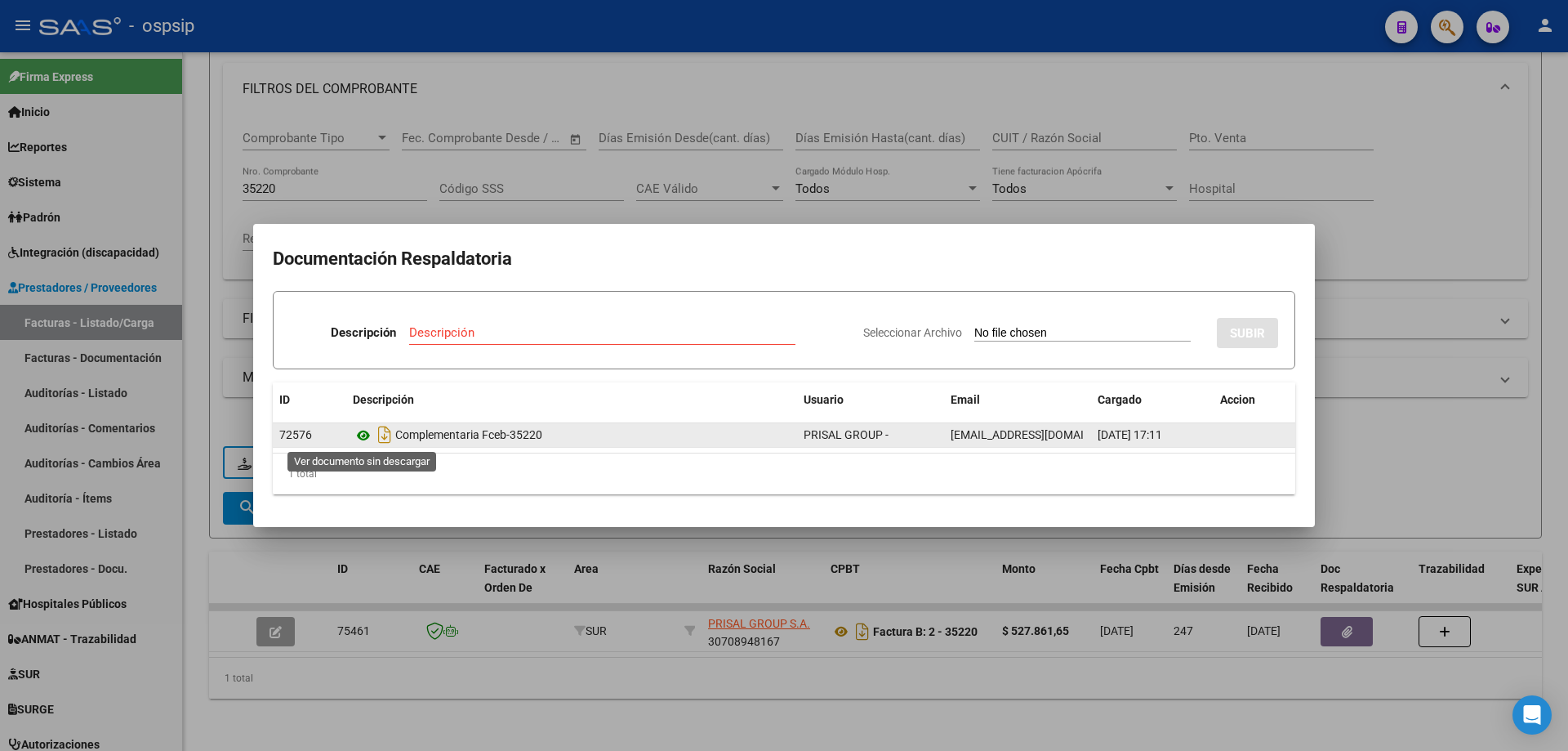
click at [364, 440] on icon at bounding box center [364, 436] width 22 height 20
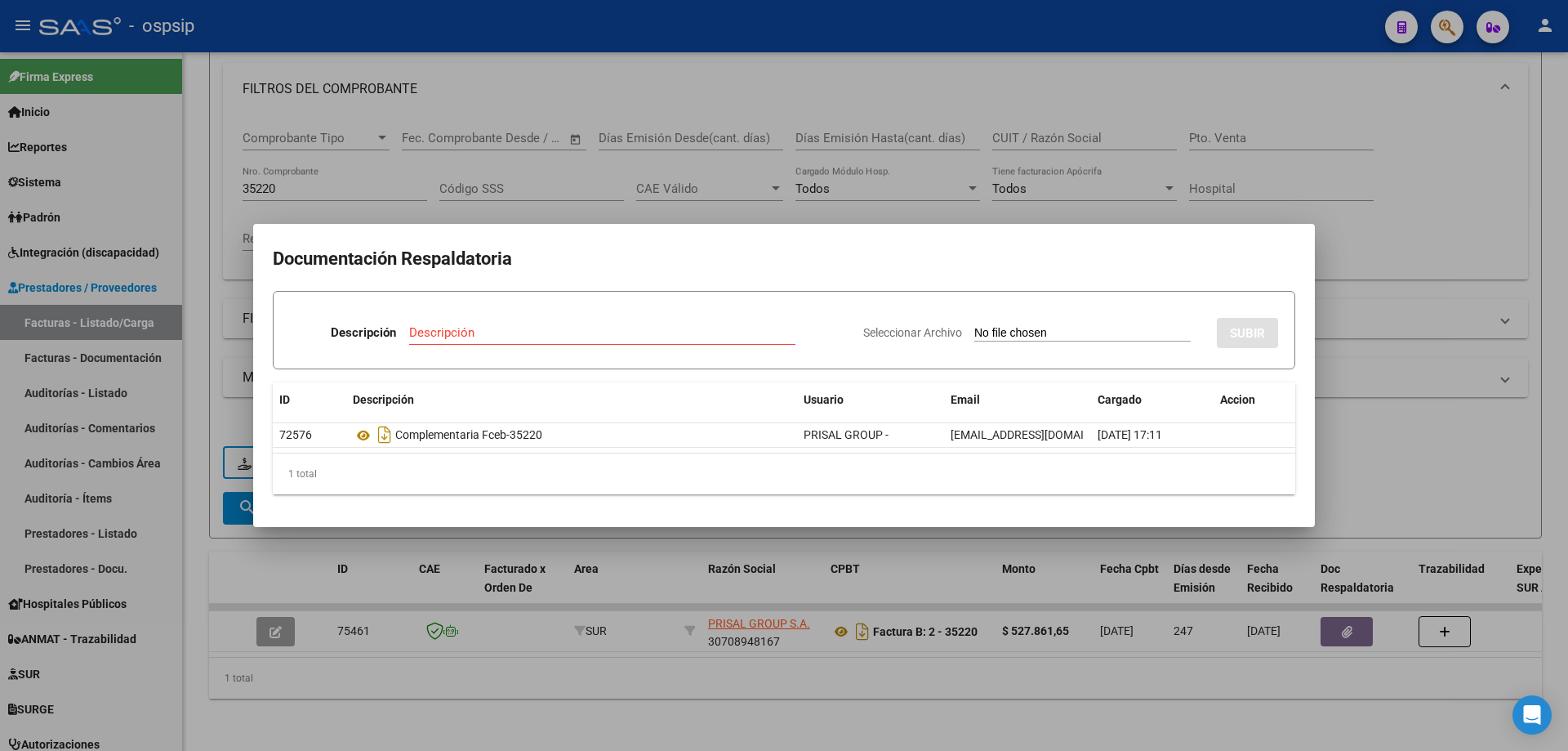
click at [423, 210] on div at bounding box center [784, 376] width 1568 height 751
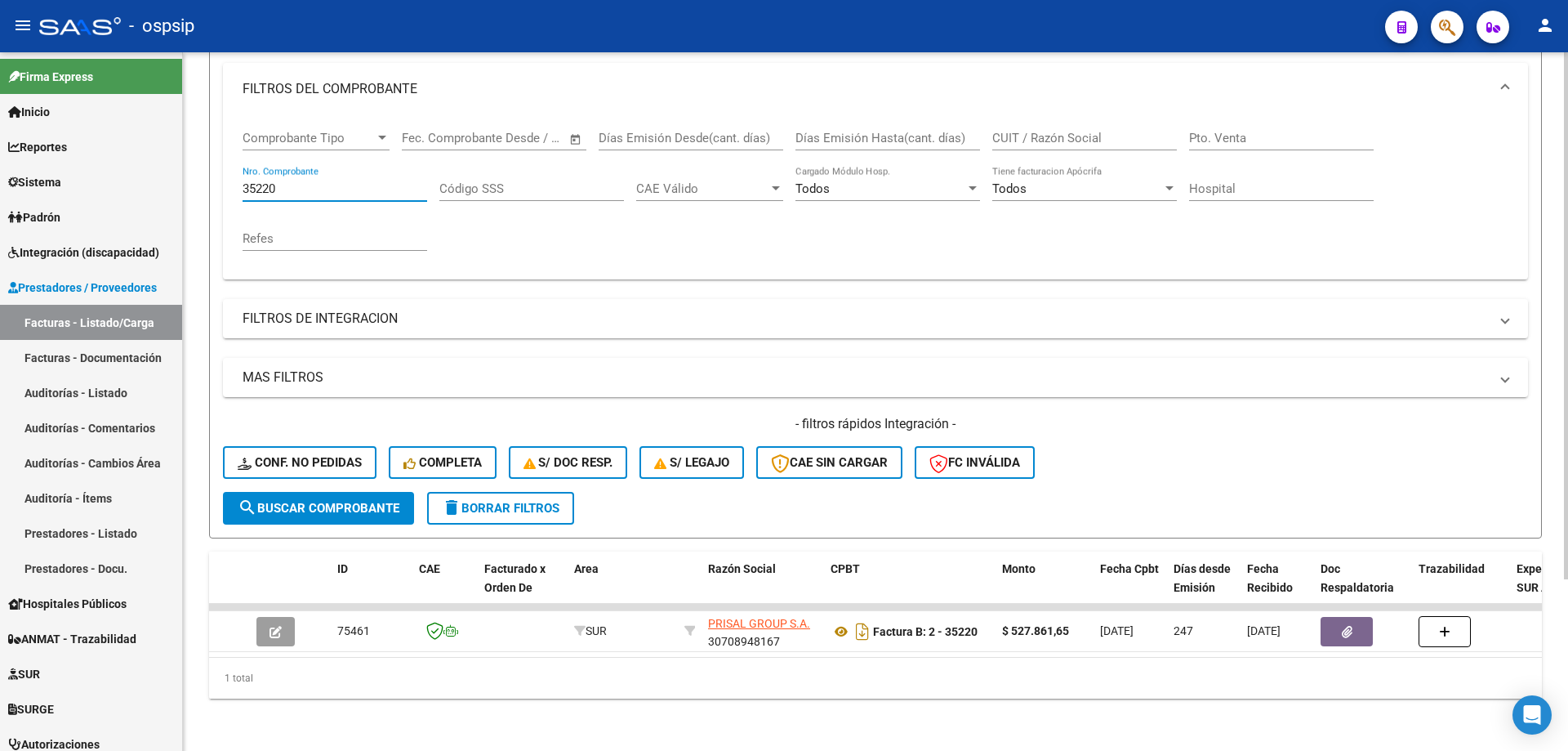
click at [293, 181] on input "35220" at bounding box center [335, 189] width 185 height 14
type input "3"
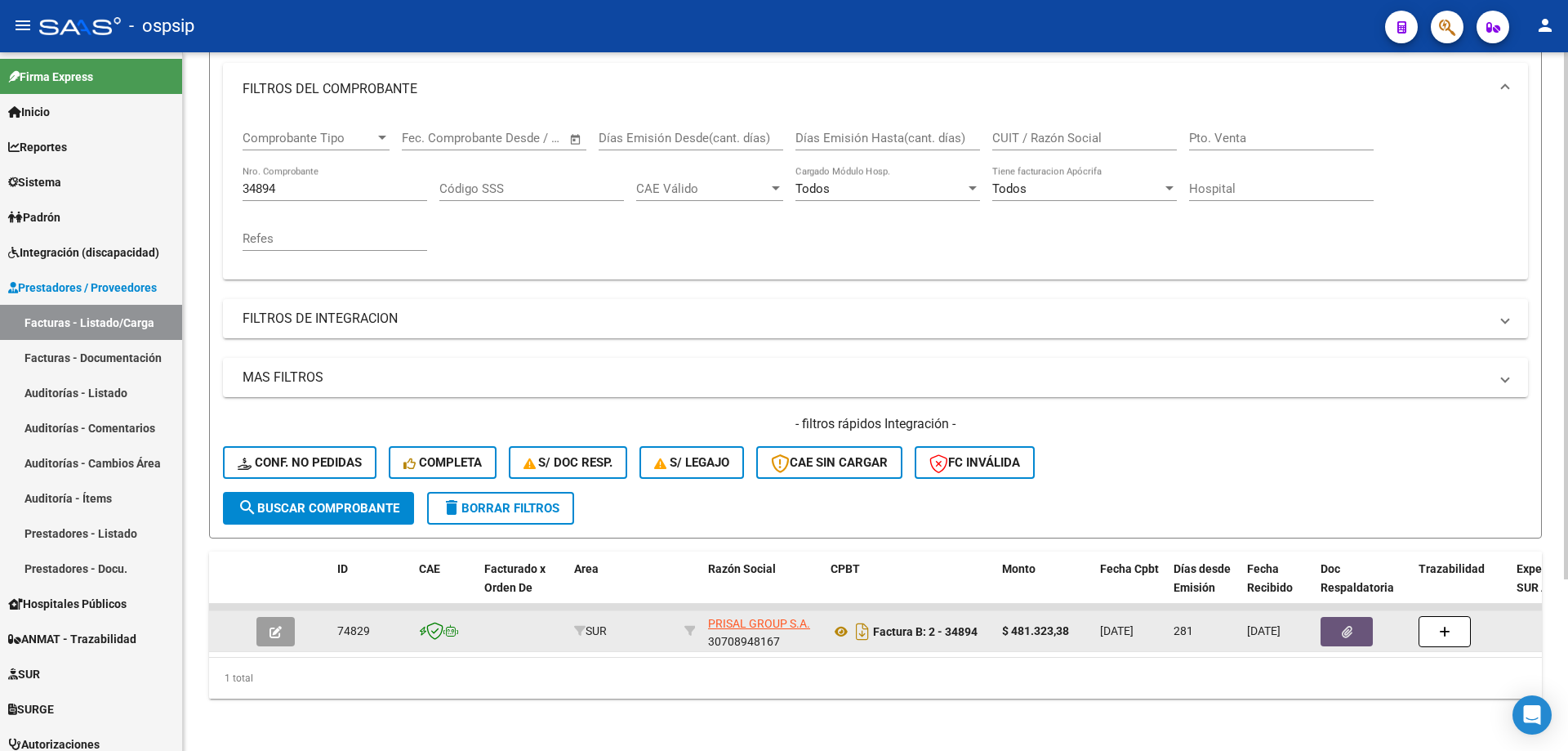
click at [1328, 617] on button "button" at bounding box center [1347, 631] width 52 height 30
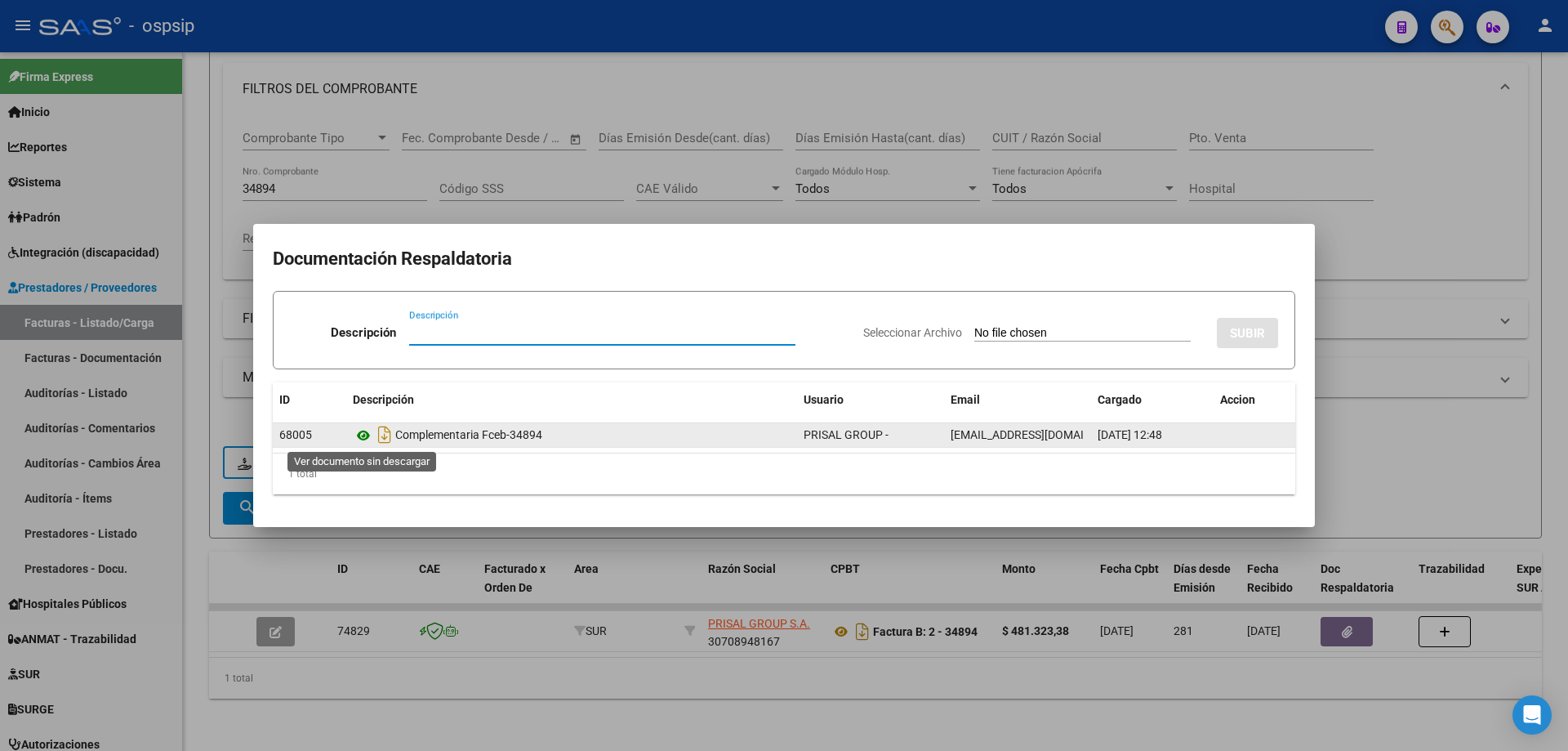
click at [359, 440] on icon at bounding box center [364, 436] width 22 height 20
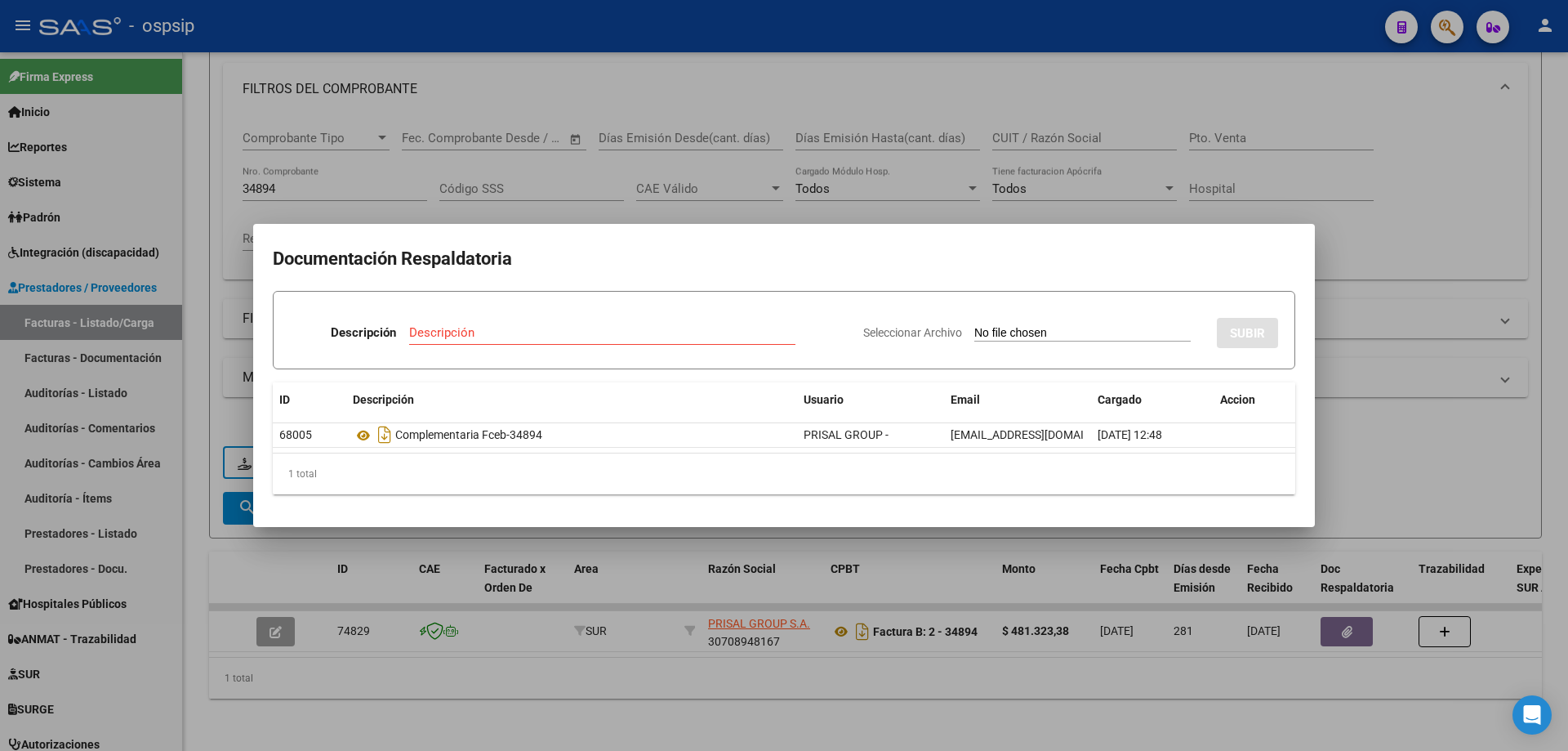
click at [539, 208] on div at bounding box center [784, 376] width 1568 height 751
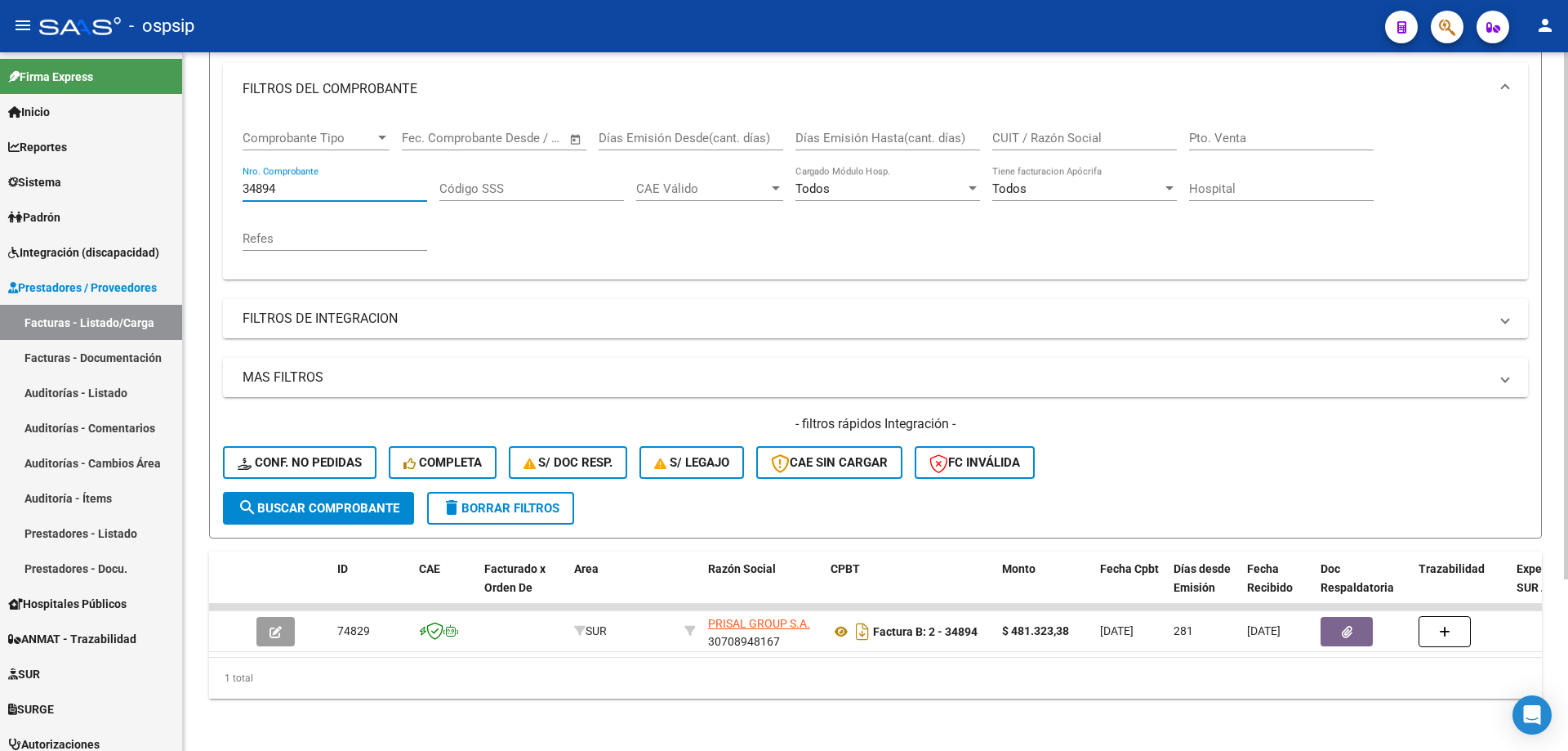
drag, startPoint x: 336, startPoint y: 182, endPoint x: 215, endPoint y: 179, distance: 121.0
click at [215, 179] on form "Filtros Id Area Area Seleccionar Gerenciador Seleccionar Gerenciador Todos Conf…" at bounding box center [875, 258] width 1333 height 560
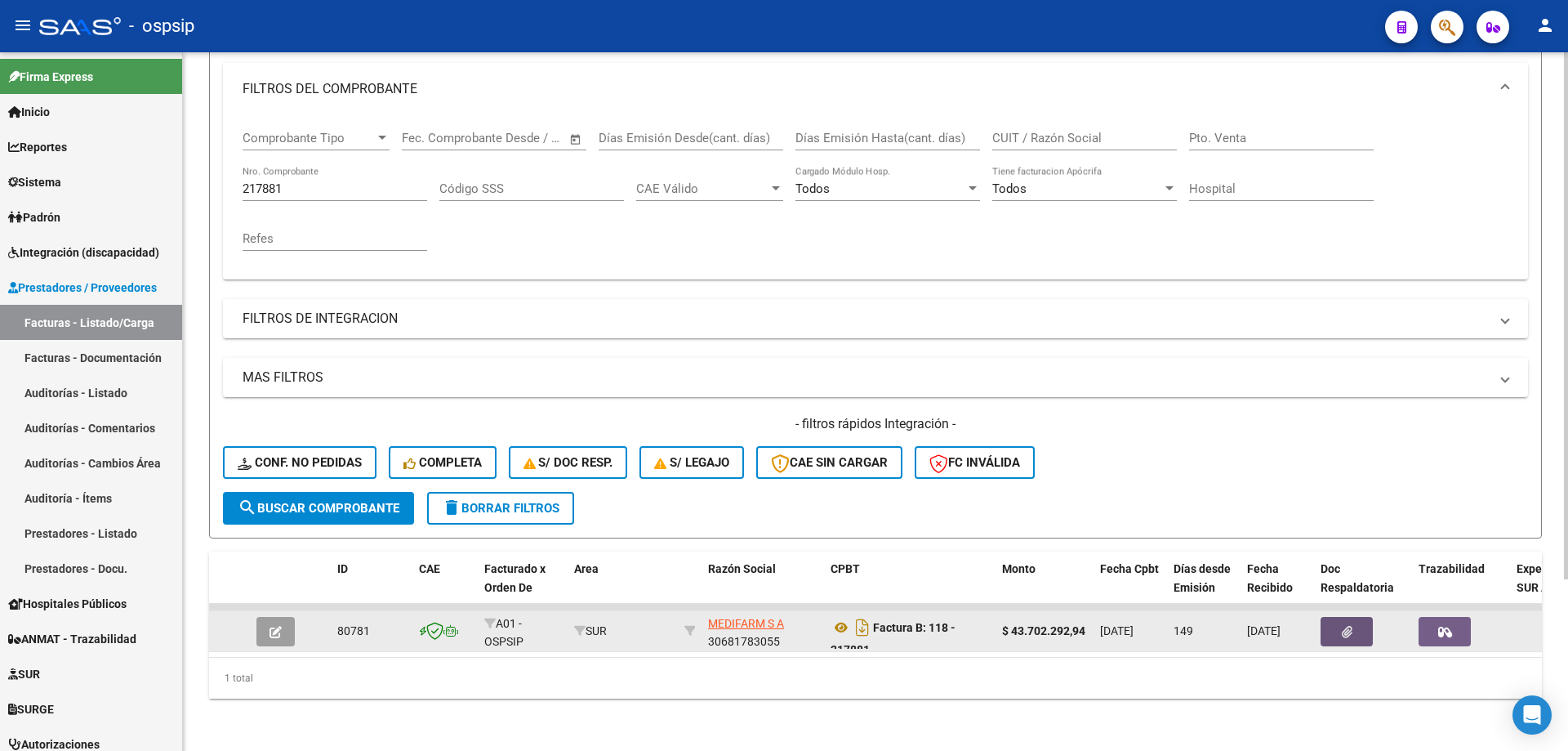
click at [1345, 626] on icon "button" at bounding box center [1347, 632] width 11 height 13
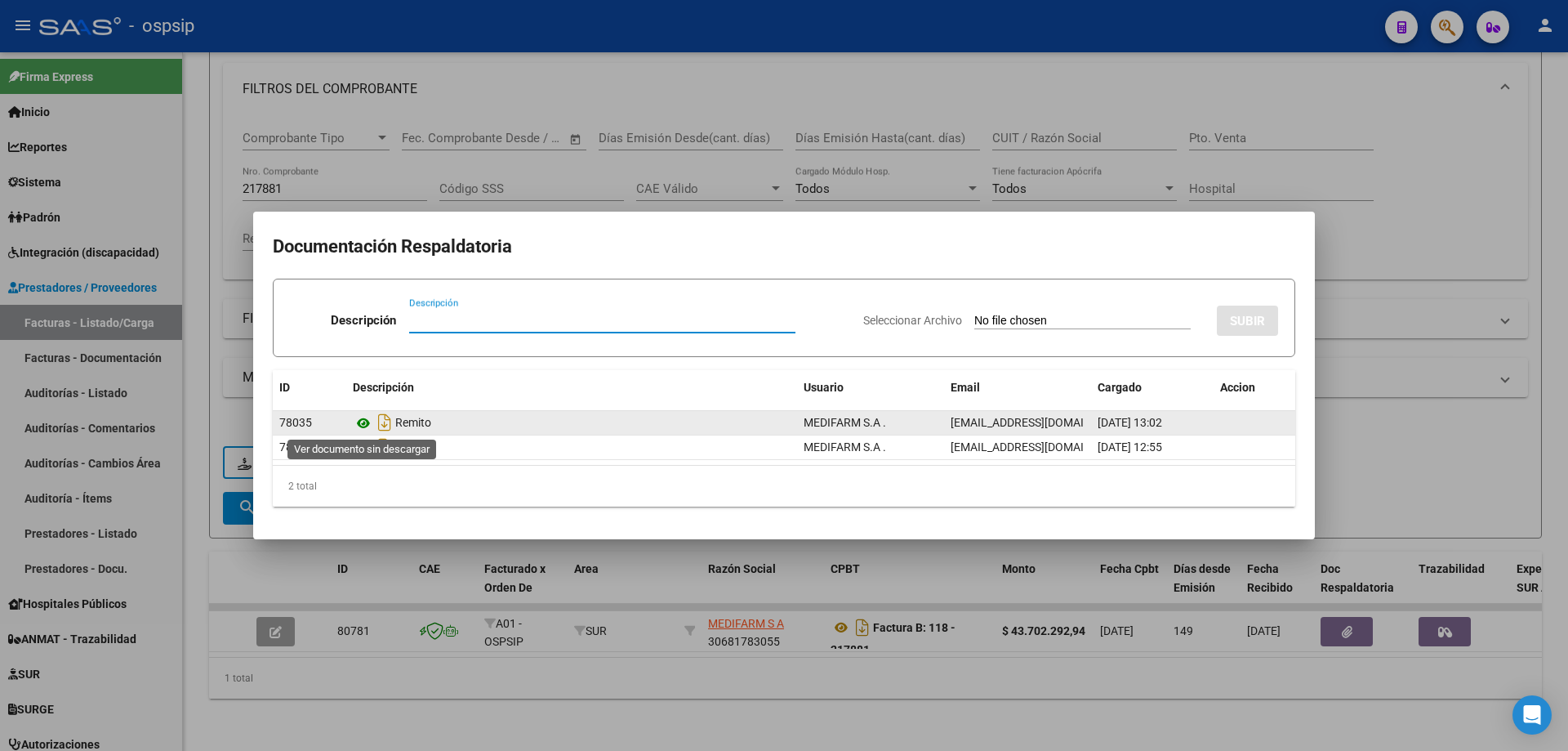
click at [367, 423] on icon at bounding box center [364, 423] width 22 height 20
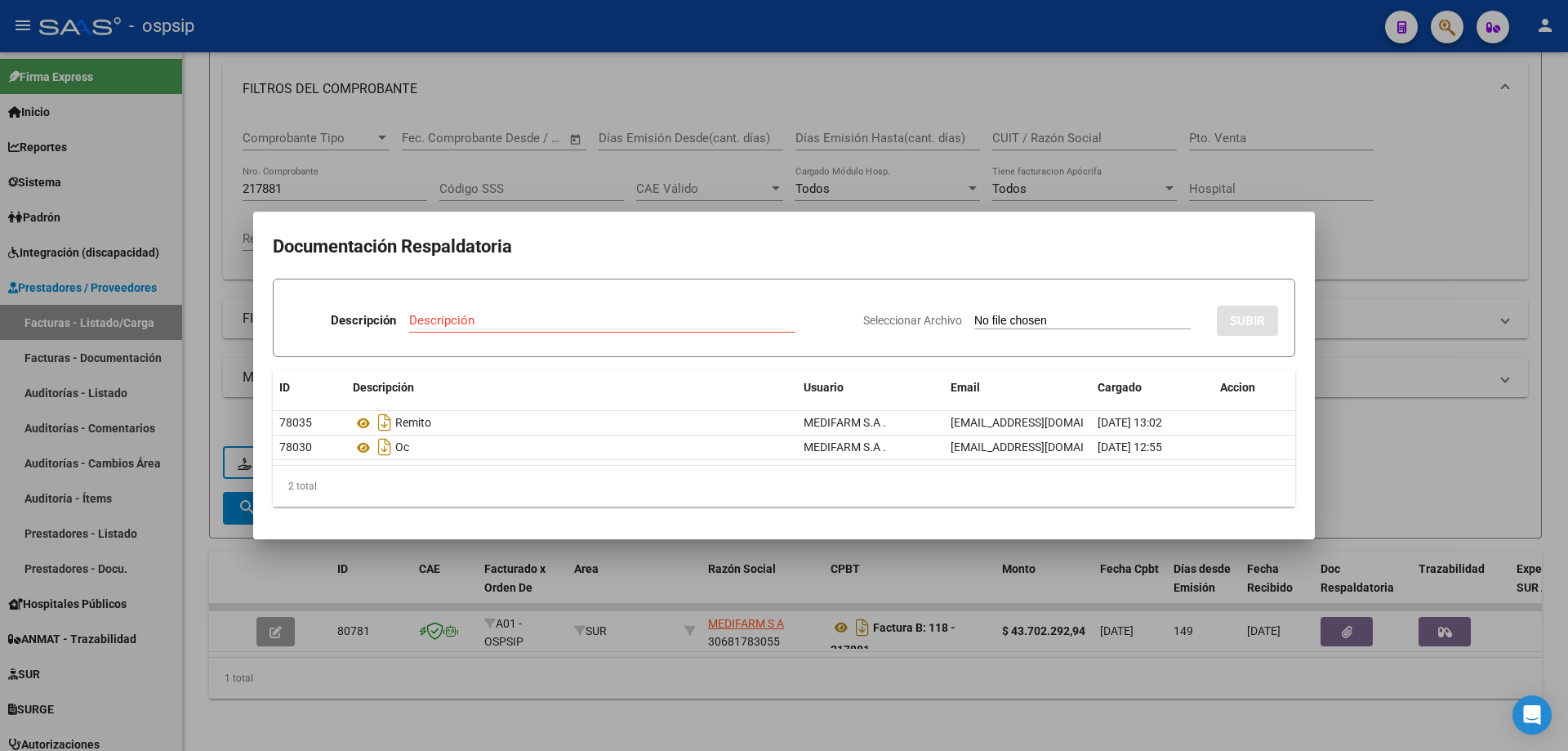
click at [547, 202] on div at bounding box center [784, 376] width 1568 height 751
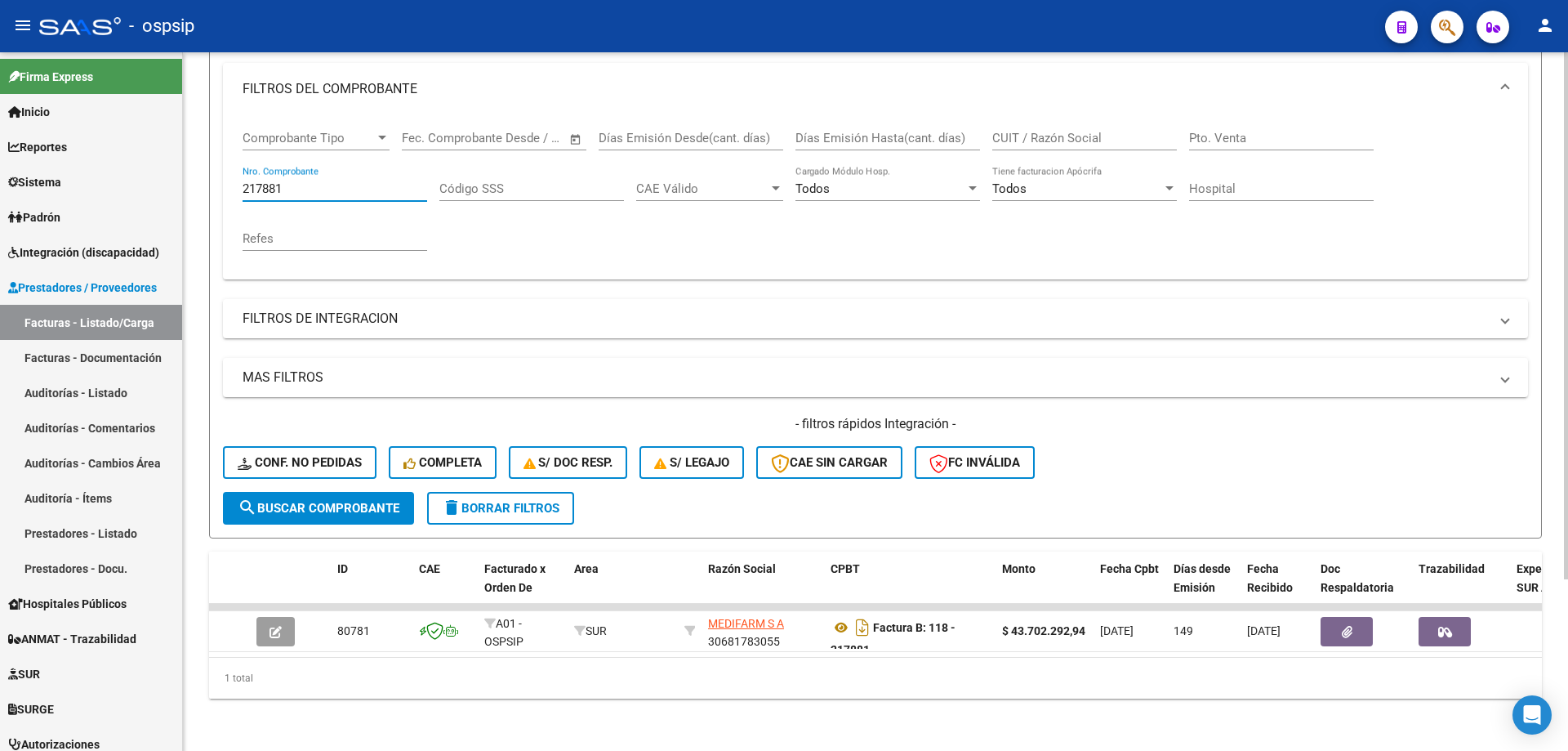
drag, startPoint x: 287, startPoint y: 176, endPoint x: 195, endPoint y: 177, distance: 92.0
click at [196, 172] on div "Video tutorial PRESTADORES -> Listado de CPBTs Emitidos por Prestadores / Prove…" at bounding box center [875, 294] width 1385 height 913
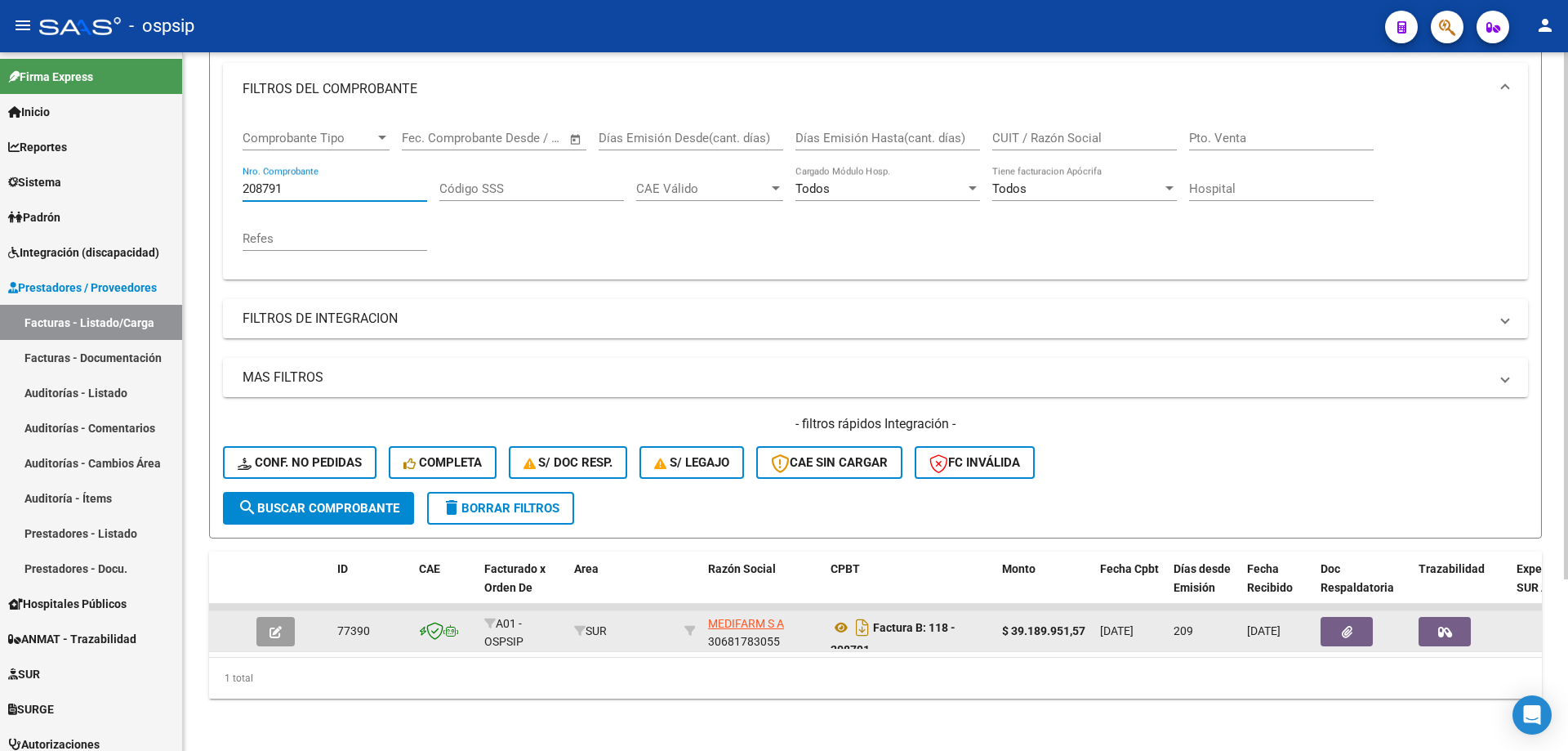
scroll to position [10, 0]
type input "208791"
click at [1444, 626] on icon "button" at bounding box center [1444, 632] width 14 height 13
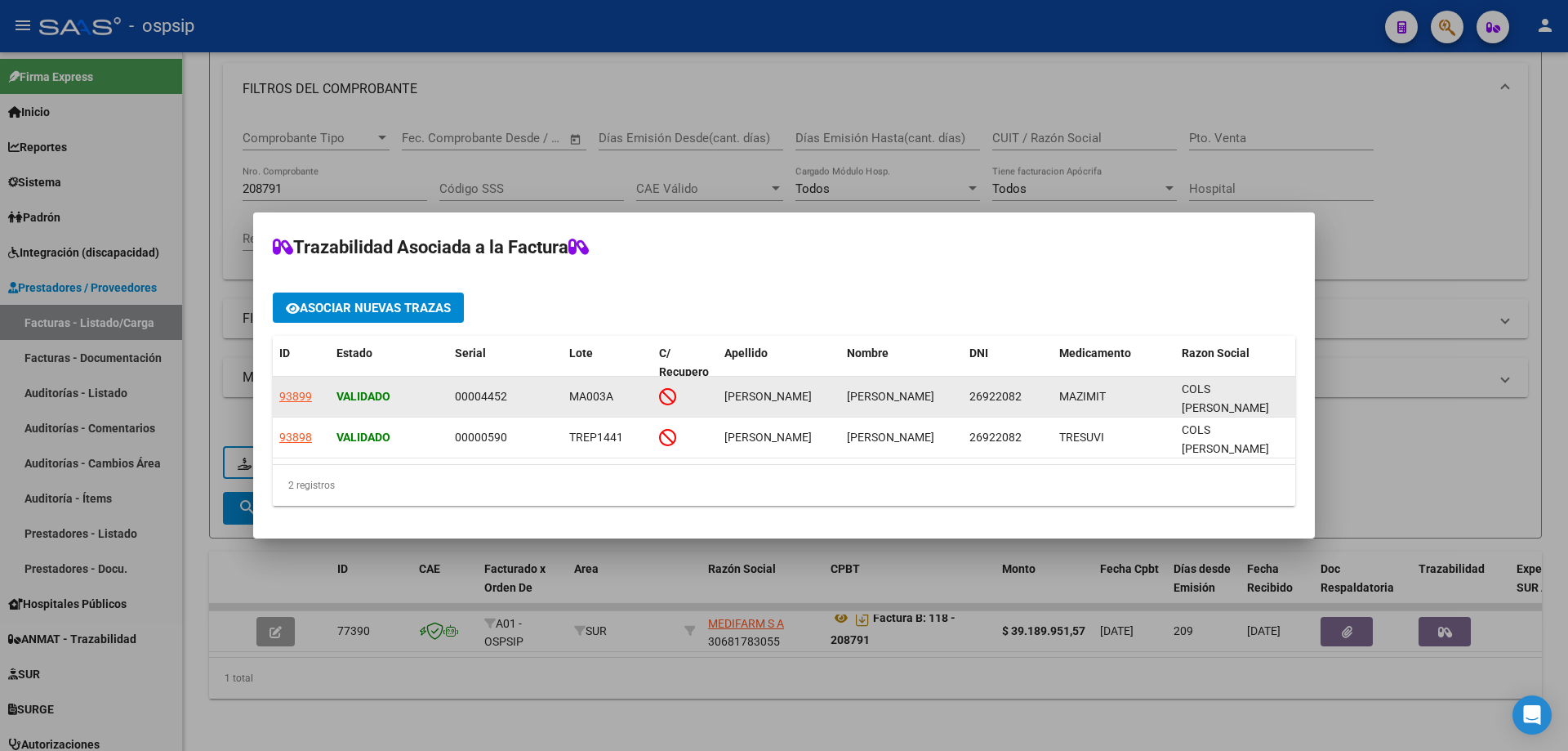
drag, startPoint x: 505, startPoint y: 389, endPoint x: 450, endPoint y: 392, distance: 55.1
click at [450, 392] on datatable-body-cell "00004452" at bounding box center [505, 396] width 115 height 40
copy span "00004452"
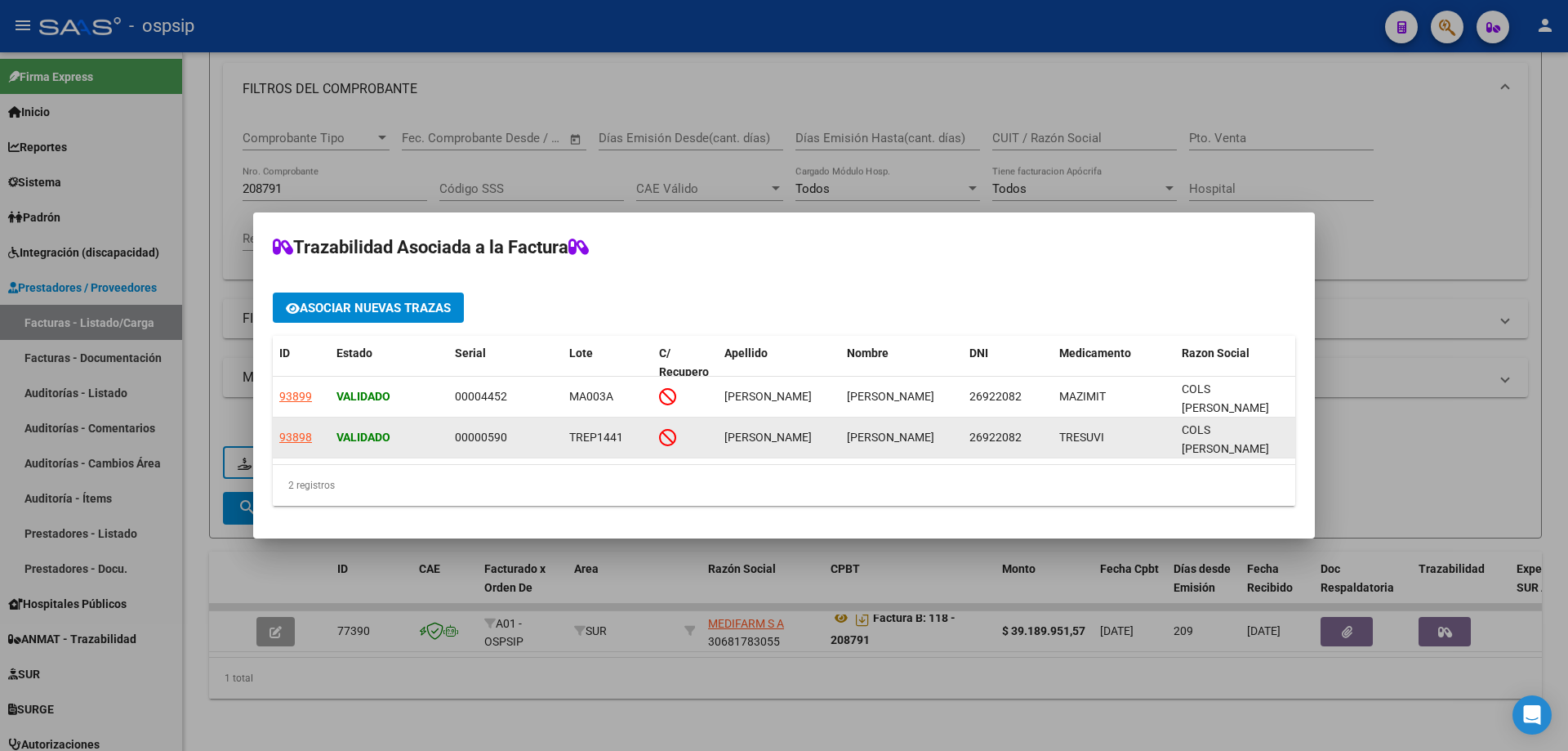
drag, startPoint x: 500, startPoint y: 435, endPoint x: 429, endPoint y: 429, distance: 71.3
click at [381, 423] on div "93898 Validado 00000590 TREP1441 BENITEZ MARIA GABRIELA 26922082 TRESUVI COLS A…" at bounding box center [997, 437] width 1450 height 41
click at [417, 428] on div "Validado" at bounding box center [389, 437] width 106 height 19
drag, startPoint x: 450, startPoint y: 431, endPoint x: 511, endPoint y: 429, distance: 61.0
click at [511, 429] on datatable-body-cell "00000590" at bounding box center [505, 437] width 115 height 40
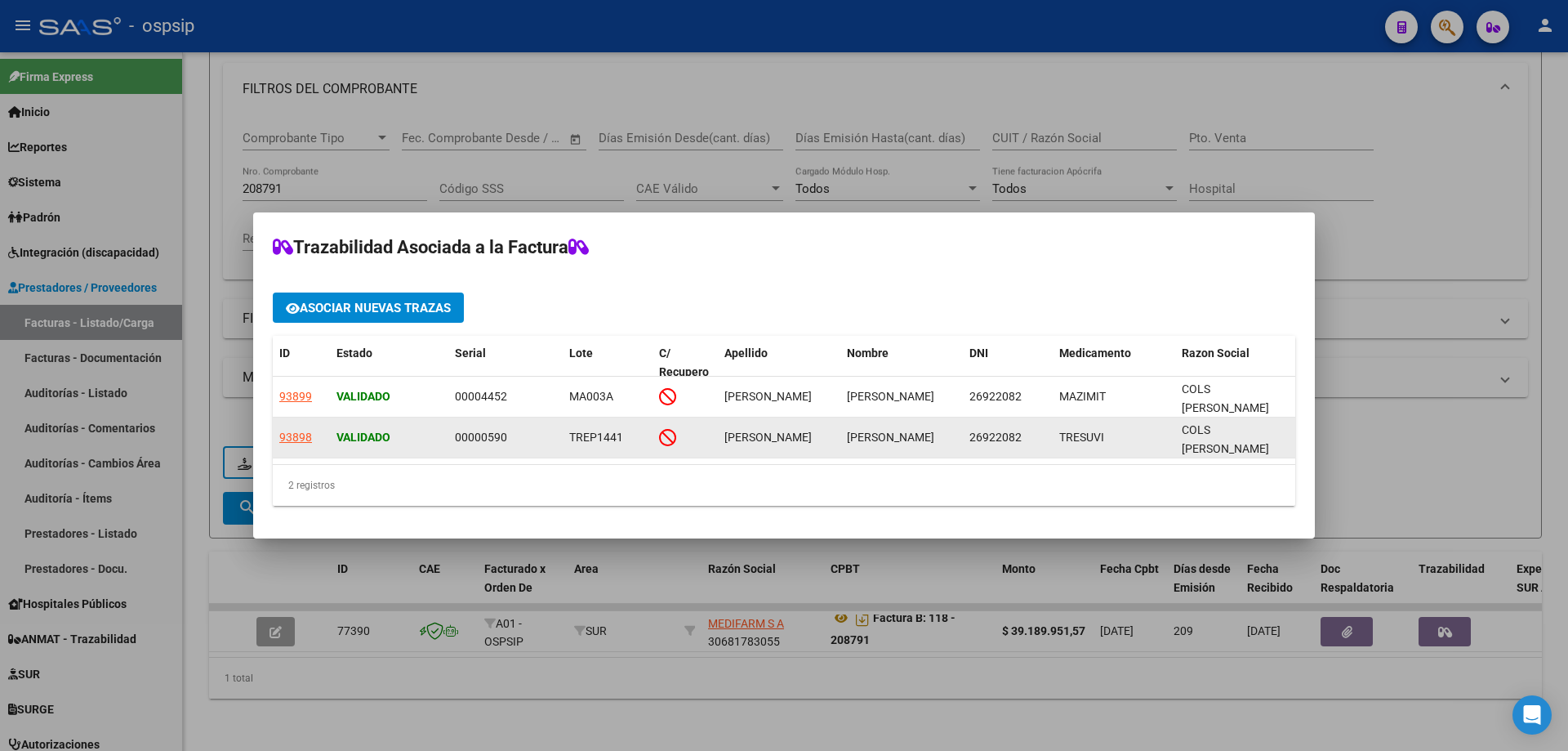
copy span "00000590"
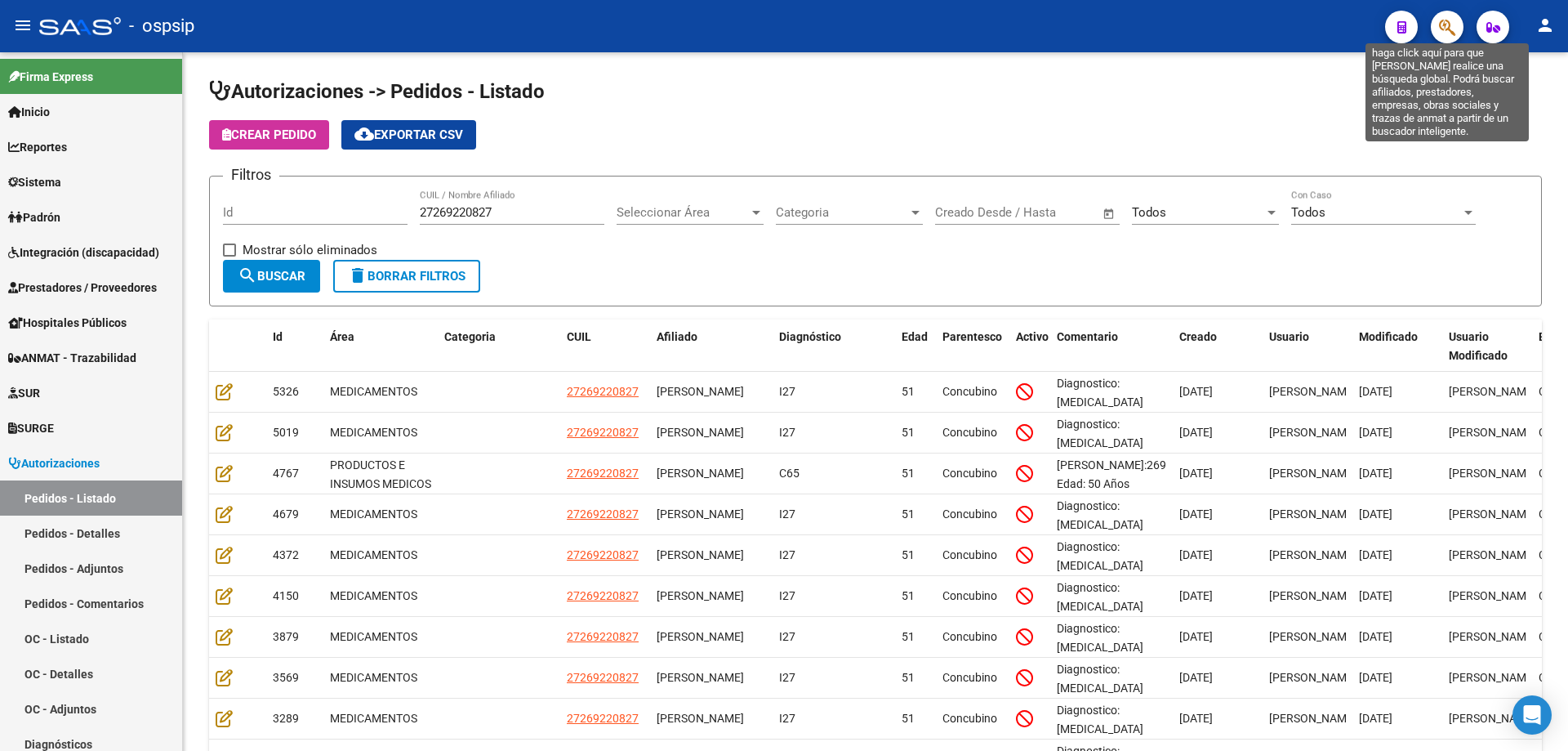
scroll to position [81, 0]
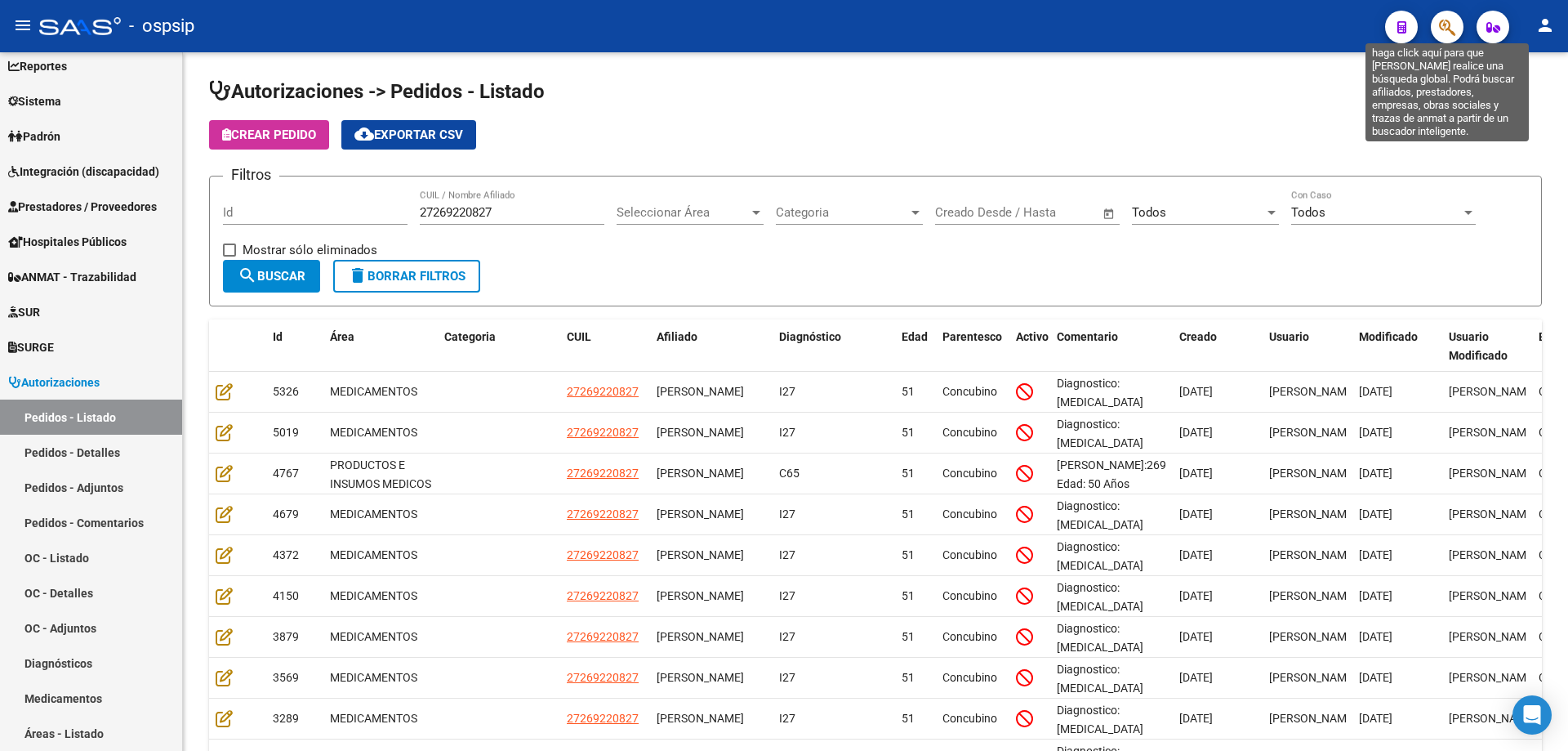
click at [1449, 23] on icon "button" at bounding box center [1447, 27] width 16 height 19
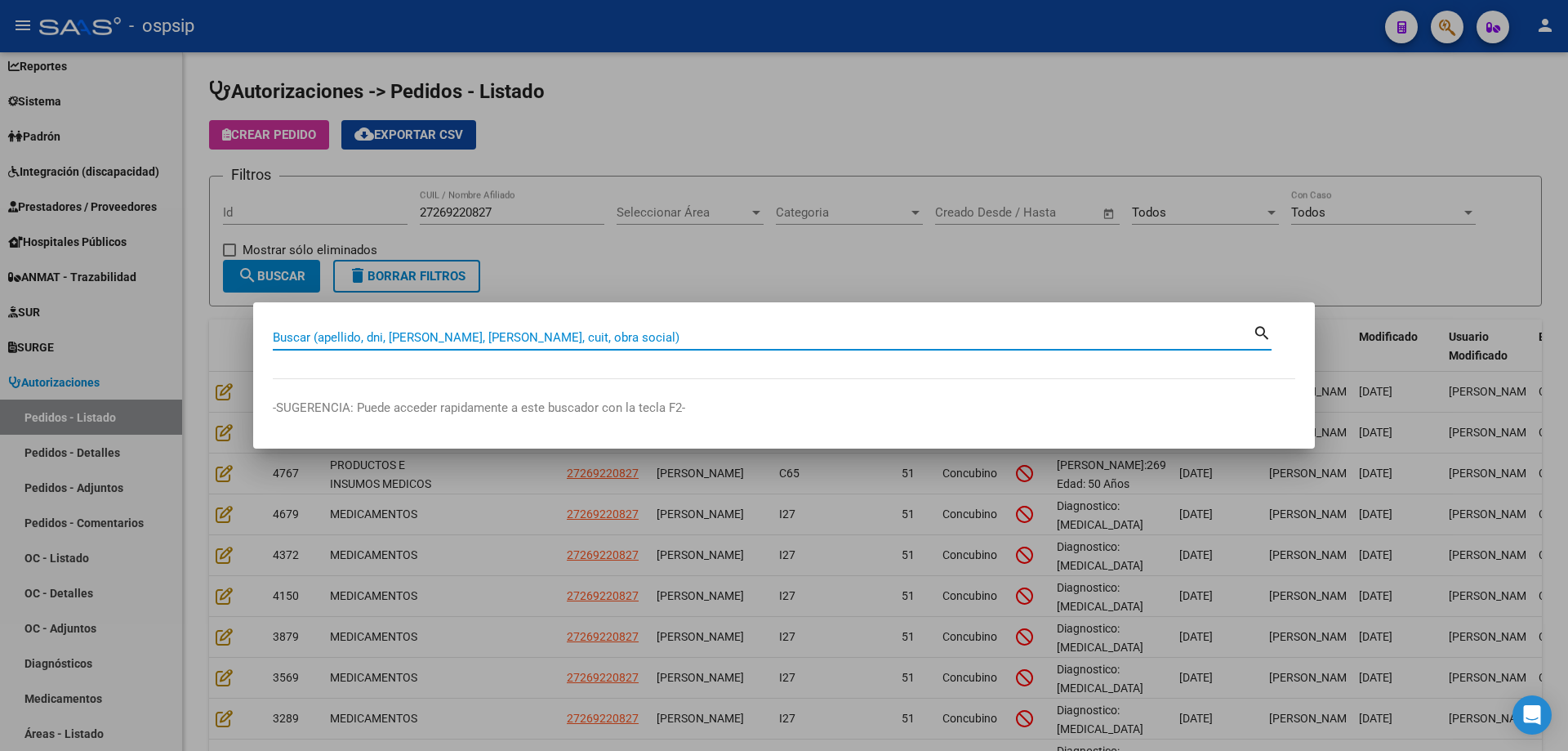
paste input "27269220827"
type input "27269220827"
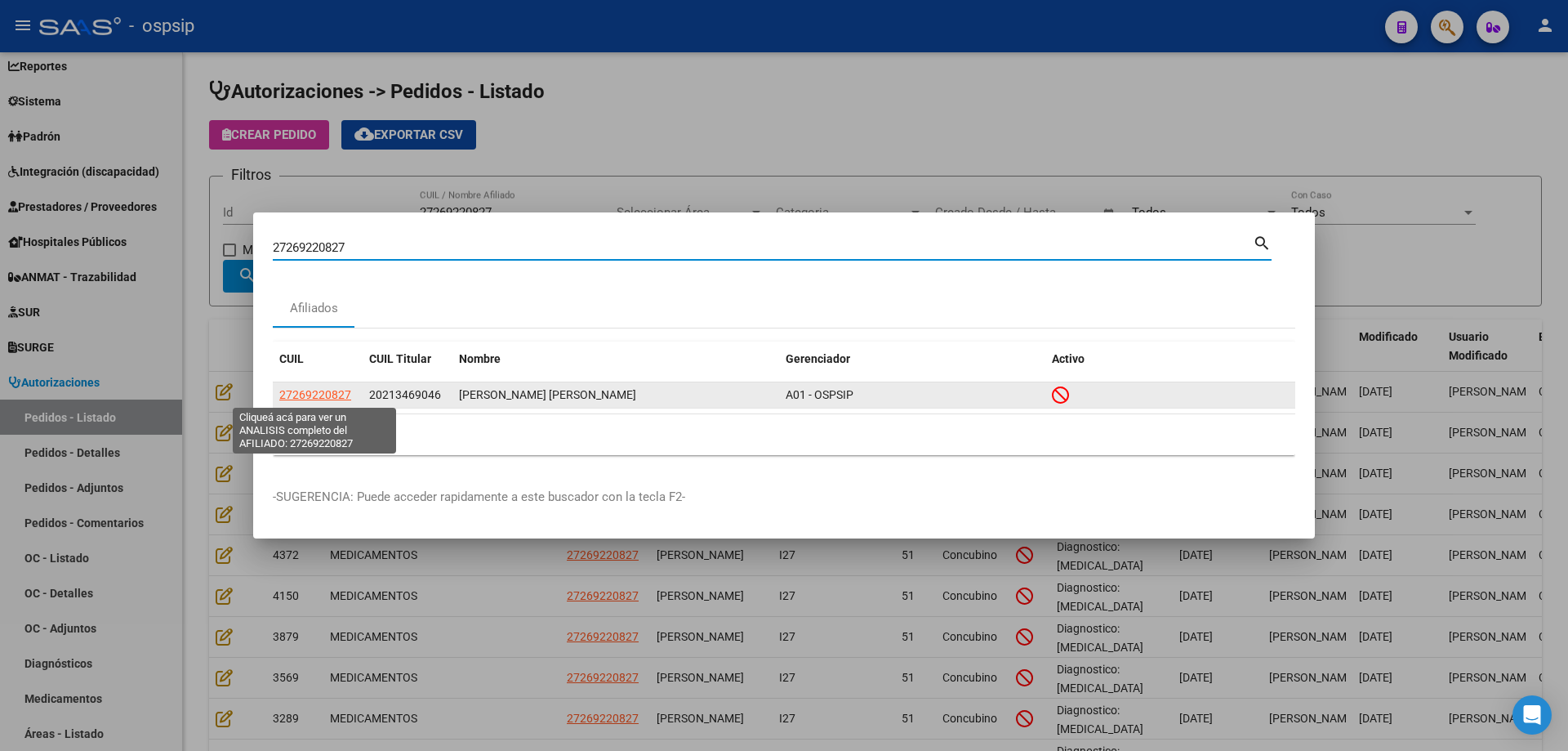
click at [328, 393] on span "27269220827" at bounding box center [316, 394] width 72 height 13
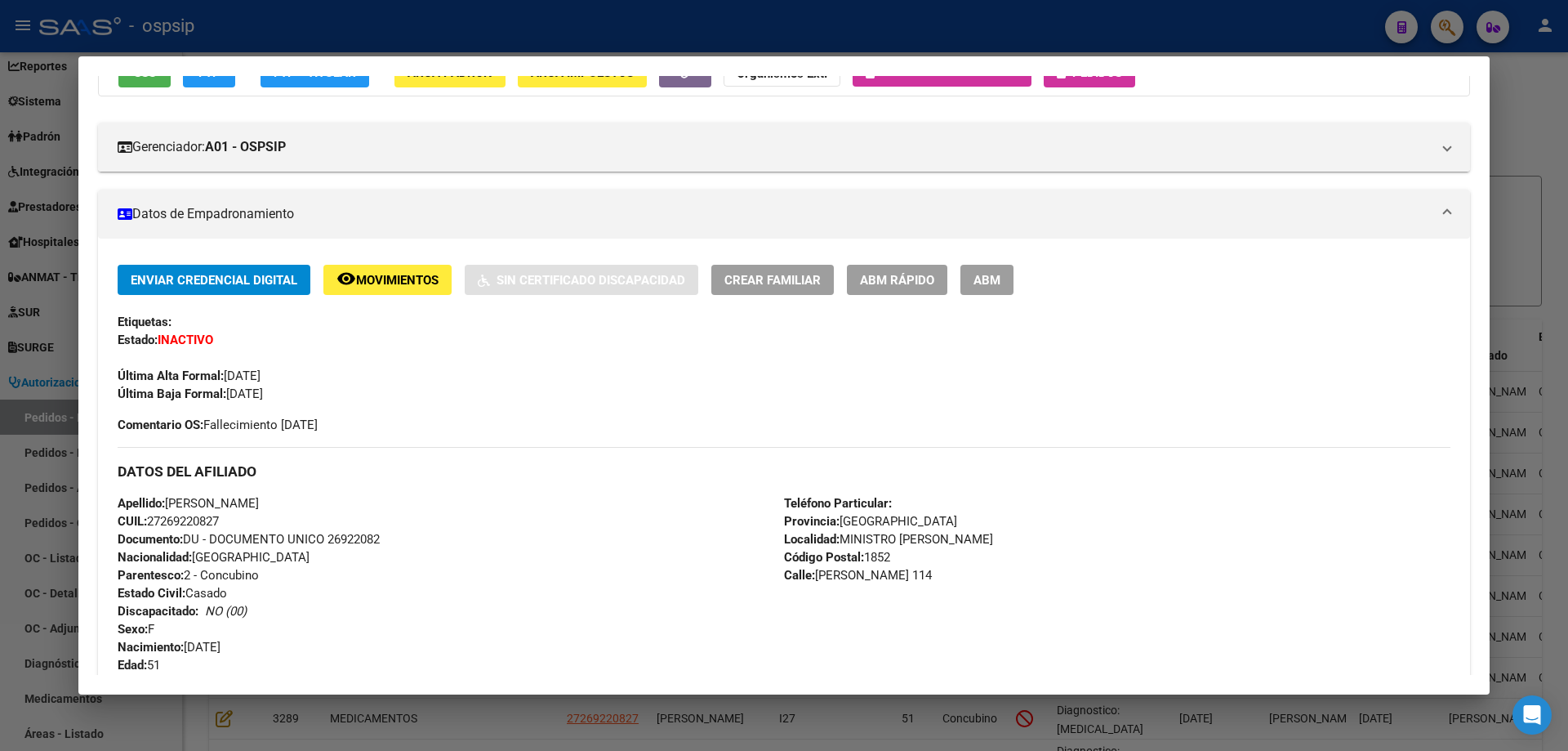
scroll to position [82, 0]
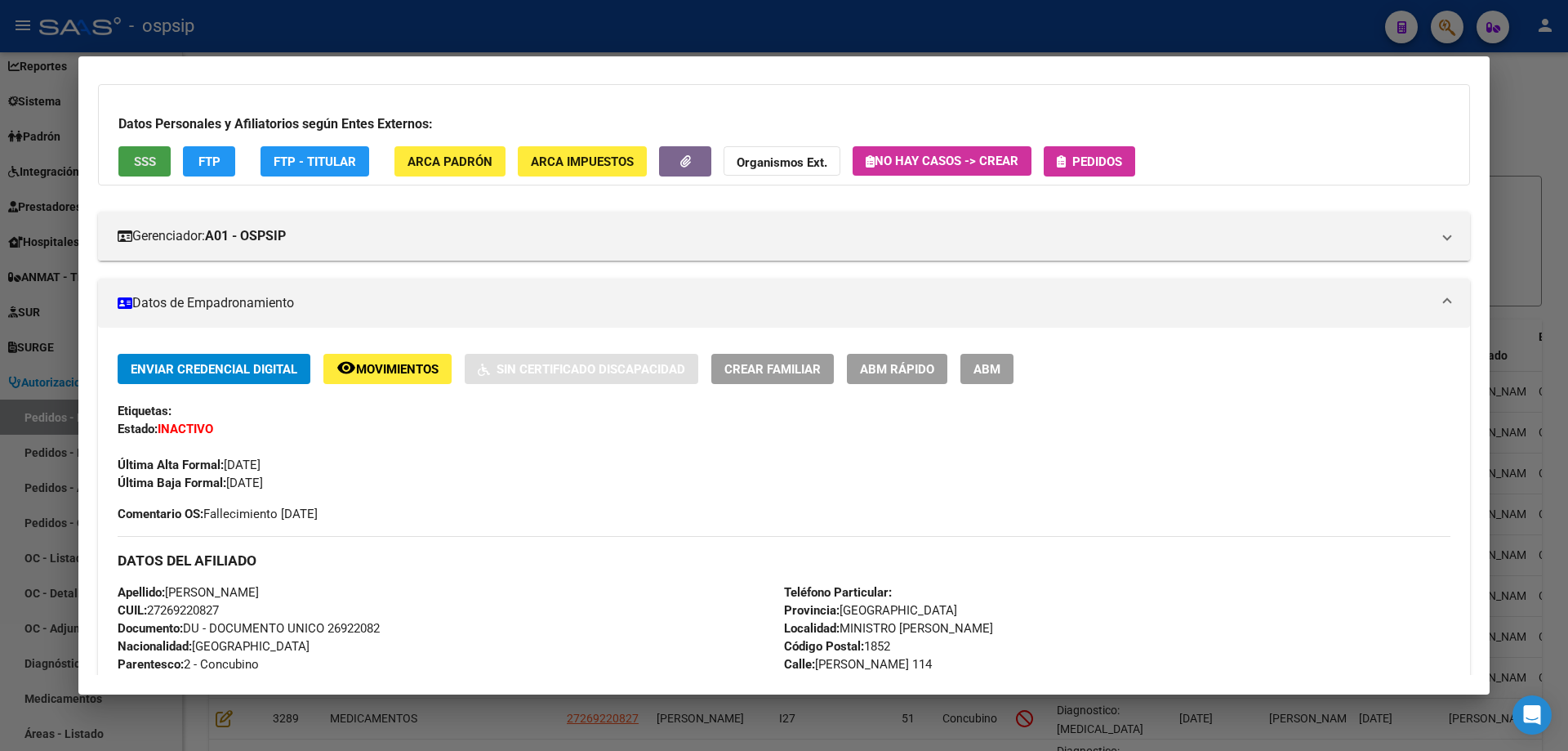
click at [161, 157] on button "SSS" at bounding box center [144, 161] width 52 height 30
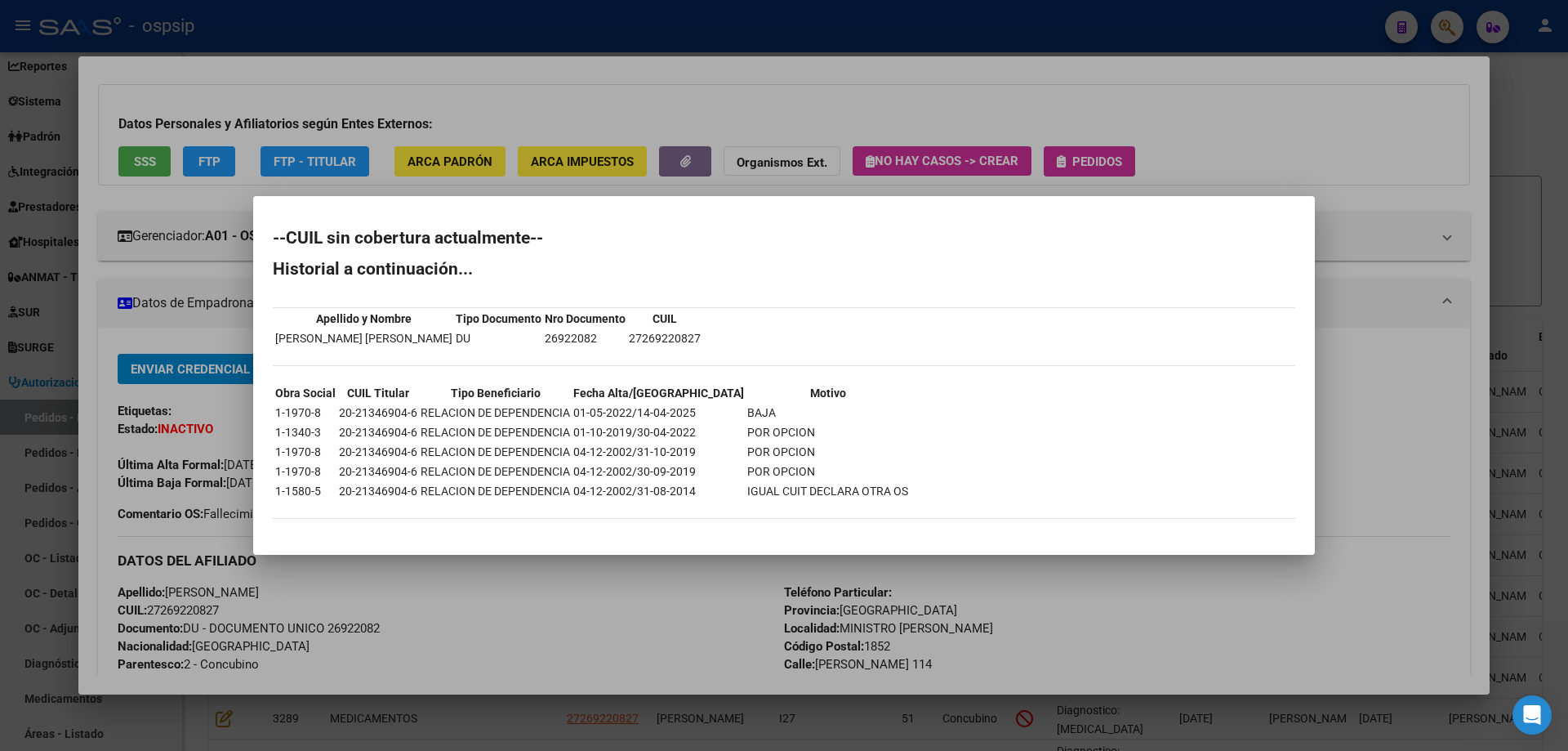
drag, startPoint x: 1244, startPoint y: 72, endPoint x: 1407, endPoint y: 79, distance: 163.2
click at [1257, 71] on div at bounding box center [784, 376] width 1568 height 751
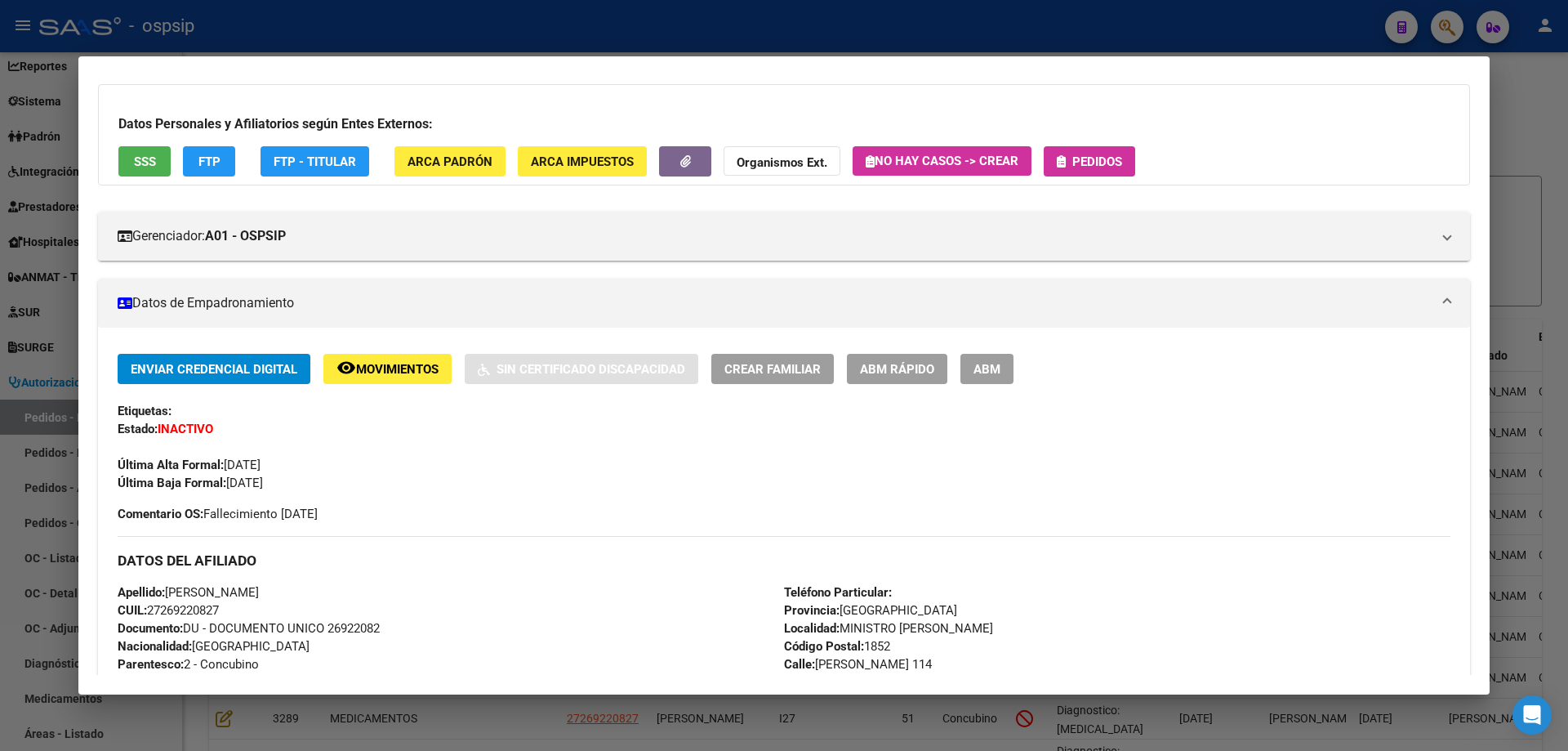
drag, startPoint x: 1520, startPoint y: 97, endPoint x: 1500, endPoint y: 104, distance: 21.2
click at [1520, 99] on div at bounding box center [784, 376] width 1568 height 751
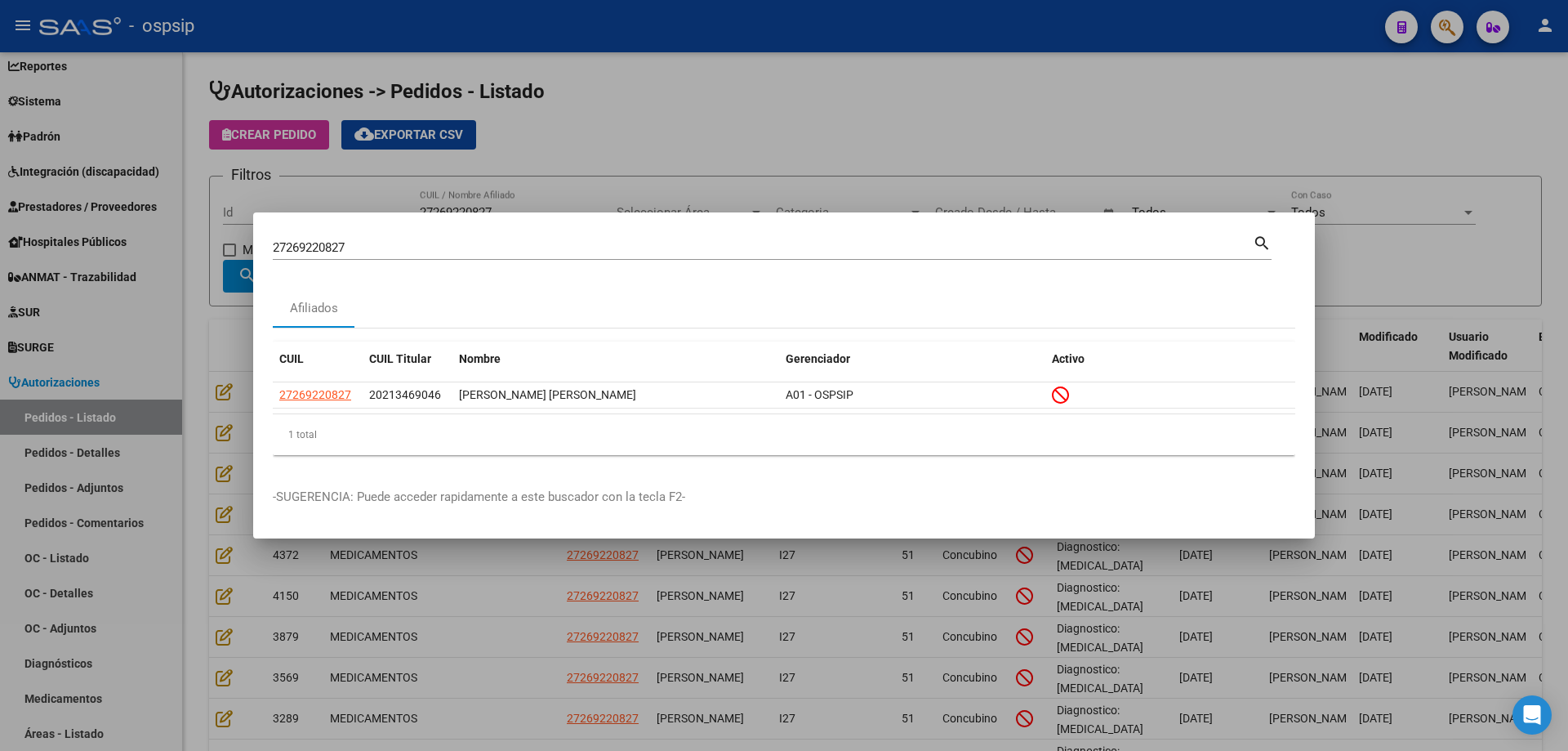
click at [532, 139] on div at bounding box center [784, 376] width 1568 height 751
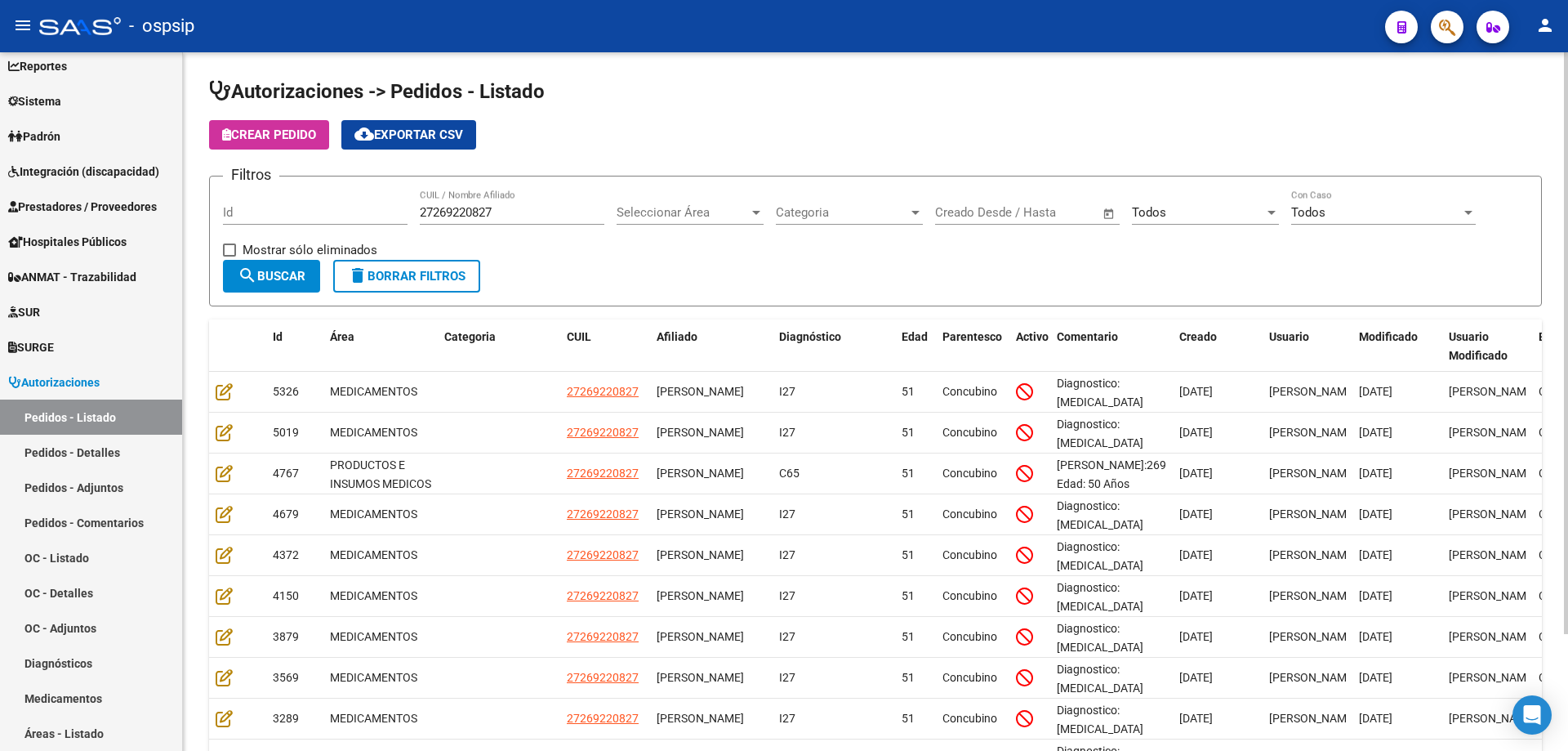
drag, startPoint x: 506, startPoint y: 204, endPoint x: 331, endPoint y: 236, distance: 177.9
click at [331, 236] on div "Filtros Id 27269220827 CUIL / Nombre Afiliado Seleccionar Área Seleccionar Área…" at bounding box center [875, 225] width 1305 height 70
drag, startPoint x: 495, startPoint y: 214, endPoint x: 250, endPoint y: 244, distance: 246.8
click at [250, 244] on div "Filtros Id 27269220827 CUIL / Nombre Afiliado Seleccionar Área Seleccionar Área…" at bounding box center [875, 225] width 1305 height 70
paste input "27167877163"
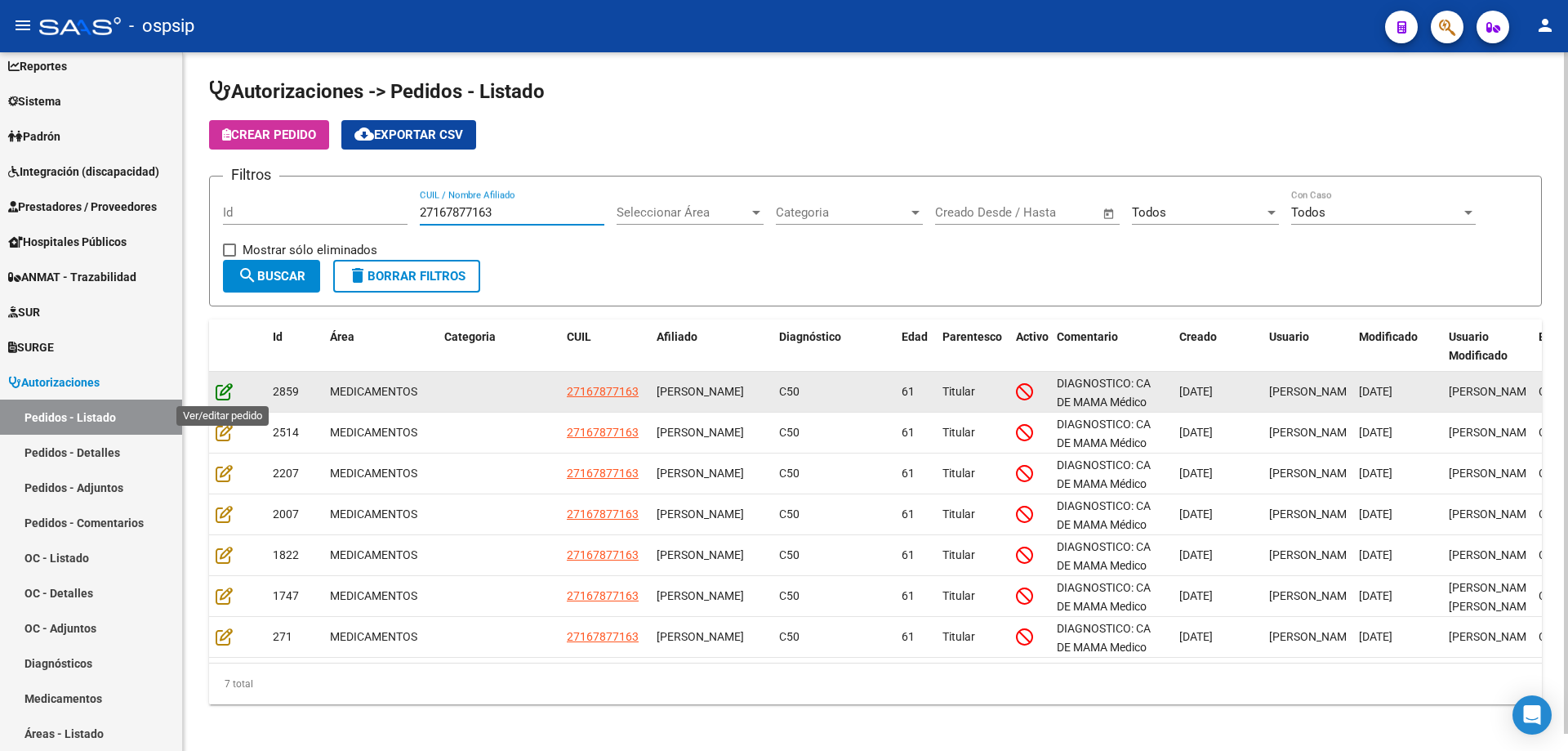
type input "27167877163"
click at [227, 390] on icon at bounding box center [224, 392] width 17 height 18
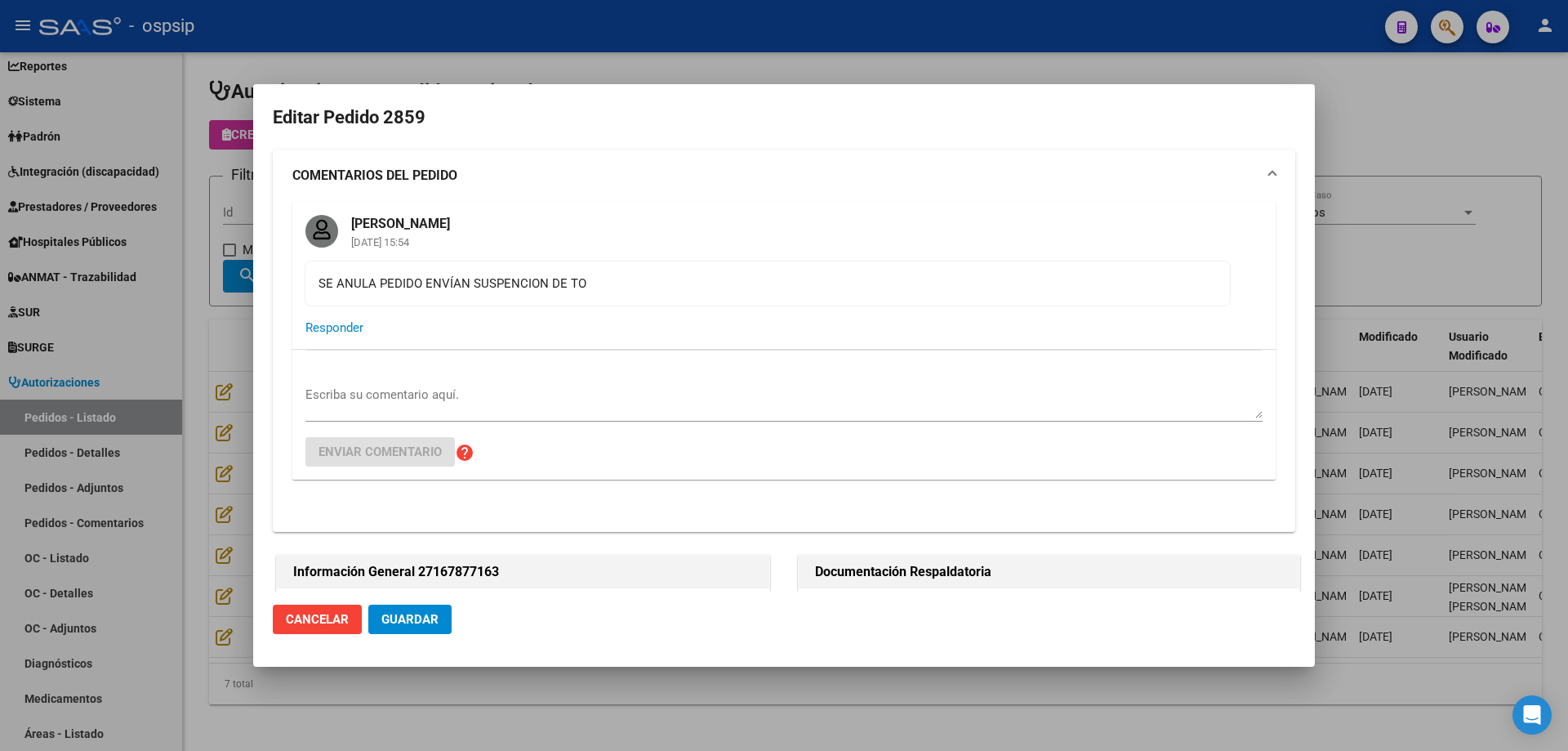
type input "Entre [PERSON_NAME], [GEOGRAPHIC_DATA], [GEOGRAPHIC_DATA] 29"
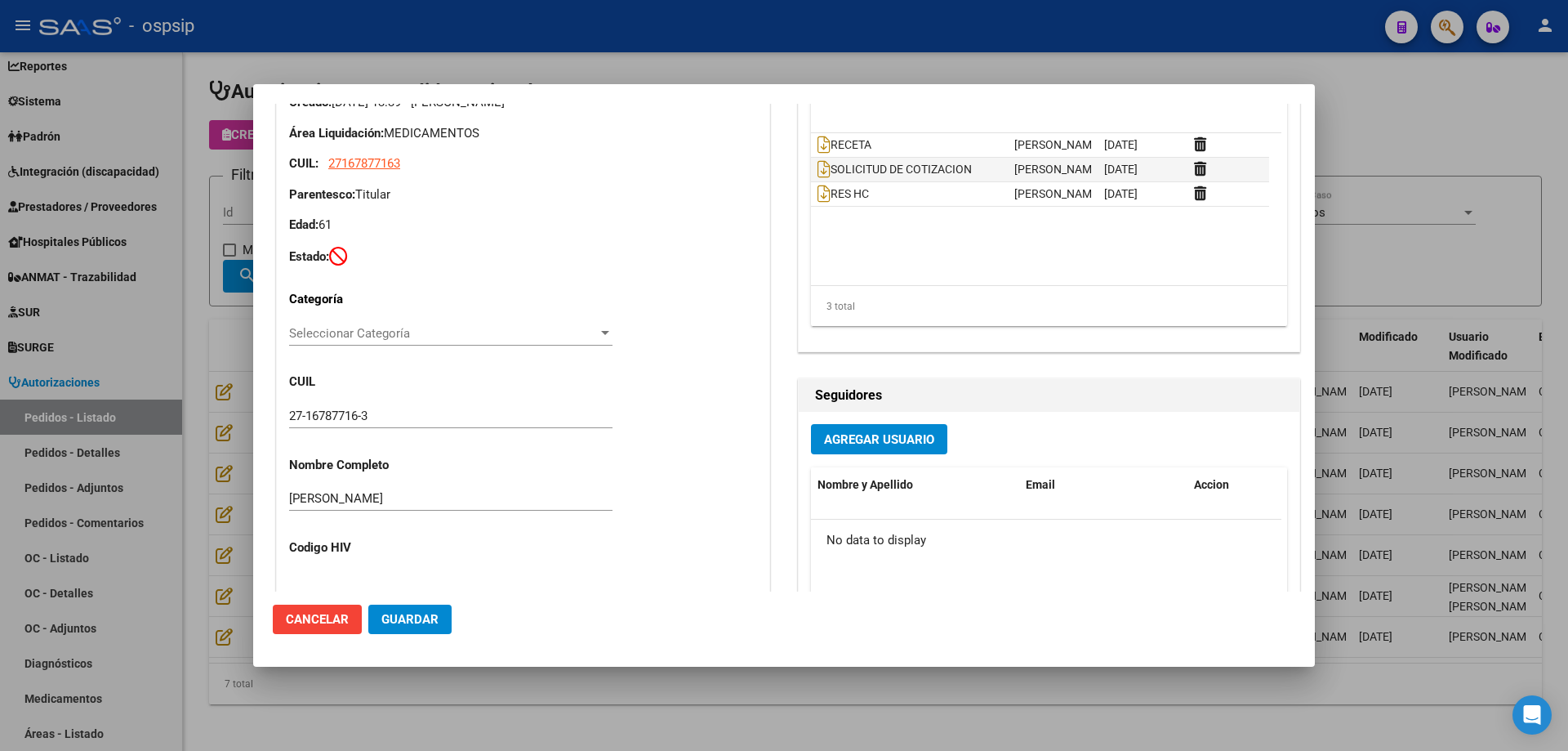
scroll to position [572, 0]
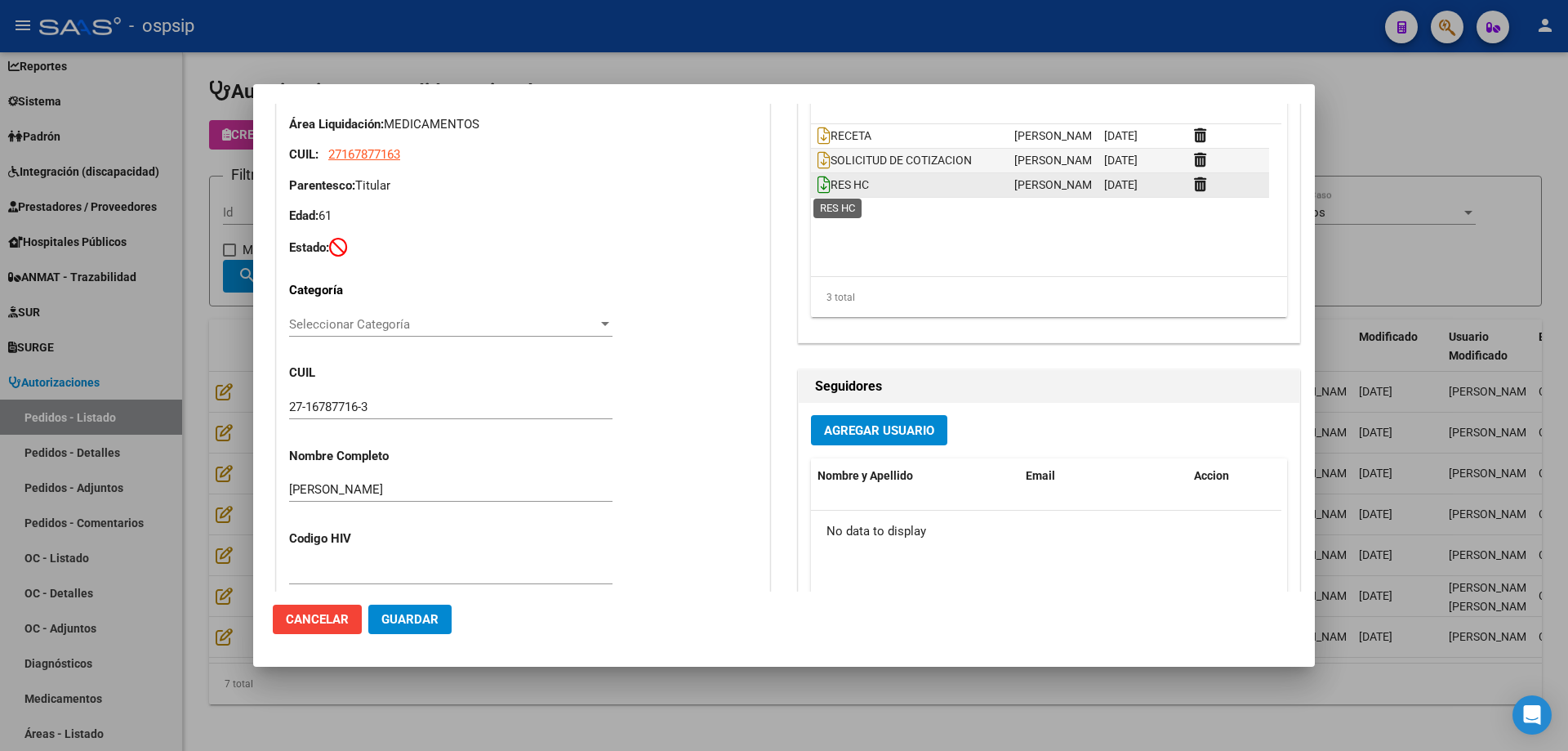
click at [821, 185] on icon at bounding box center [824, 185] width 13 height 18
